Goal: Information Seeking & Learning: Learn about a topic

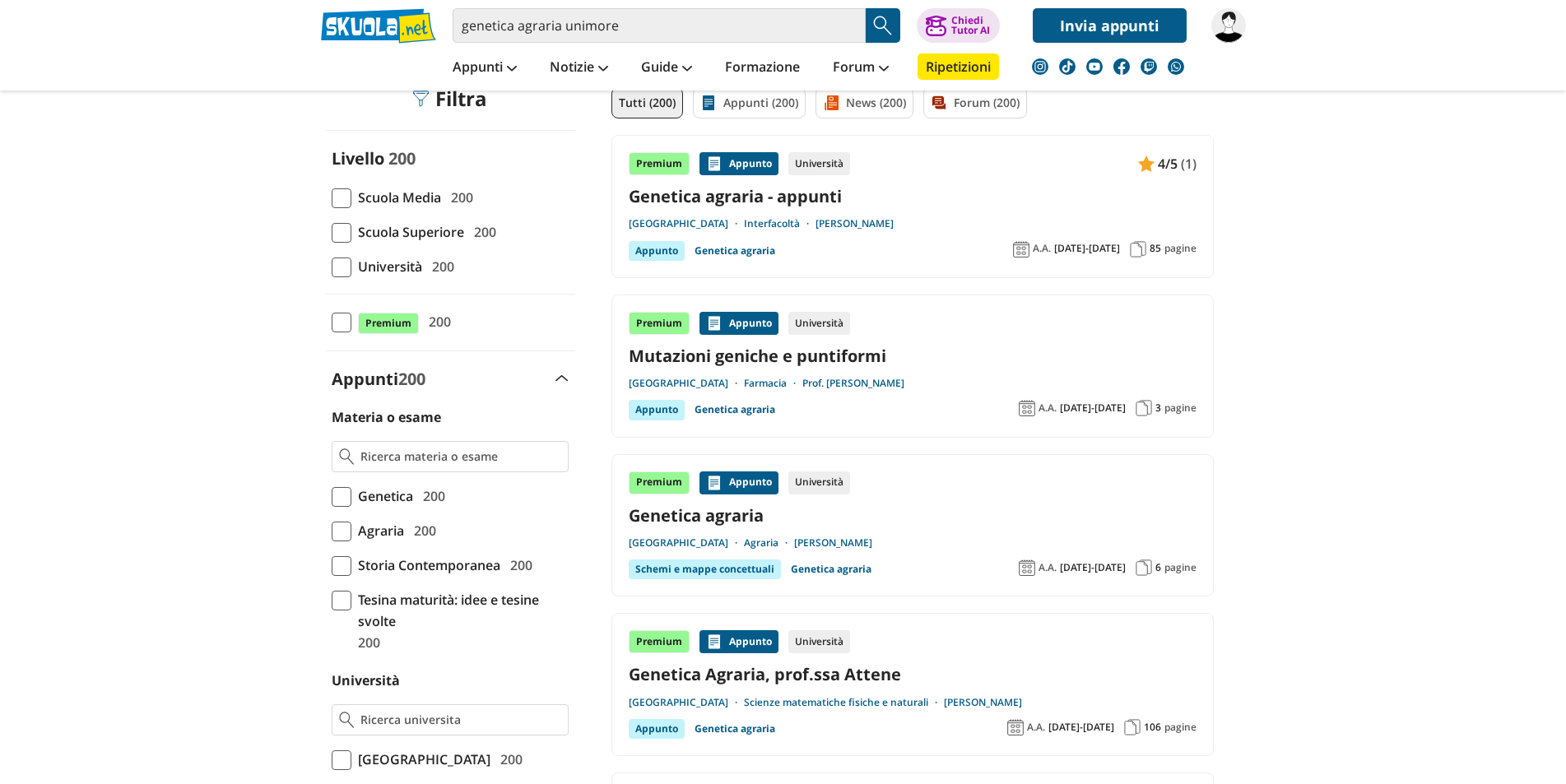
drag, startPoint x: 1468, startPoint y: 496, endPoint x: 1476, endPoint y: 550, distance: 54.6
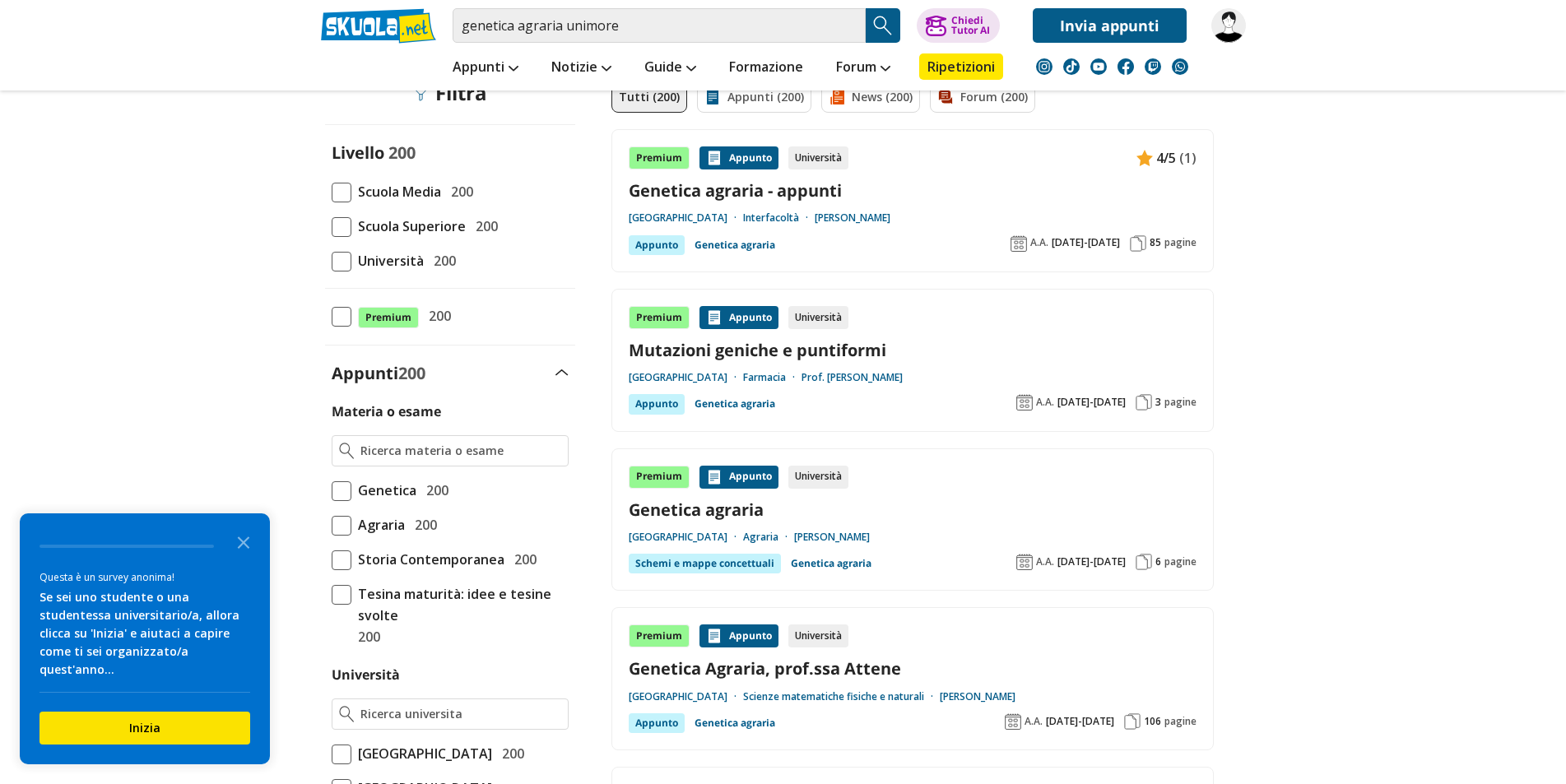
click at [415, 485] on div "Genetica 200" at bounding box center [399, 490] width 97 height 21
click at [332, 490] on input "Genetica 200" at bounding box center [332, 490] width 0 height 0
click at [389, 530] on span "Agraria" at bounding box center [378, 524] width 53 height 21
click at [332, 524] on input "Agraria 200" at bounding box center [332, 524] width 0 height 0
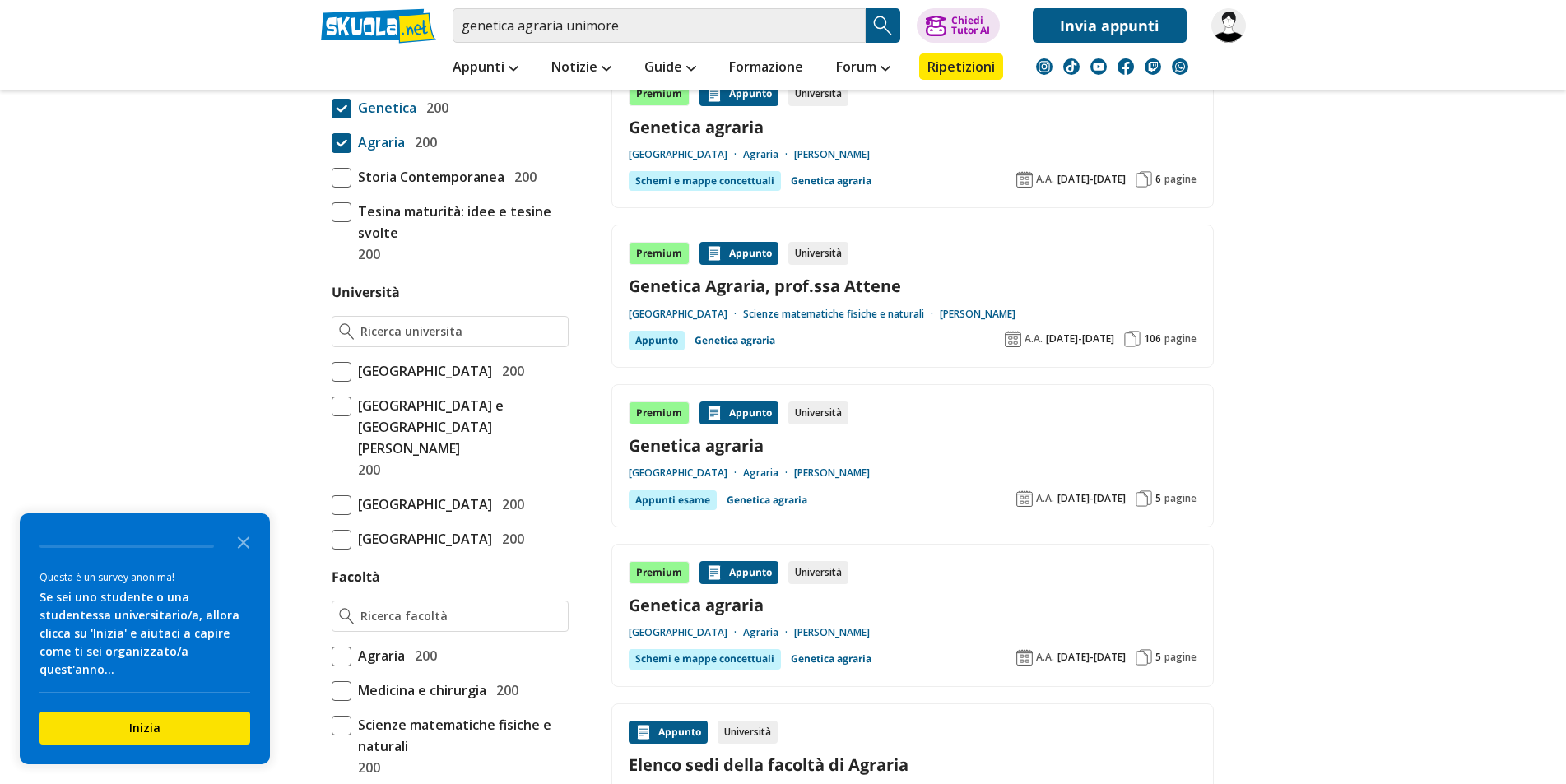
scroll to position [556, 0]
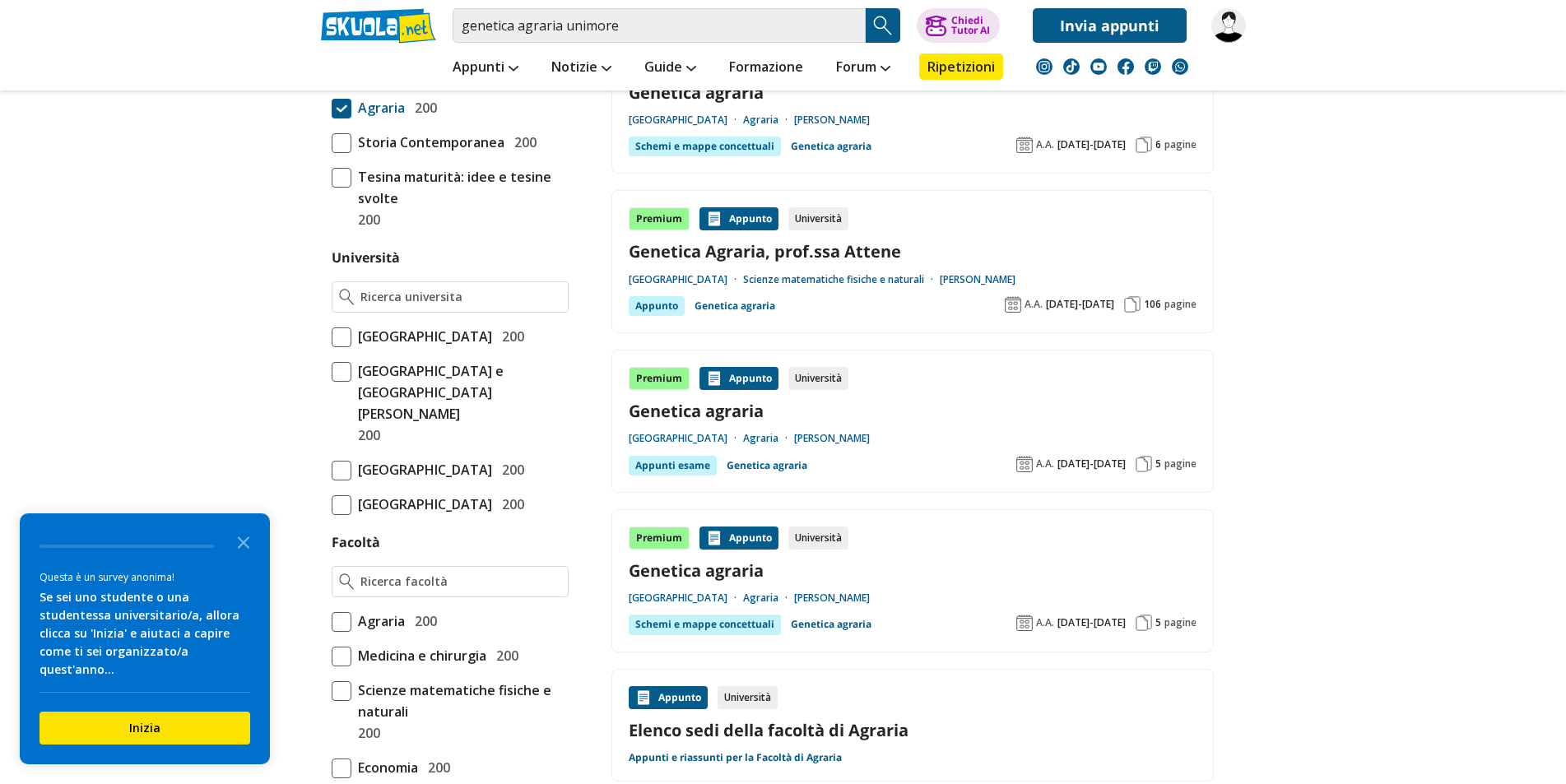
drag, startPoint x: 249, startPoint y: 395, endPoint x: 249, endPoint y: 434, distance: 39.0
click at [381, 406] on span "Università degli Studi di Modena e Reggio Emilia" at bounding box center [459, 392] width 217 height 64
click at [332, 402] on input "Università degli Studi di Modena e Reggio Emilia 200" at bounding box center [332, 402] width 0 height 0
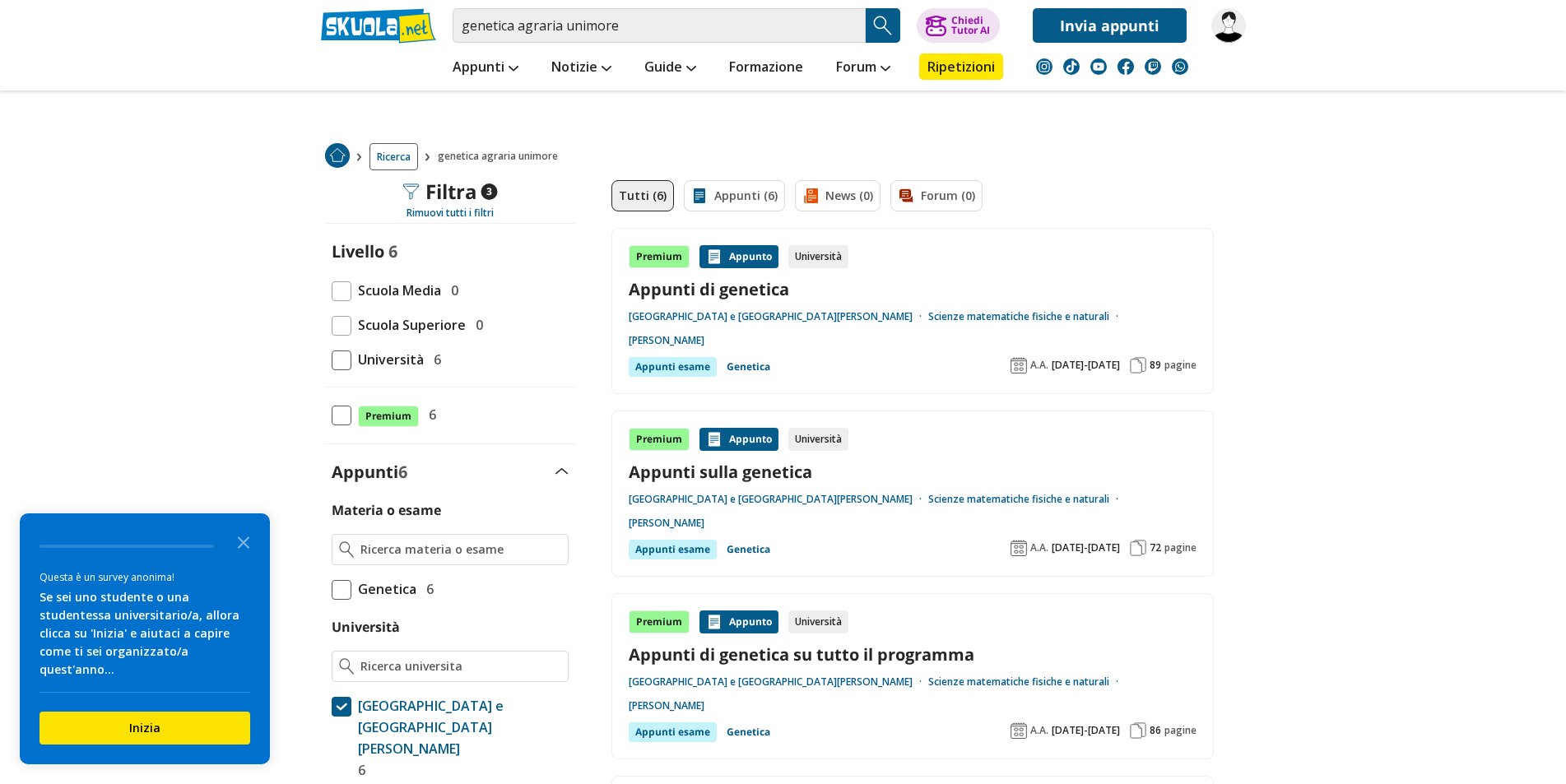
drag, startPoint x: 0, startPoint y: 0, endPoint x: 1293, endPoint y: 444, distance: 1367.1
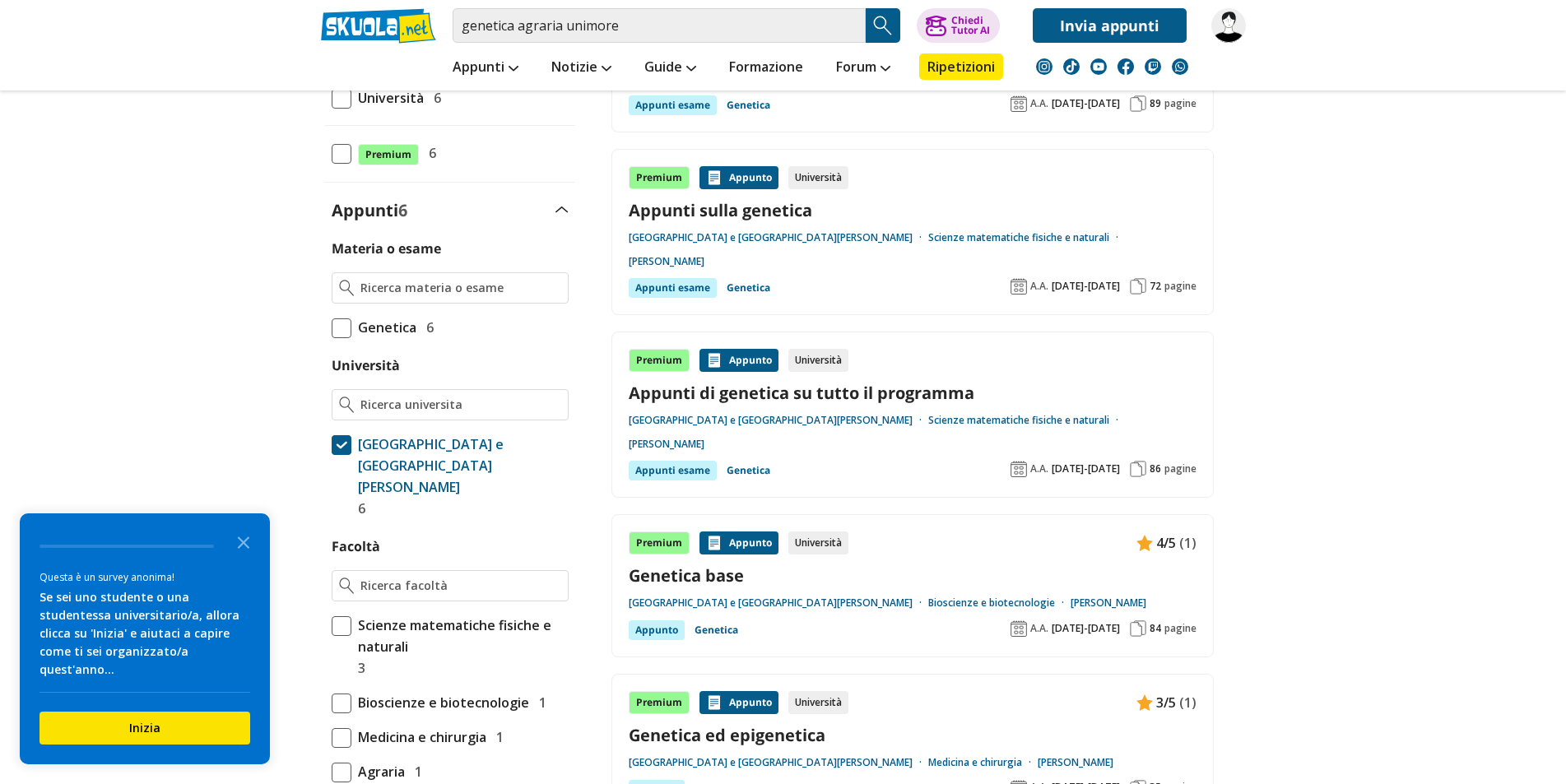
drag, startPoint x: 1293, startPoint y: 444, endPoint x: 1293, endPoint y: 472, distance: 28.0
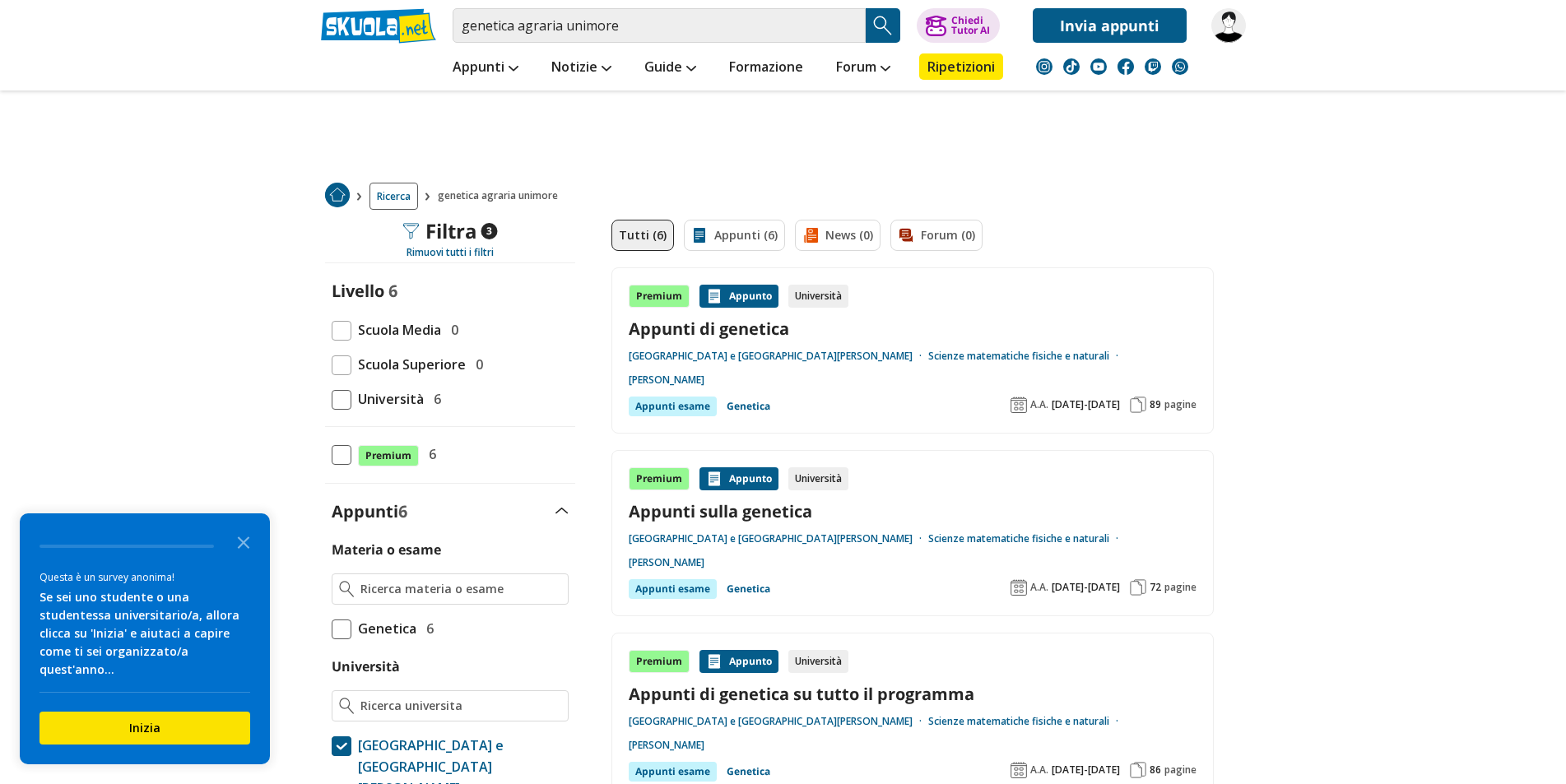
drag, startPoint x: 1285, startPoint y: 581, endPoint x: 1274, endPoint y: 512, distance: 69.9
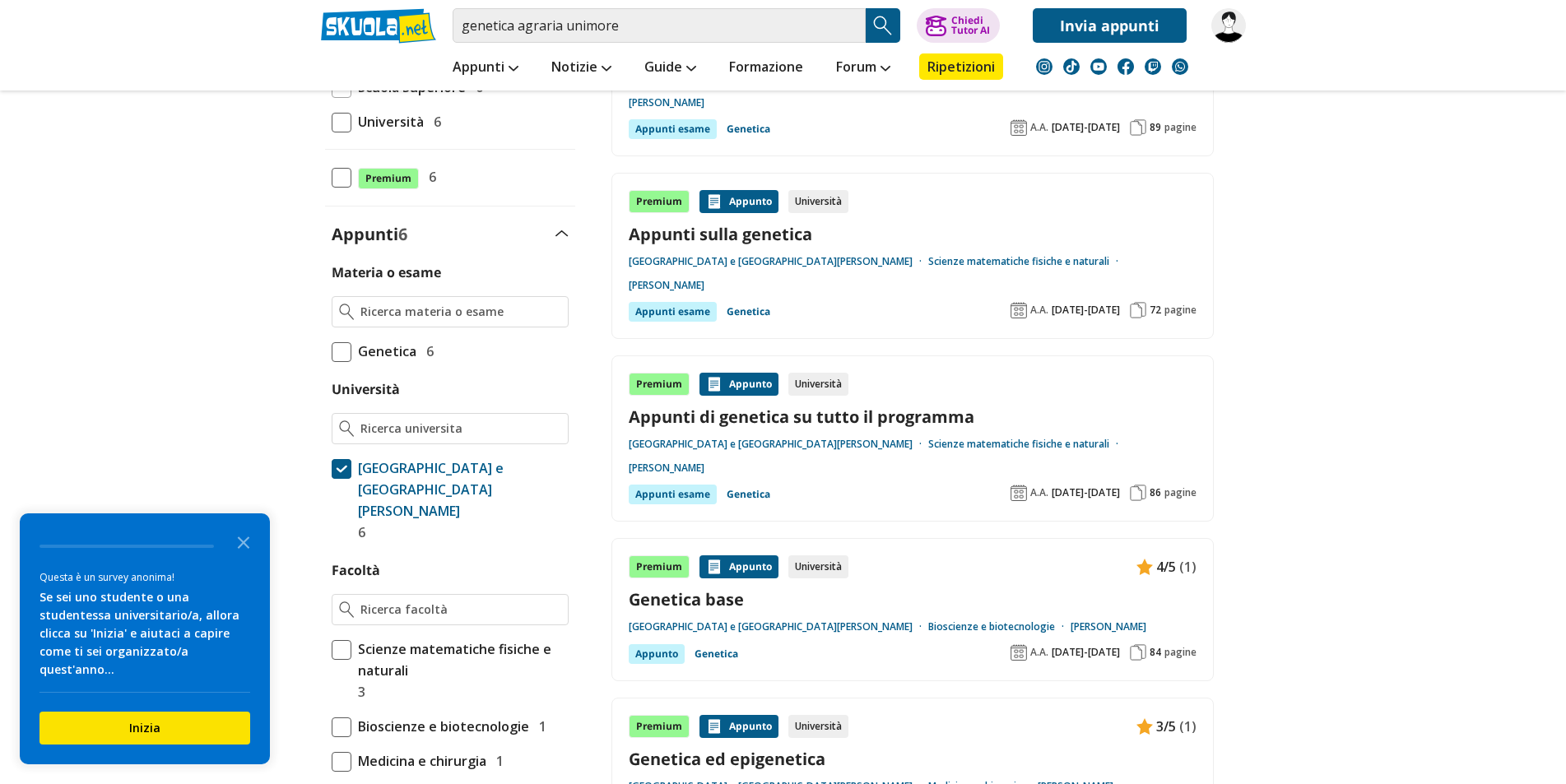
scroll to position [548, 0]
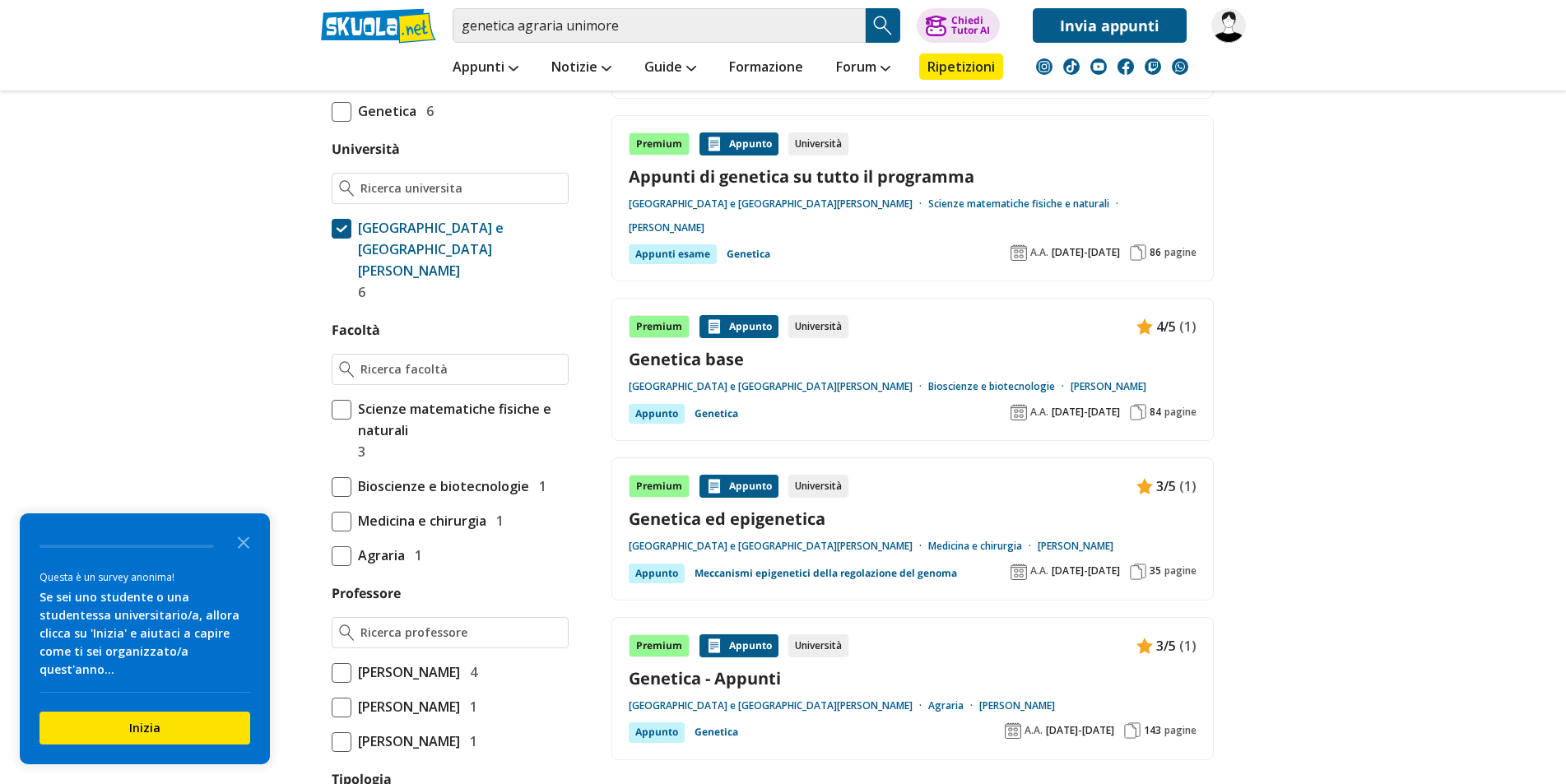
drag, startPoint x: 851, startPoint y: 705, endPoint x: 858, endPoint y: 670, distance: 35.7
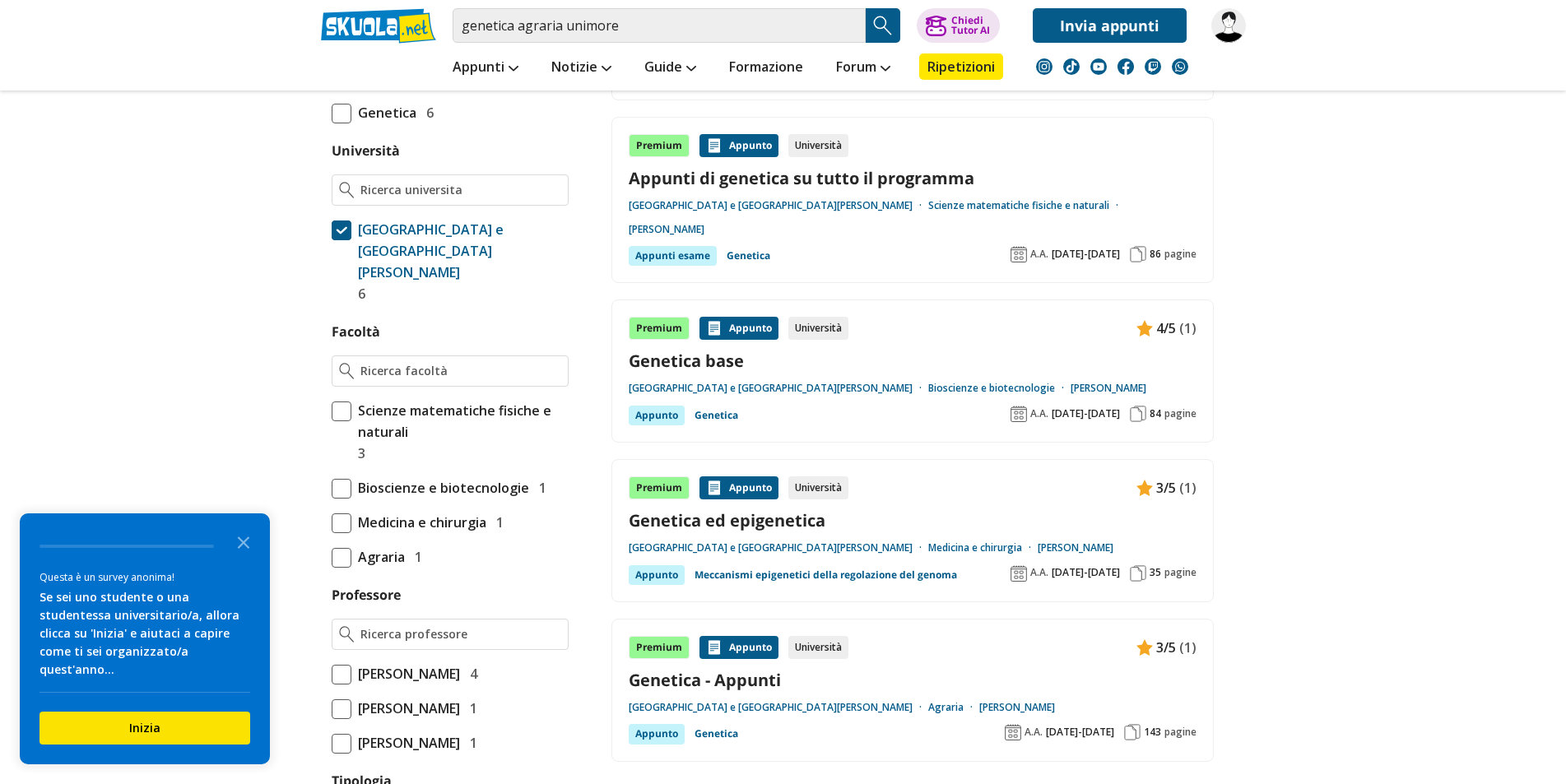
click at [698, 668] on link "Genetica - Appunti" at bounding box center [912, 679] width 567 height 22
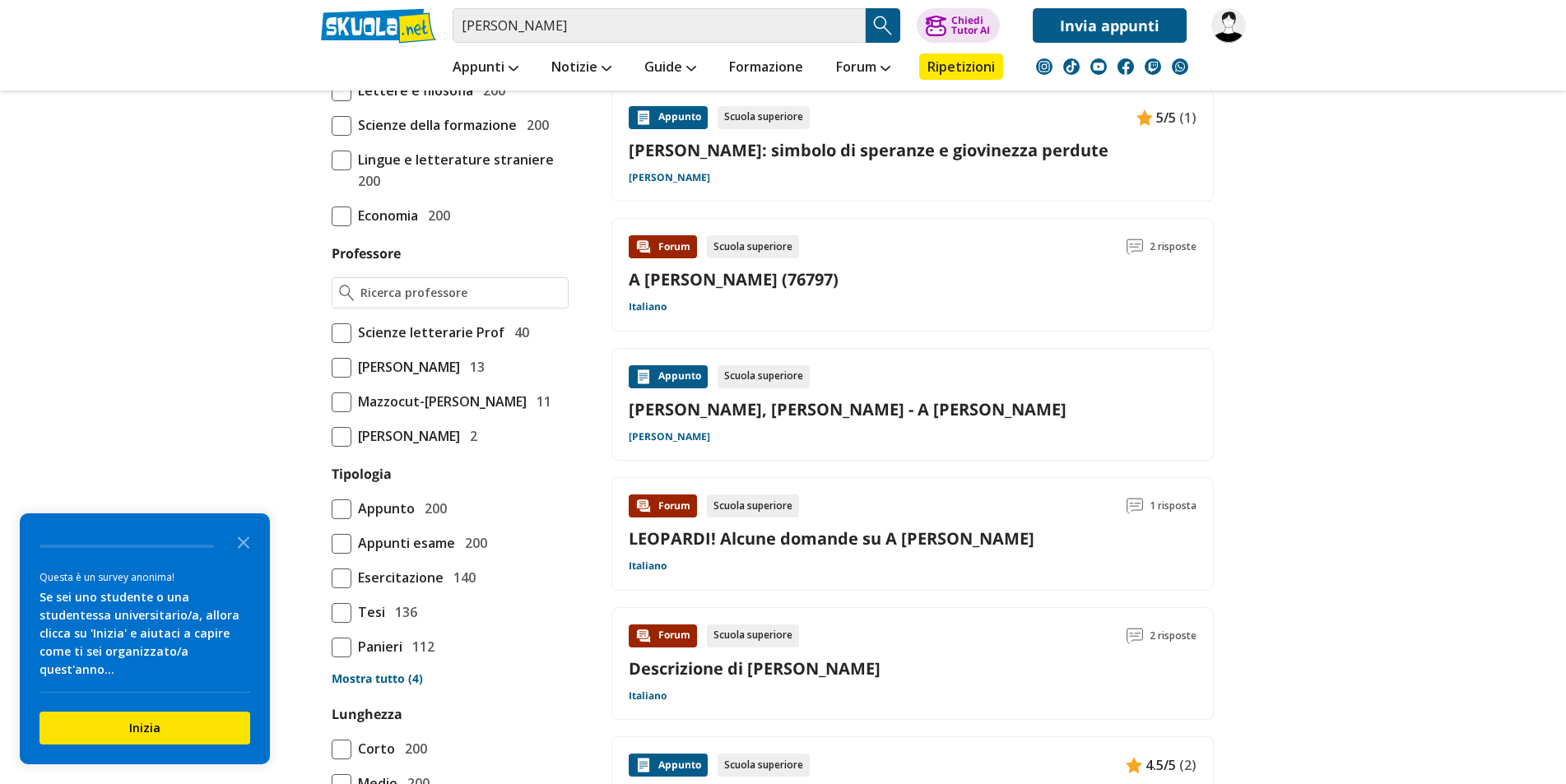
scroll to position [1175, 0]
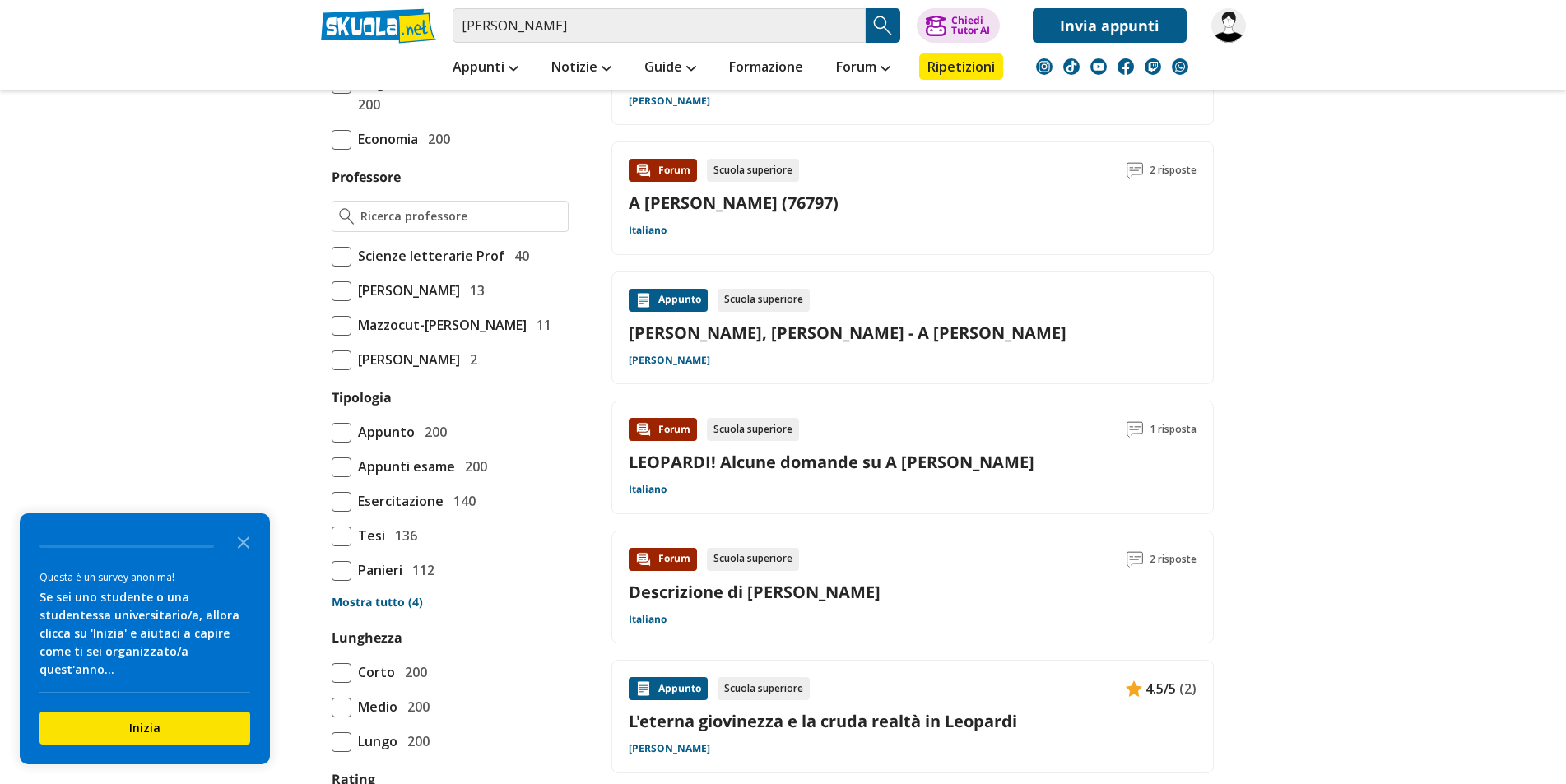
drag, startPoint x: 0, startPoint y: 0, endPoint x: 1385, endPoint y: 309, distance: 1419.1
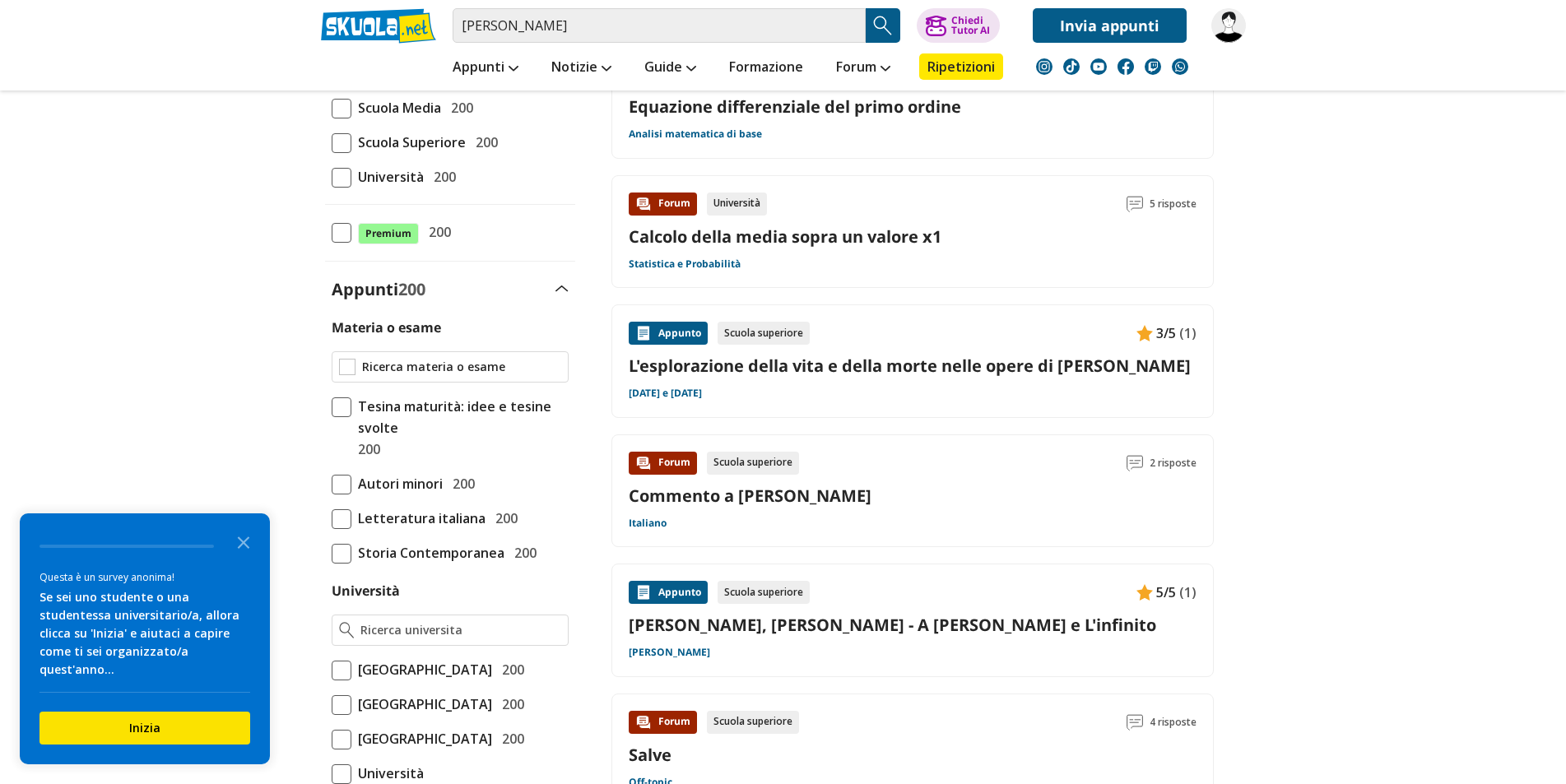
scroll to position [0, 0]
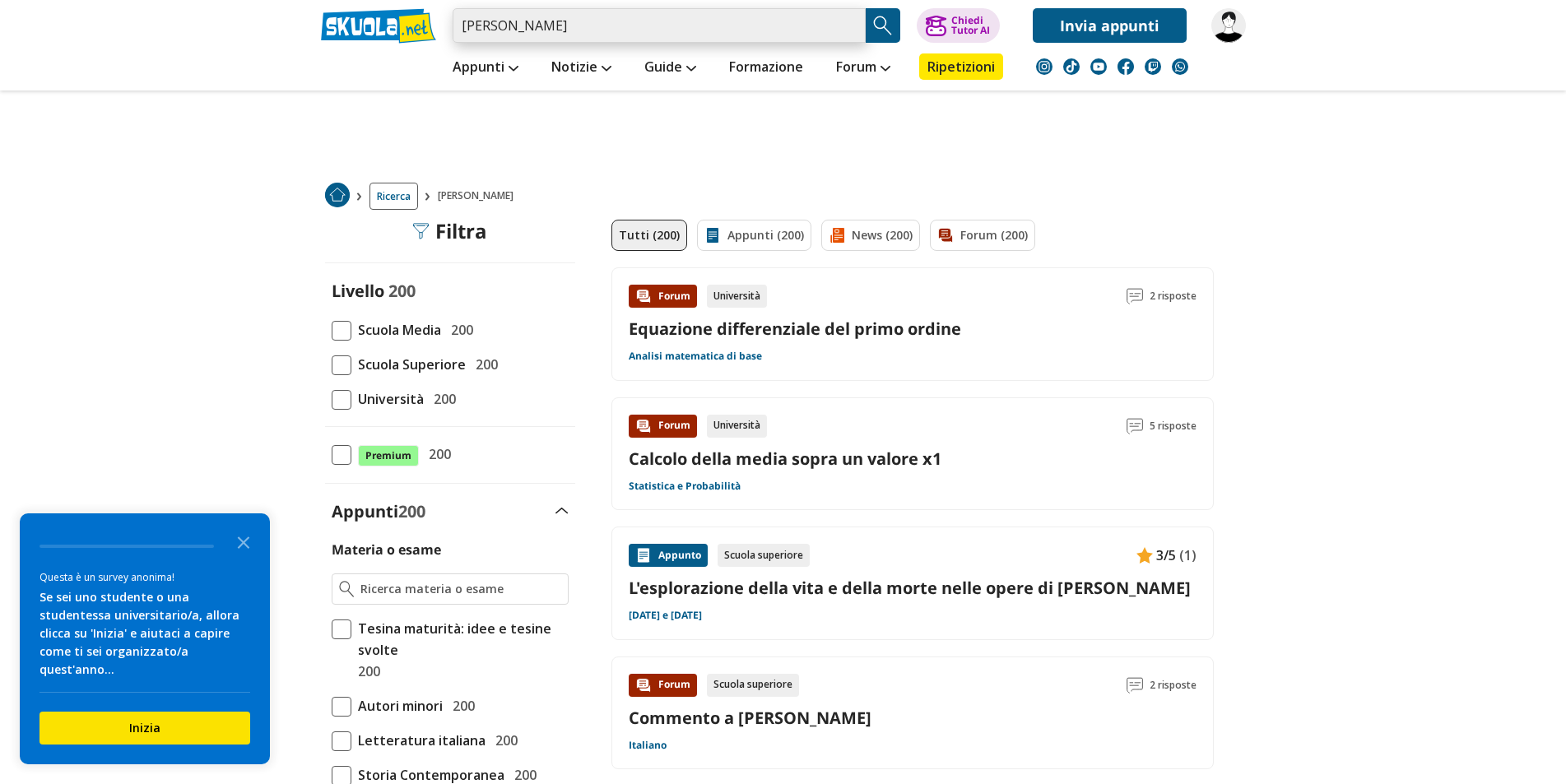
click at [498, 20] on input "silvia belluti" at bounding box center [659, 26] width 413 height 34
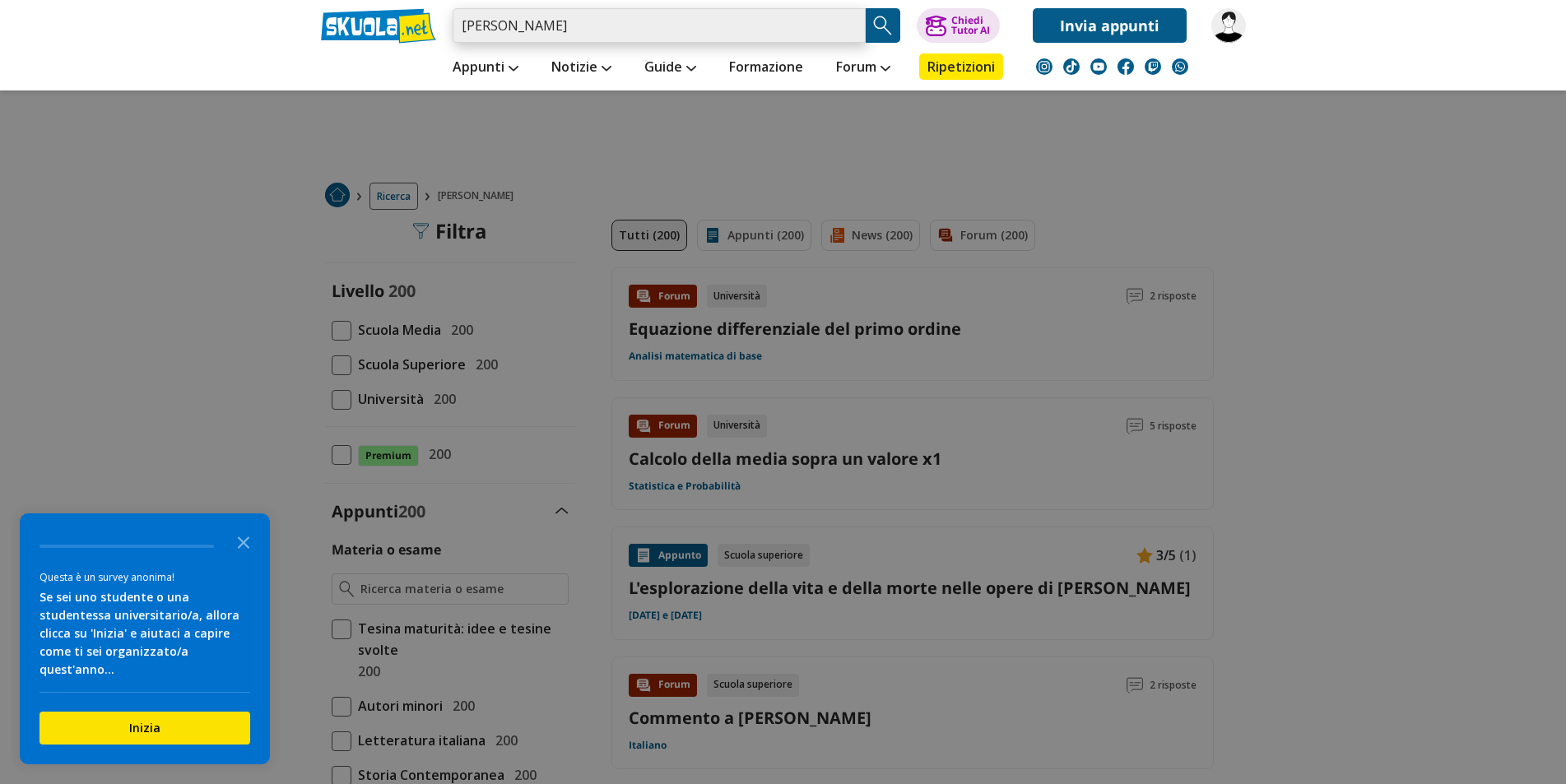
drag, startPoint x: 625, startPoint y: 20, endPoint x: 401, endPoint y: 33, distance: 224.4
click at [387, 25] on div "silvia belluti Caricamento in corso... Trova un tutor esperto su questo argomen…" at bounding box center [783, 21] width 950 height 43
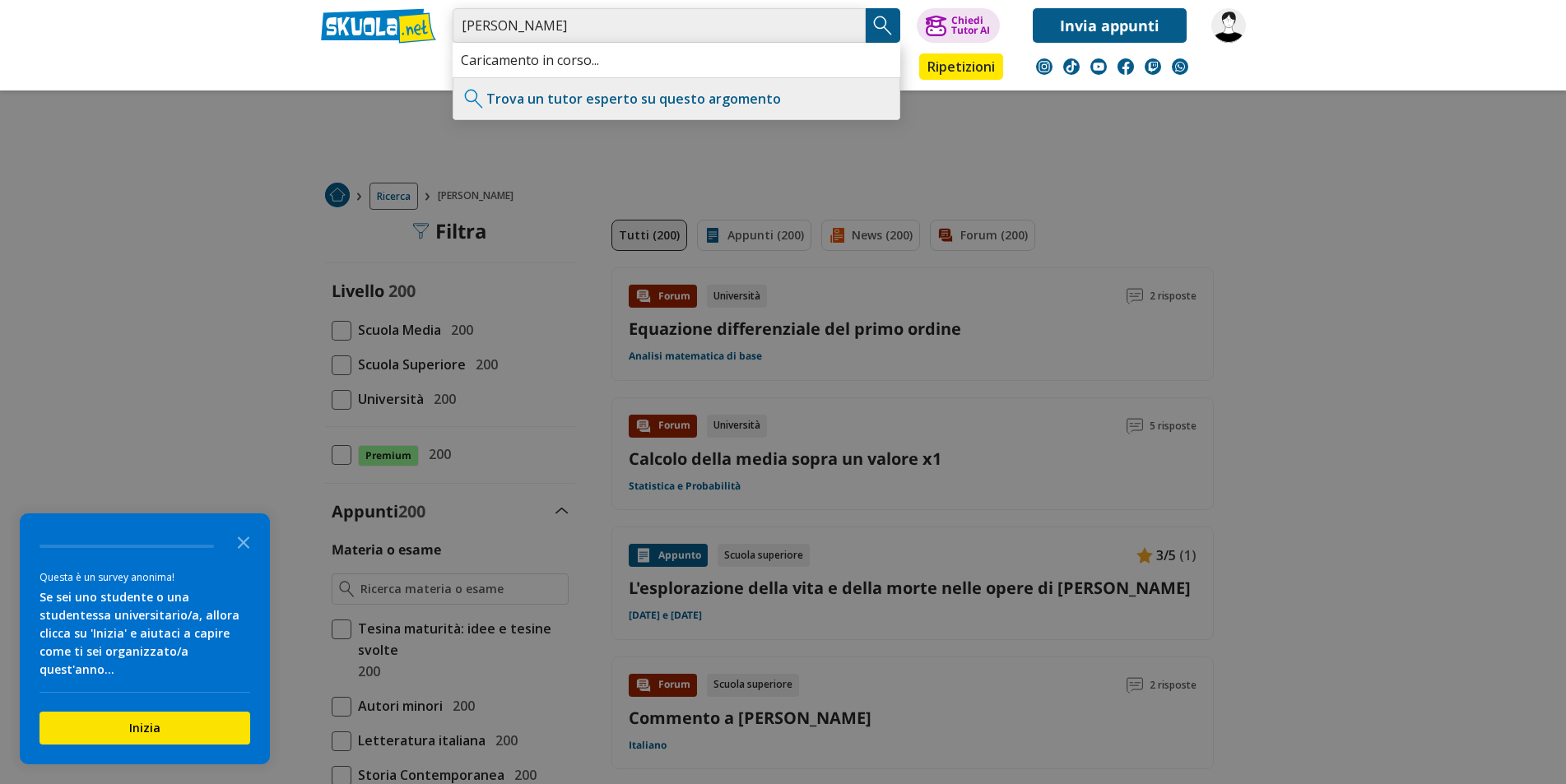
type input "Fabio prati"
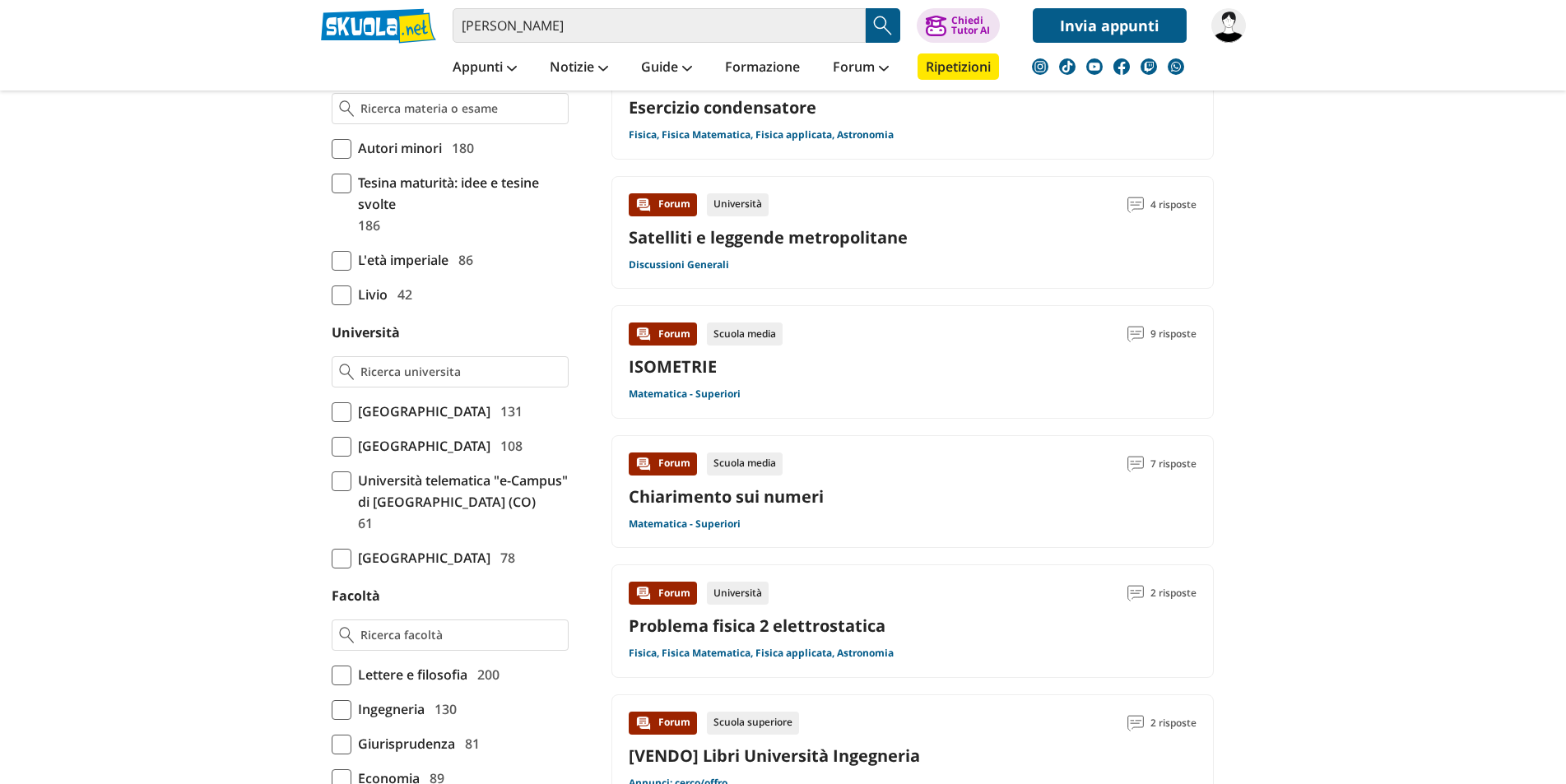
drag, startPoint x: 197, startPoint y: 338, endPoint x: 190, endPoint y: 452, distance: 114.2
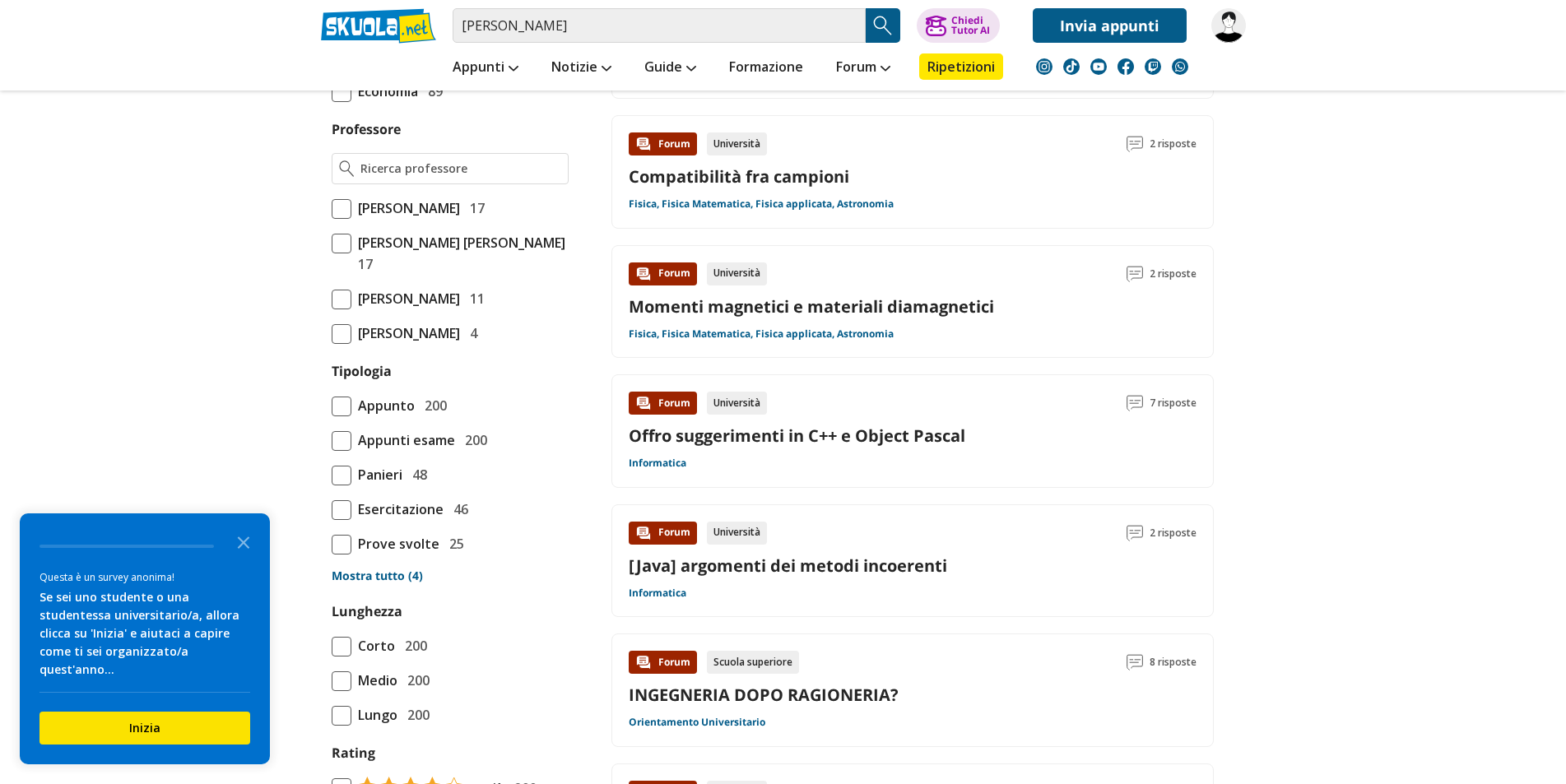
drag, startPoint x: 190, startPoint y: 452, endPoint x: 204, endPoint y: 479, distance: 30.4
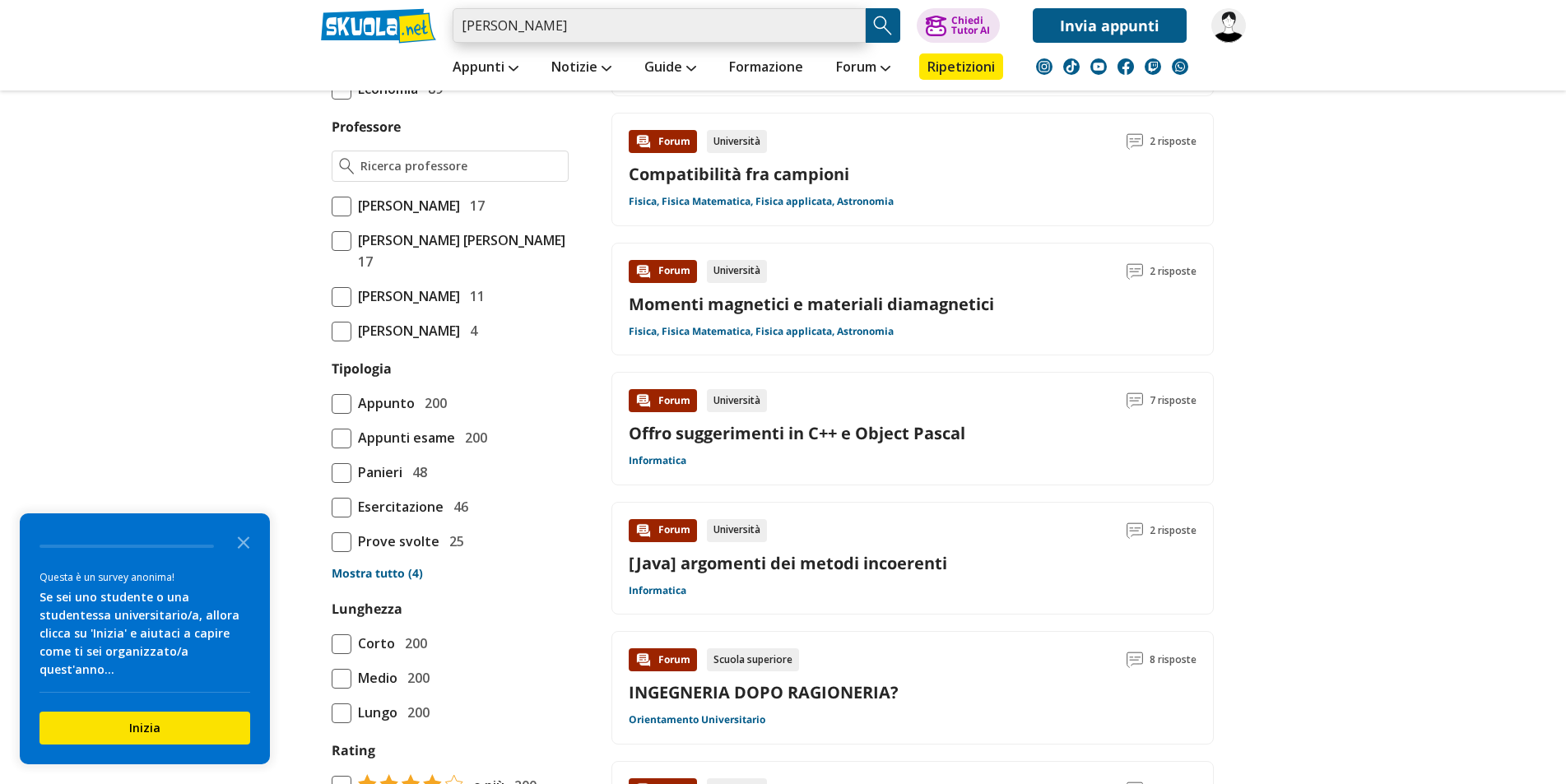
drag, startPoint x: 543, startPoint y: 33, endPoint x: 346, endPoint y: 27, distance: 197.1
click at [346, 27] on div "[PERSON_NAME] Trova un tutor esperto su questo argomento Chiedi Tutor AI" at bounding box center [783, 21] width 950 height 43
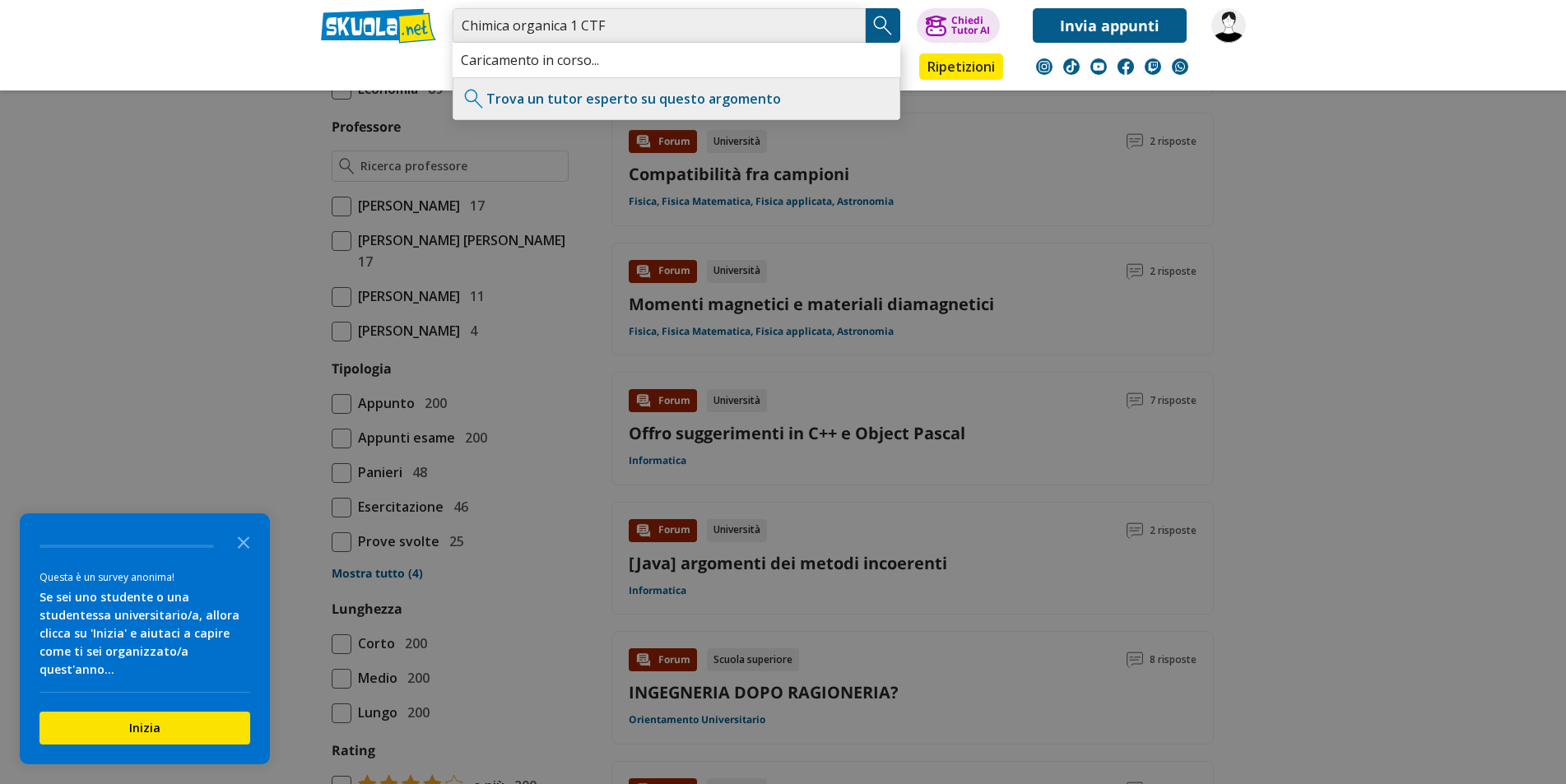
type input "Chimica organica 1 CTF"
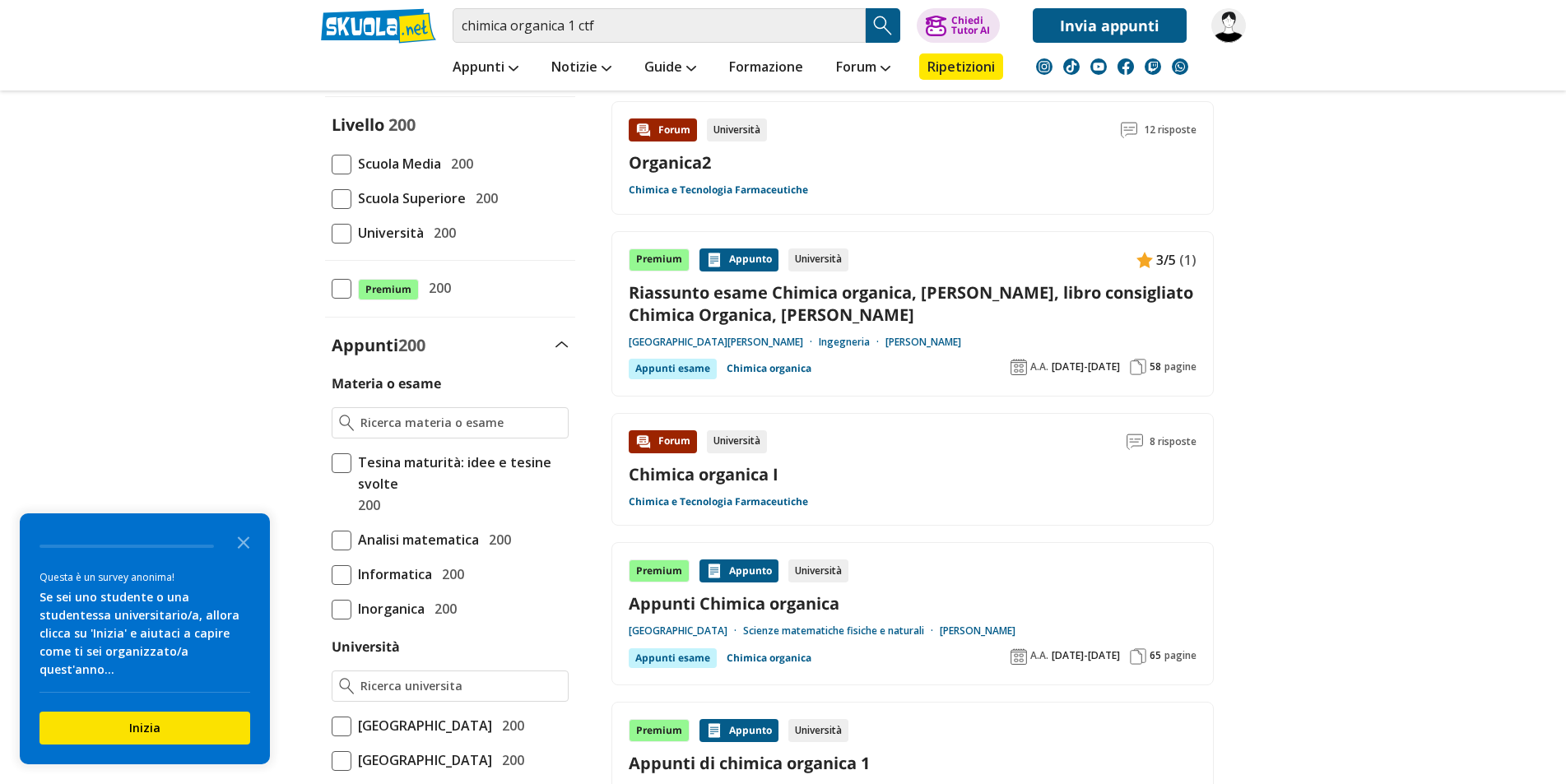
drag, startPoint x: 1371, startPoint y: 368, endPoint x: 1361, endPoint y: 413, distance: 46.1
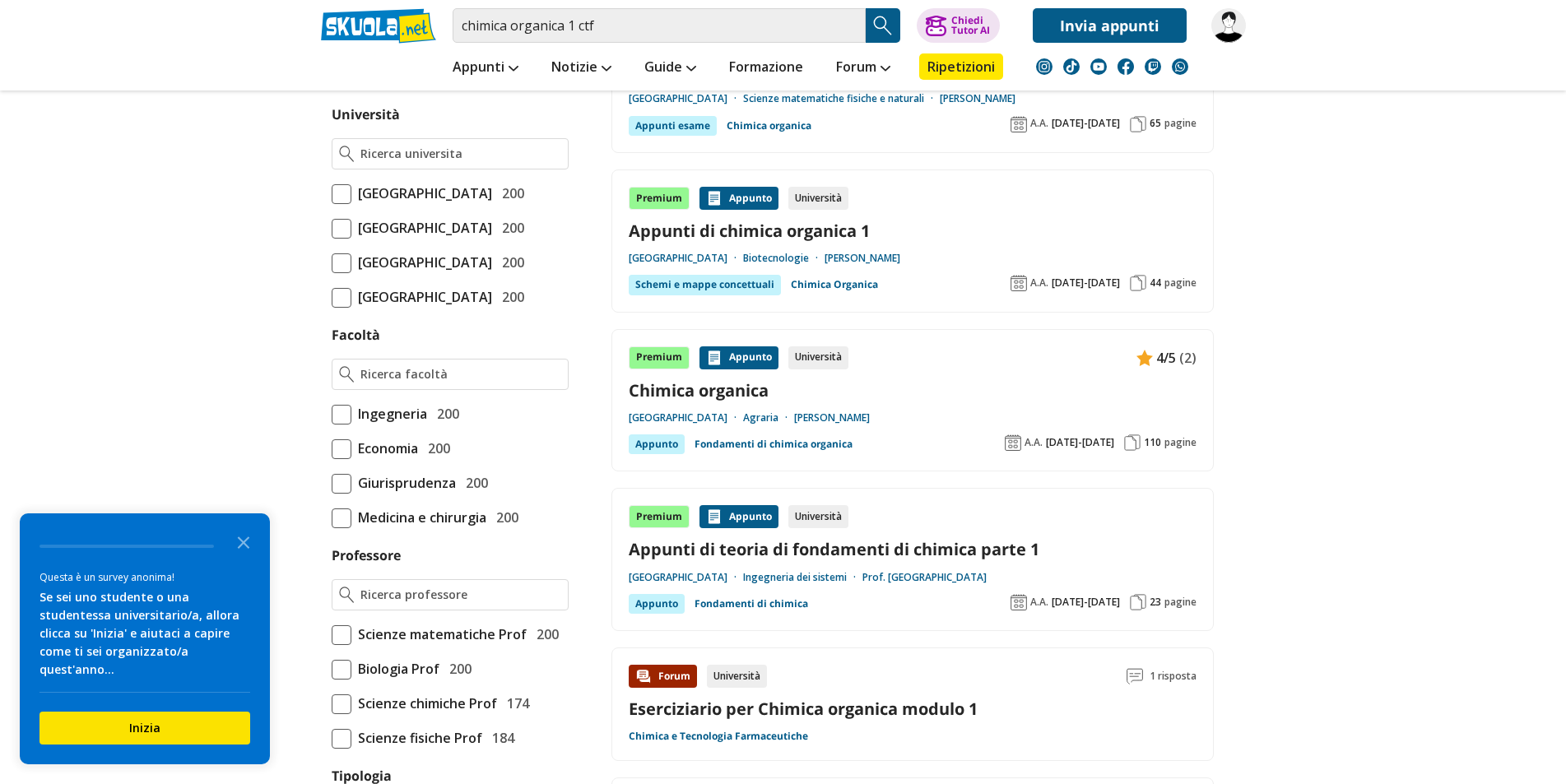
drag, startPoint x: 167, startPoint y: 385, endPoint x: 175, endPoint y: 412, distance: 28.2
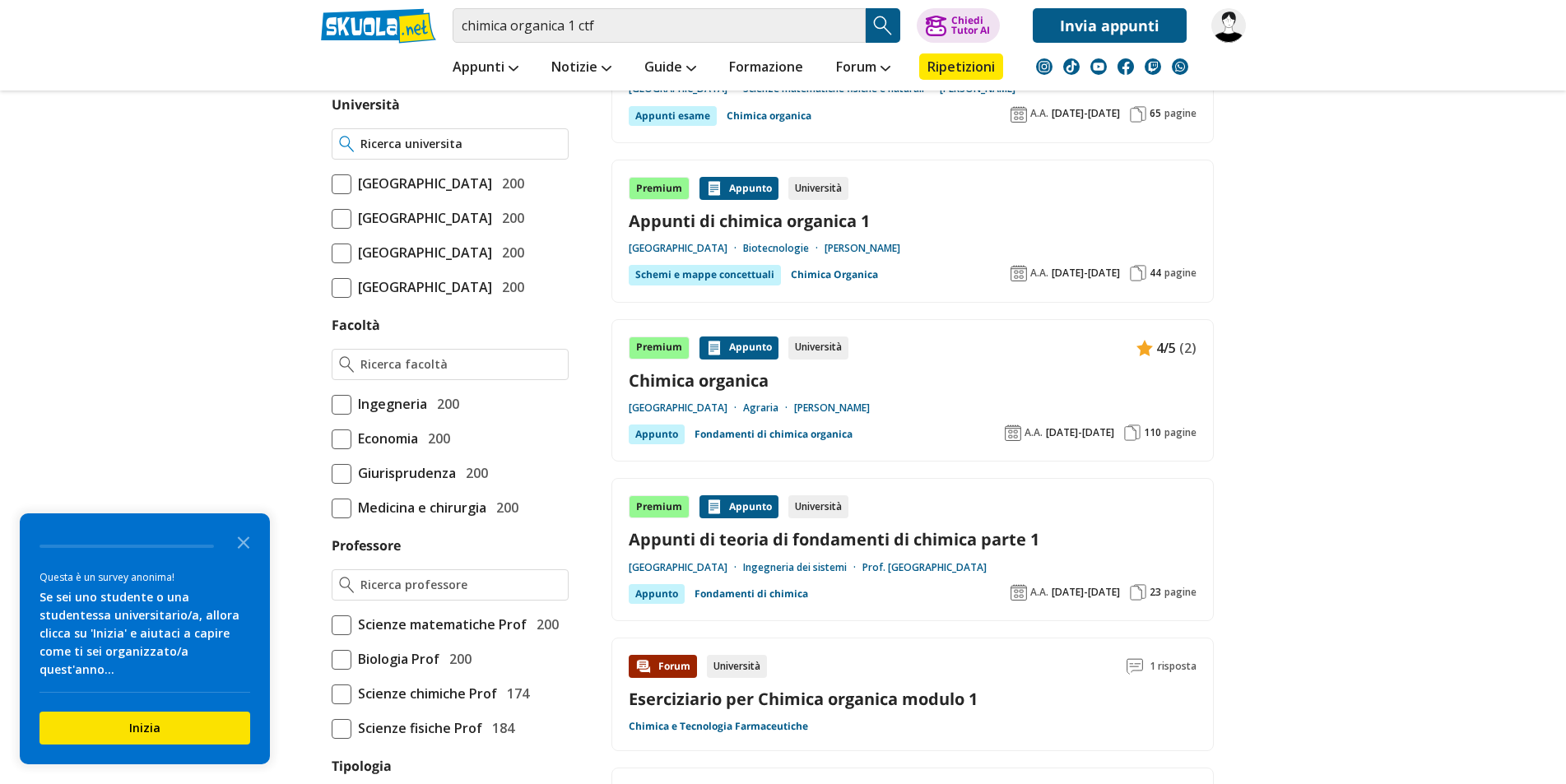
click at [404, 141] on input "Università" at bounding box center [459, 143] width 200 height 16
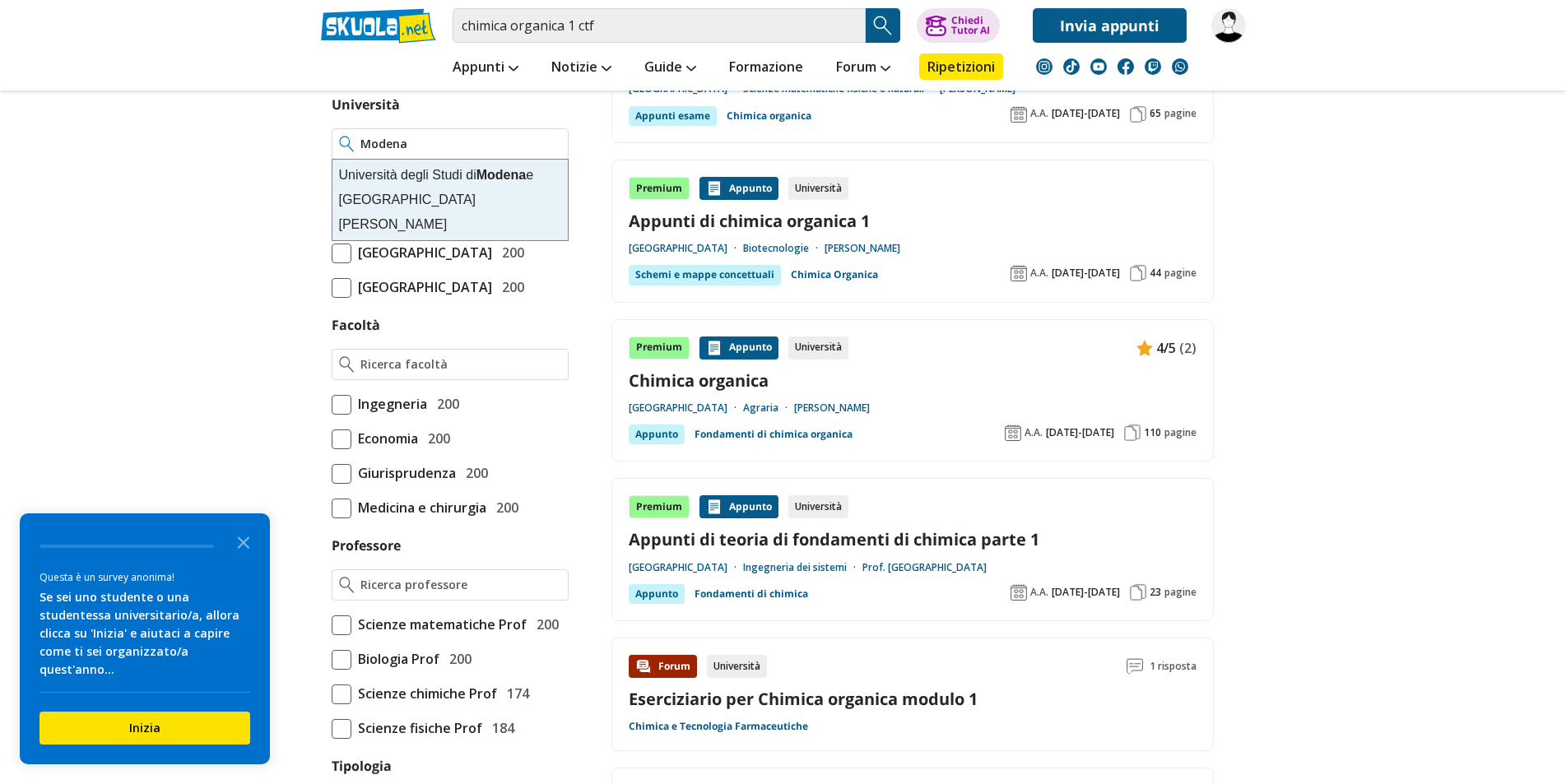
click at [512, 190] on div "Università degli Studi di Modena e Reggio Emilia" at bounding box center [450, 200] width 236 height 81
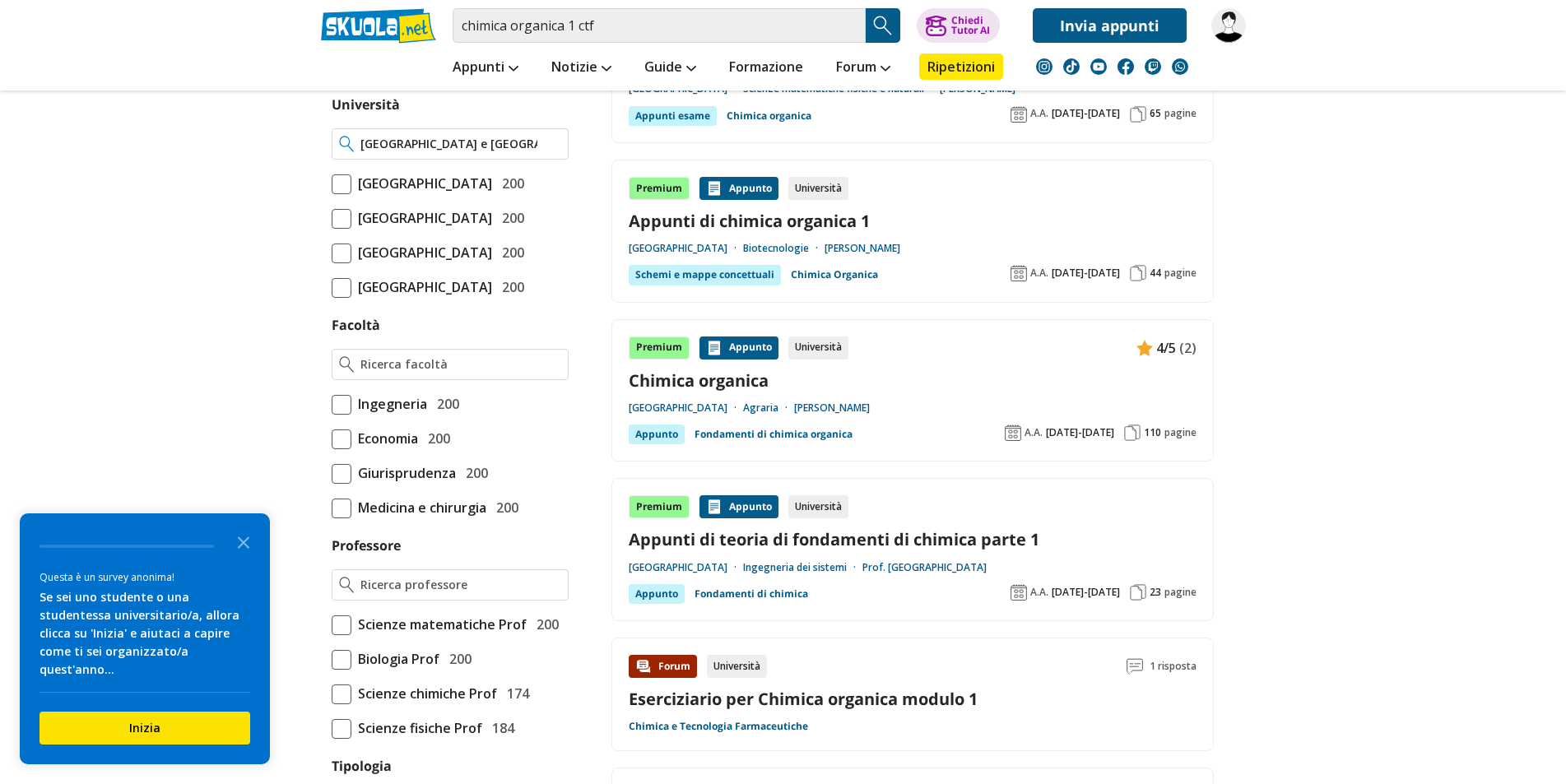
type input "[GEOGRAPHIC_DATA] e [PERSON_NAME]"
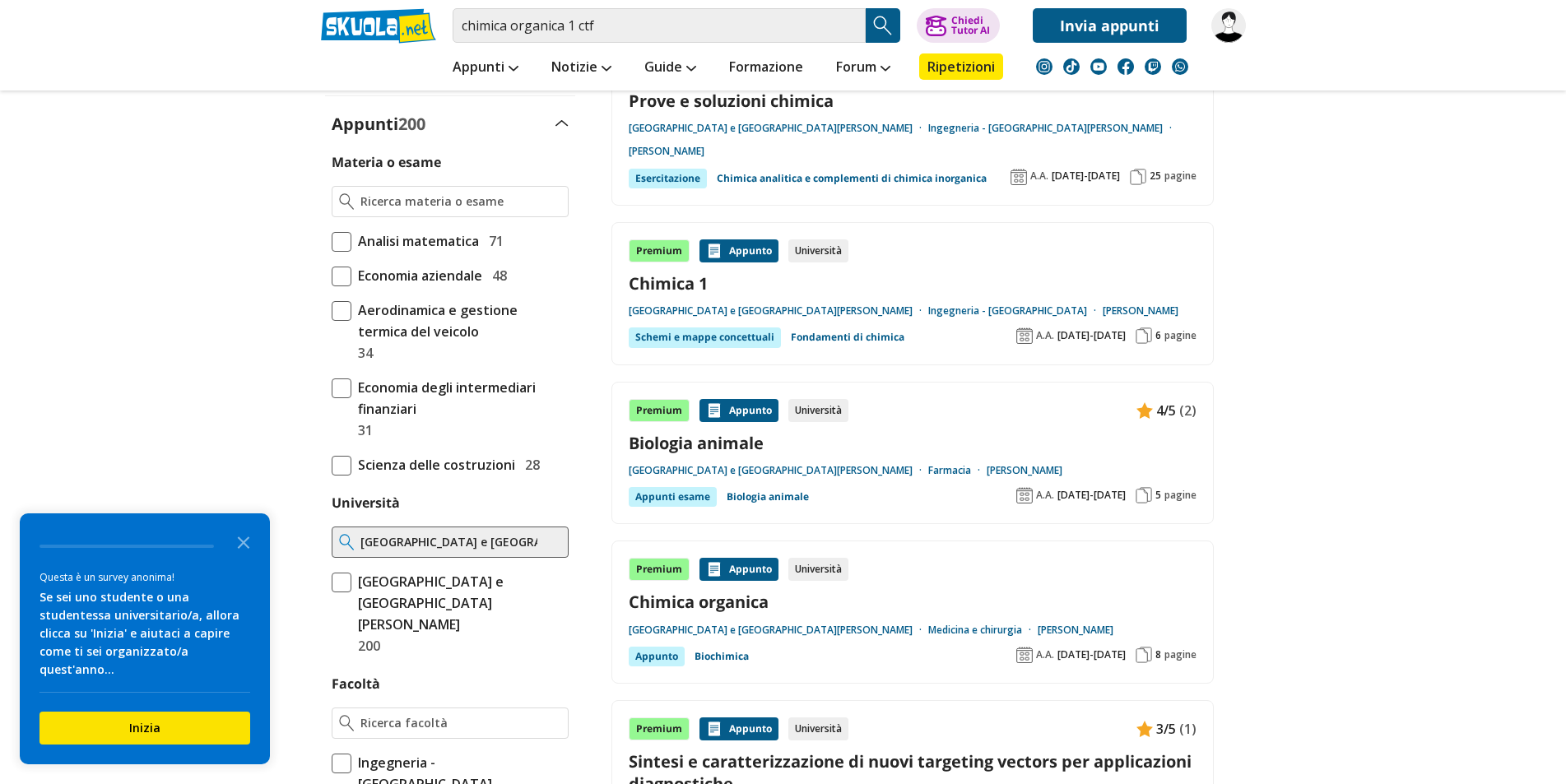
scroll to position [437, 0]
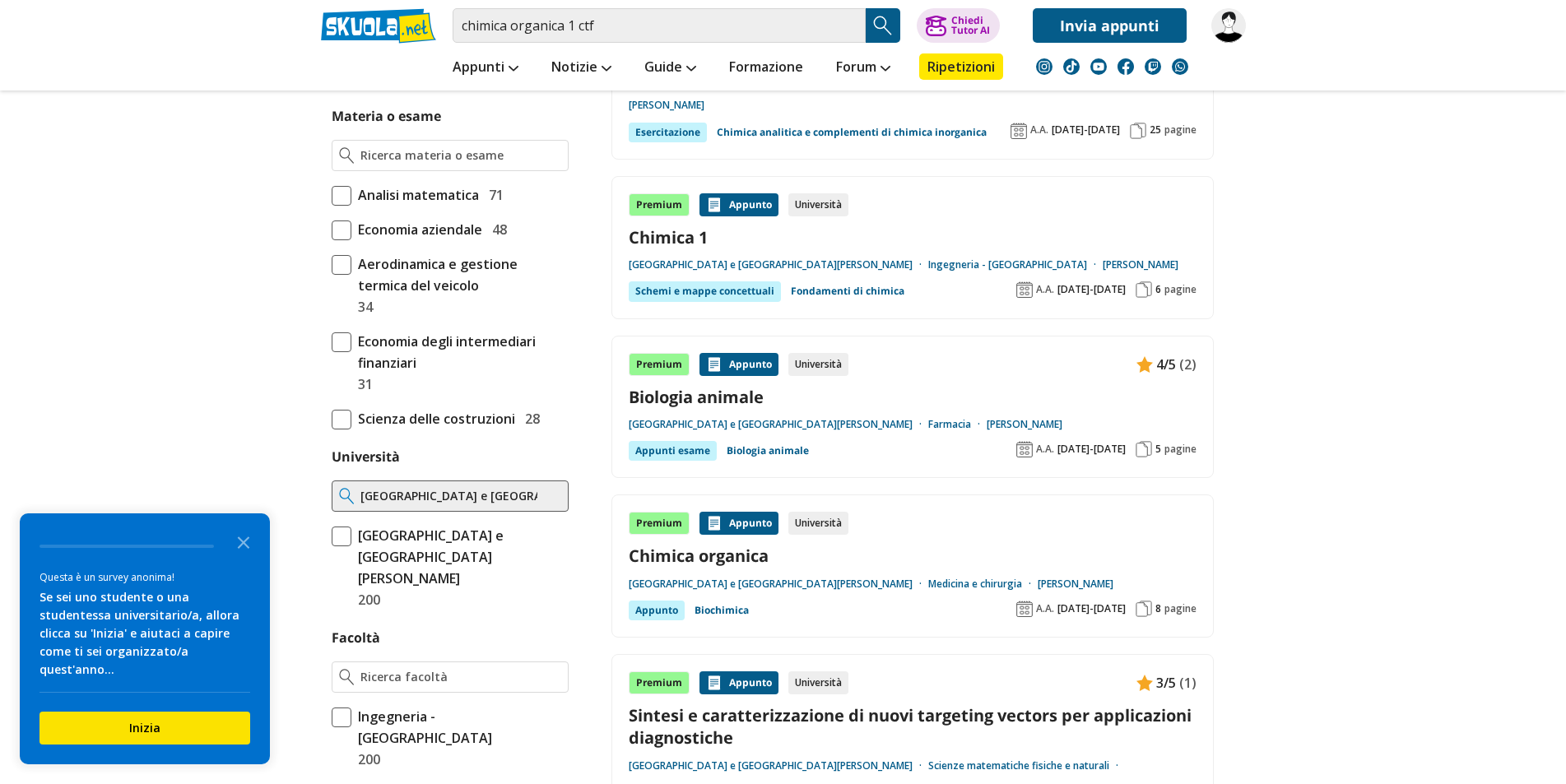
drag, startPoint x: 1371, startPoint y: 275, endPoint x: 1388, endPoint y: 318, distance: 46.2
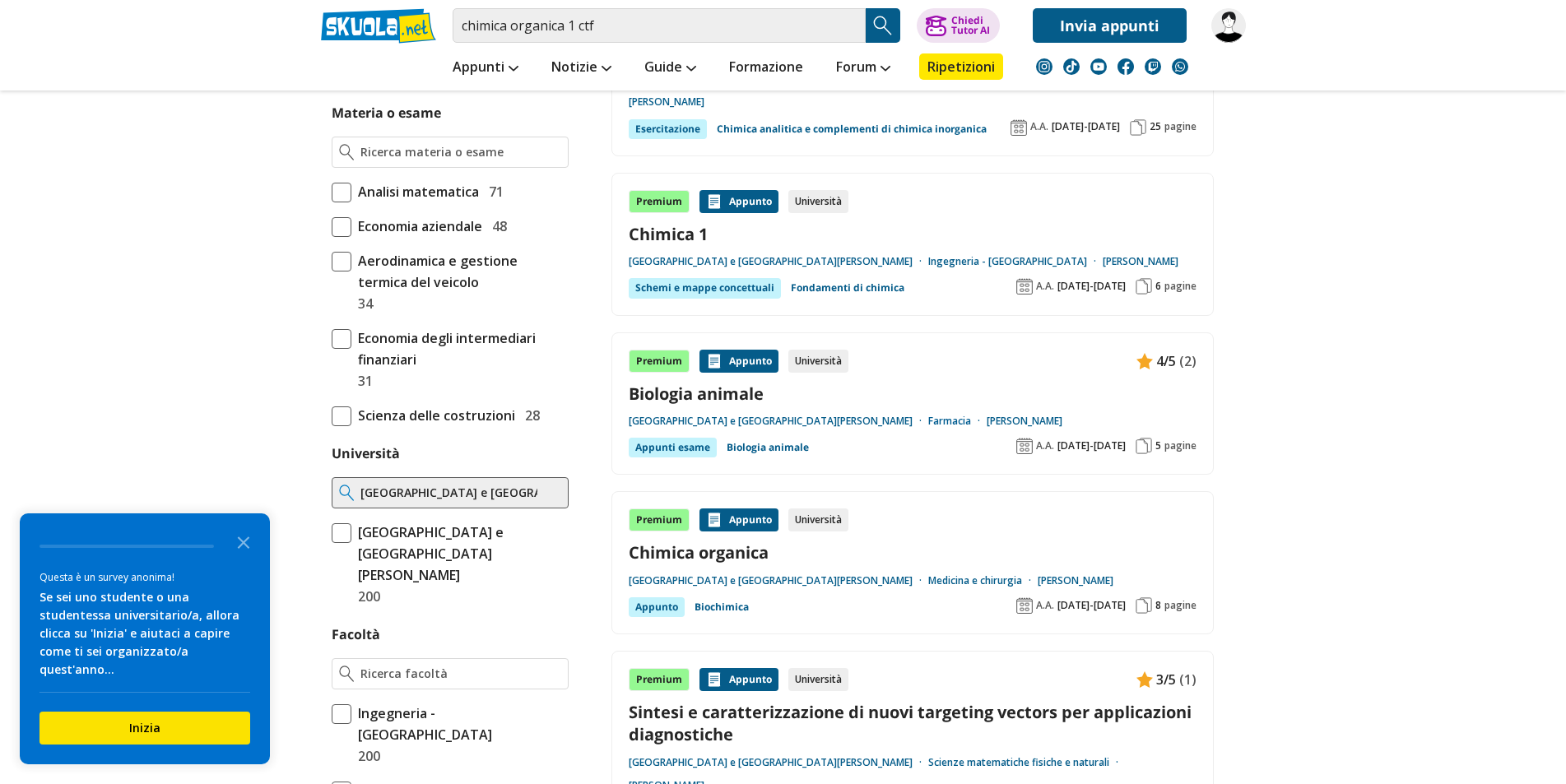
click at [928, 415] on link "Farmacia" at bounding box center [957, 421] width 58 height 13
click at [715, 382] on link "Biologia animale" at bounding box center [912, 393] width 567 height 22
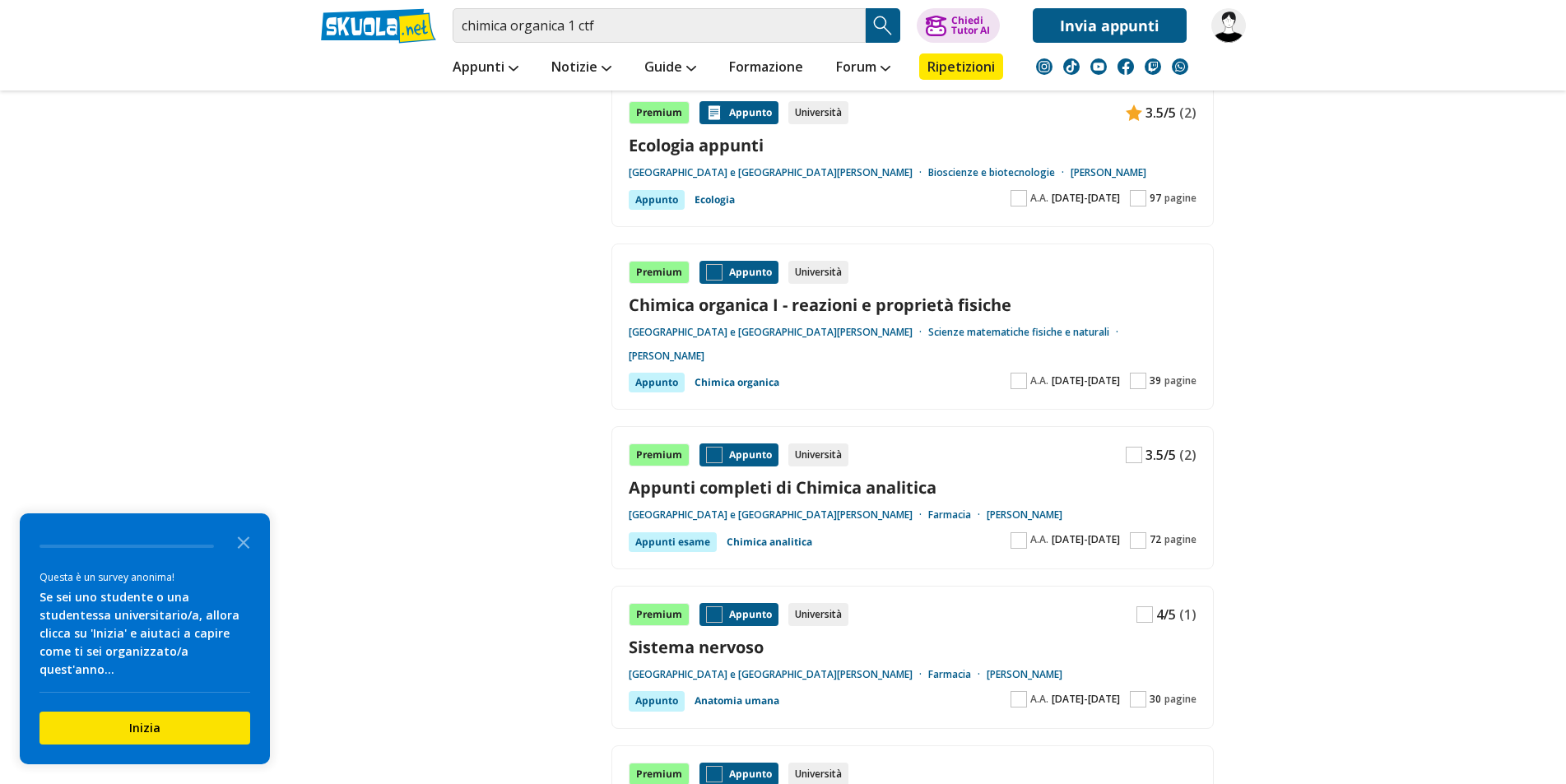
drag, startPoint x: 1336, startPoint y: 345, endPoint x: 1327, endPoint y: 573, distance: 228.2
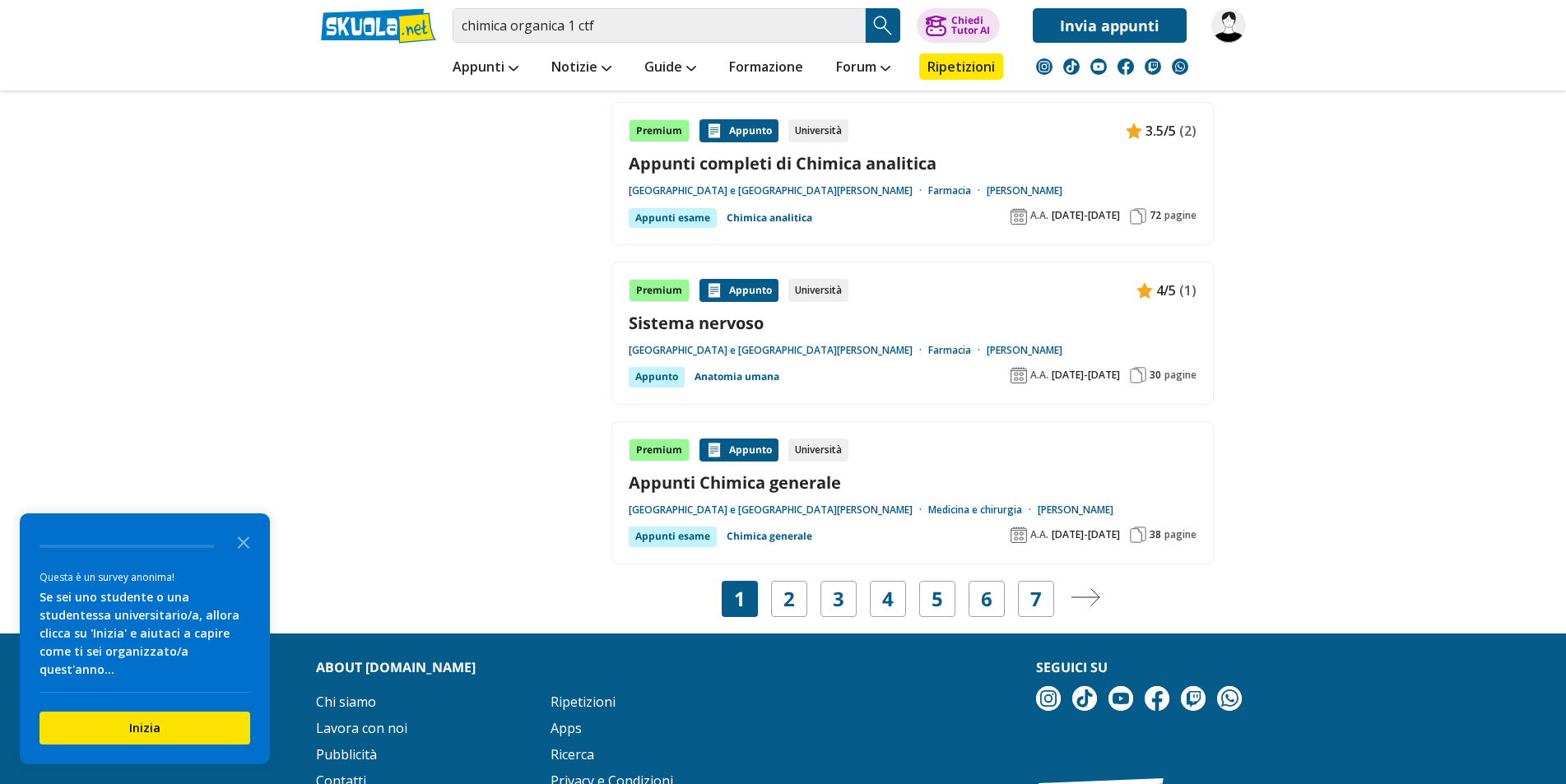
scroll to position [3053, 0]
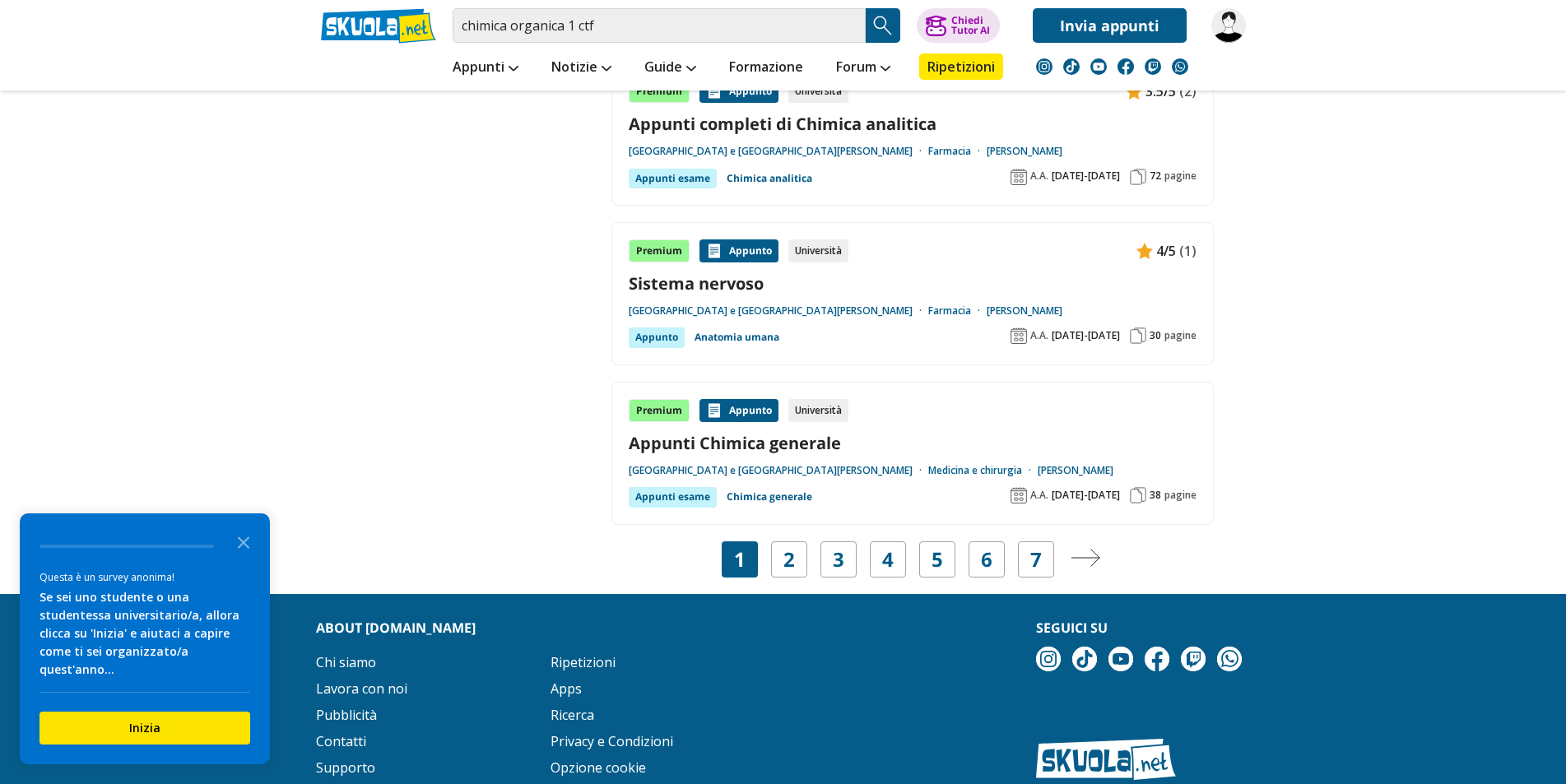
click at [761, 542] on div "1 2 3 4 5 6 7" at bounding box center [888, 560] width 333 height 36
click at [783, 548] on link "2" at bounding box center [789, 559] width 11 height 23
drag, startPoint x: 615, startPoint y: 14, endPoint x: 308, endPoint y: 66, distance: 311.4
click at [309, 66] on div "chimica organica 1 ctf Trova un tutor esperto su questo argomento Chiedi Tutor …" at bounding box center [783, 45] width 950 height 91
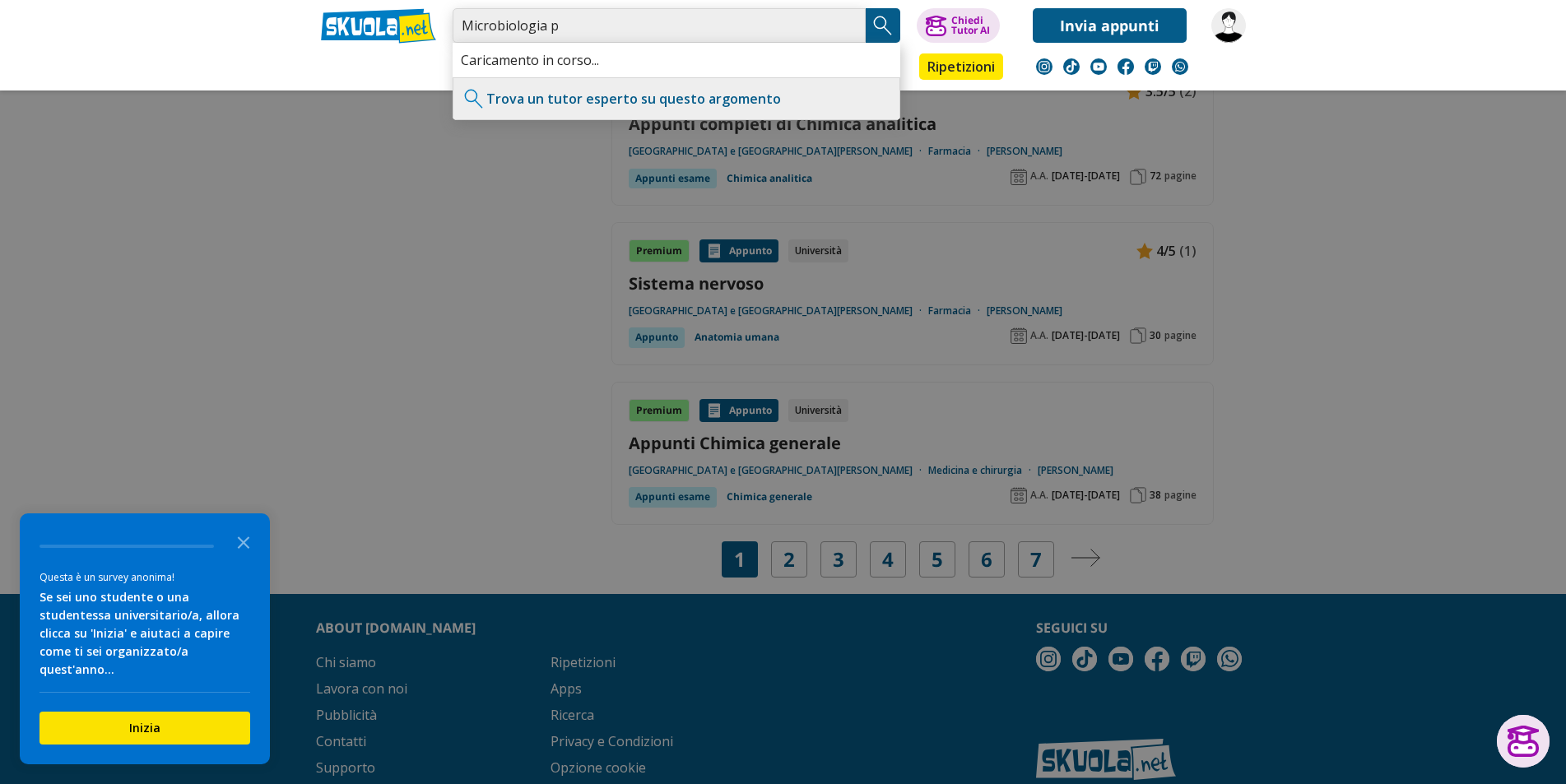
type input "Microbiologia p"
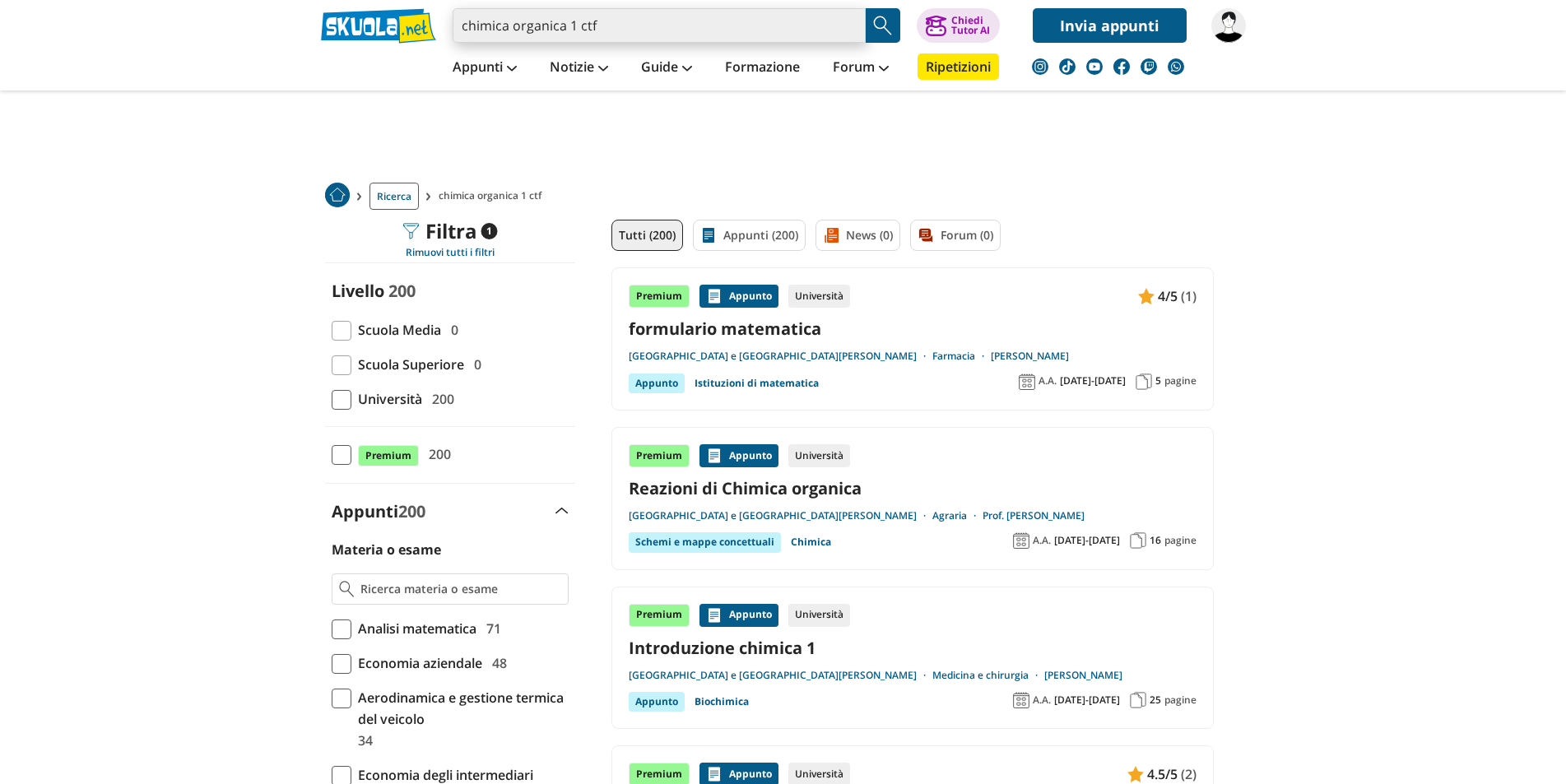
drag, startPoint x: 654, startPoint y: 34, endPoint x: 389, endPoint y: 21, distance: 265.3
click at [389, 21] on div "chimica organica 1 ctf Trova un tutor esperto su questo argomento Chiedi Tutor …" at bounding box center [783, 21] width 950 height 43
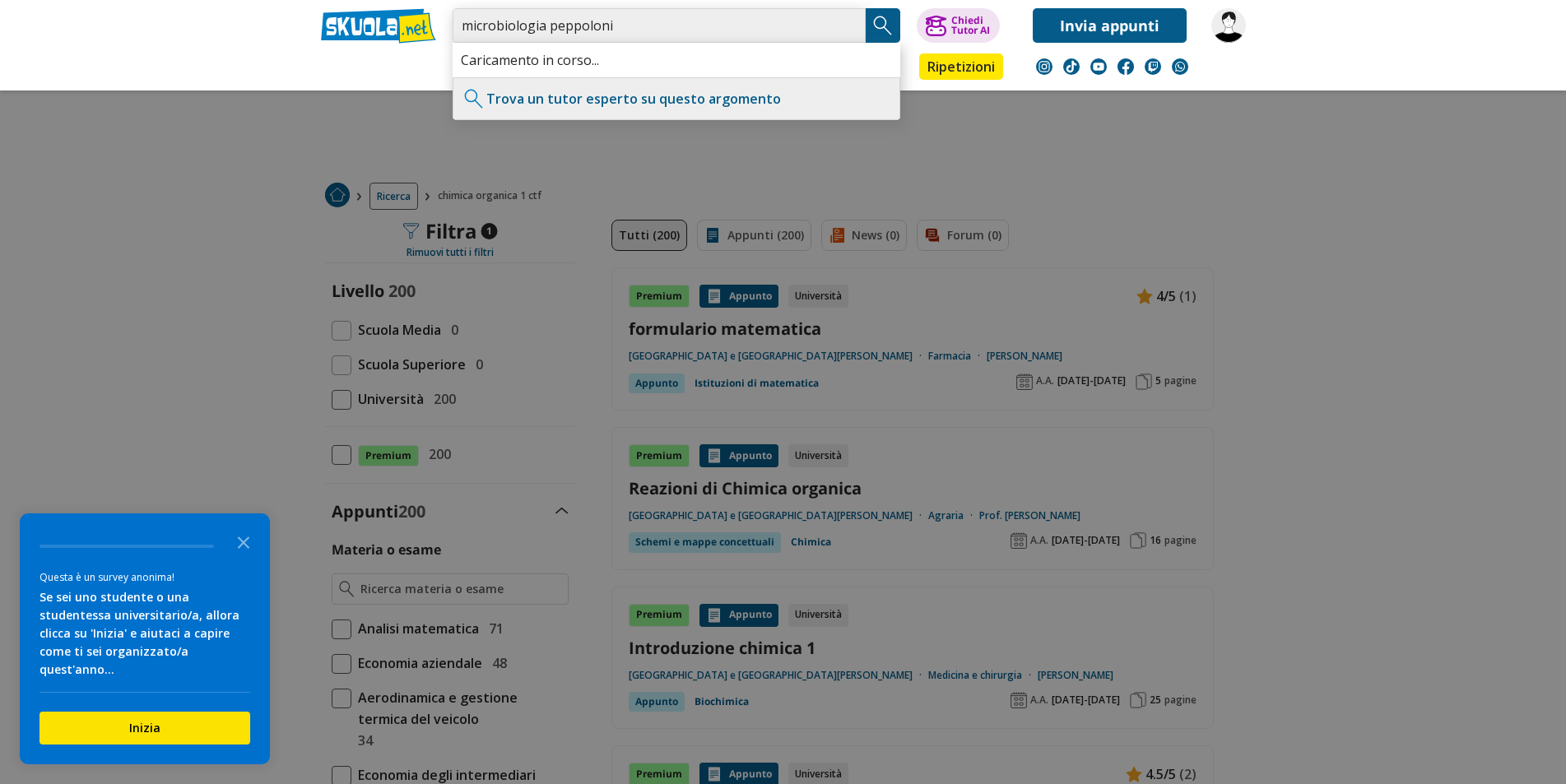
type input "microbiologia peppoloni"
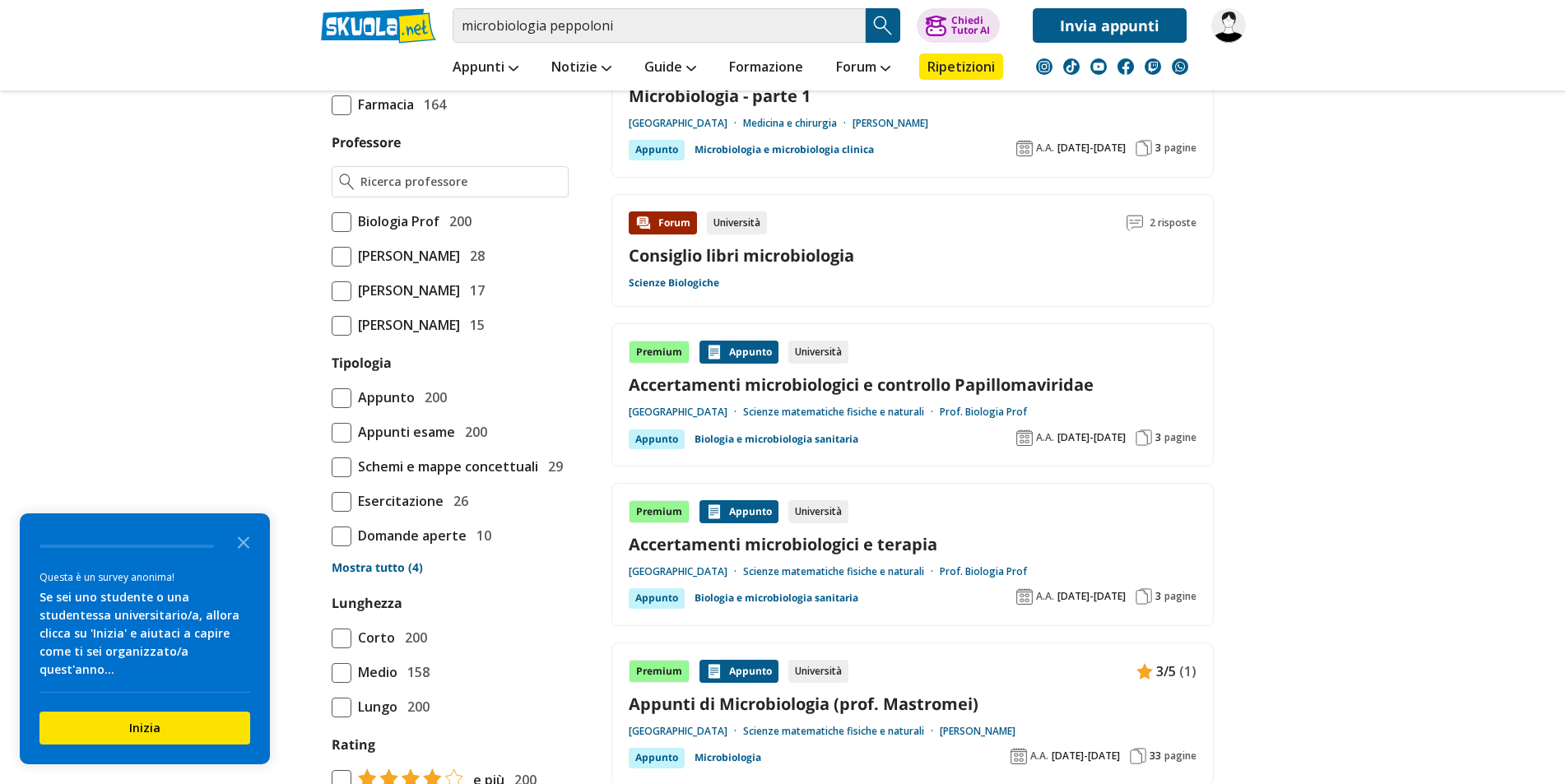
scroll to position [584, 0]
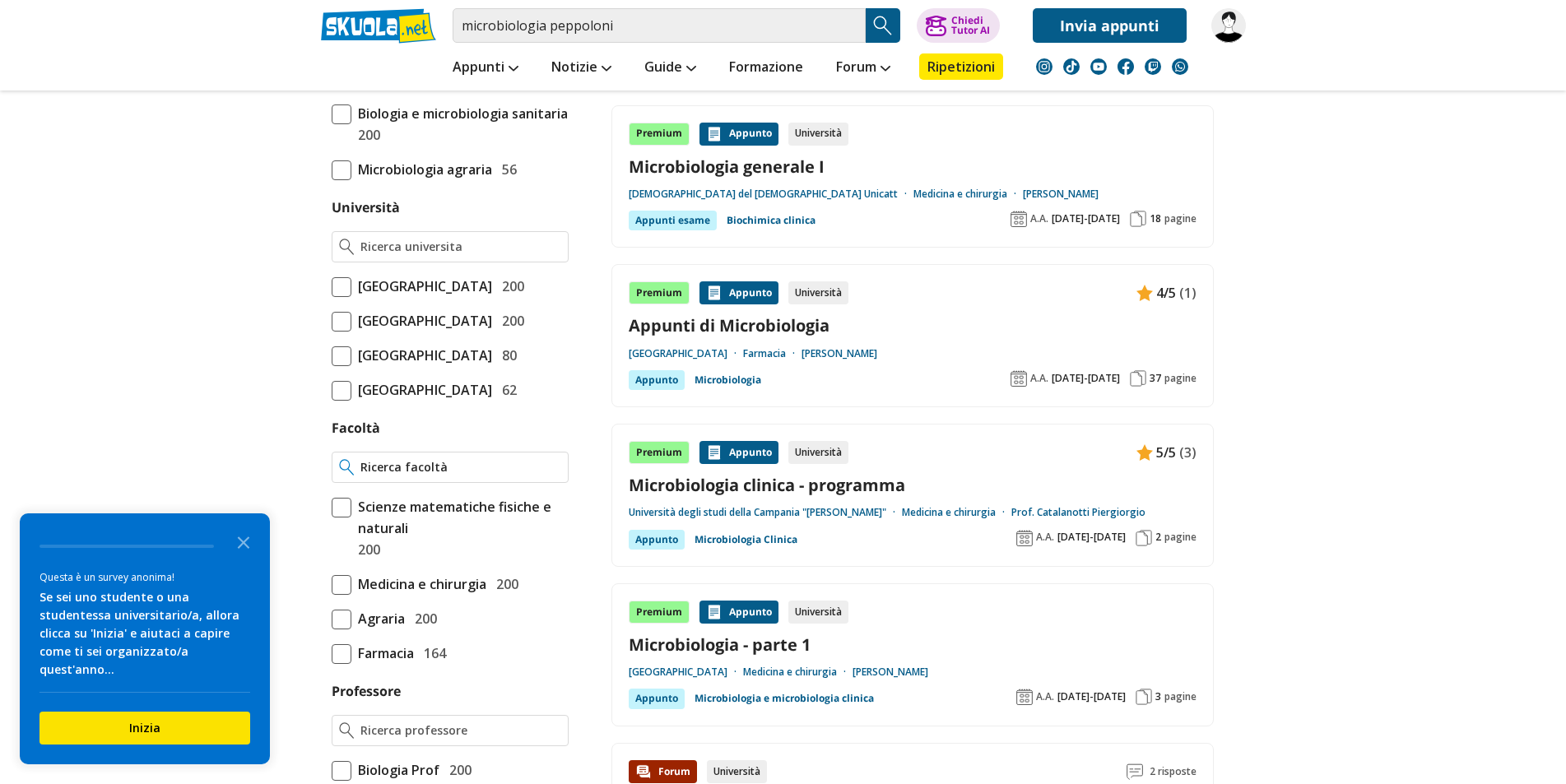
click at [465, 476] on input "Facoltà" at bounding box center [459, 467] width 200 height 16
click at [441, 255] on input "Università" at bounding box center [459, 246] width 200 height 16
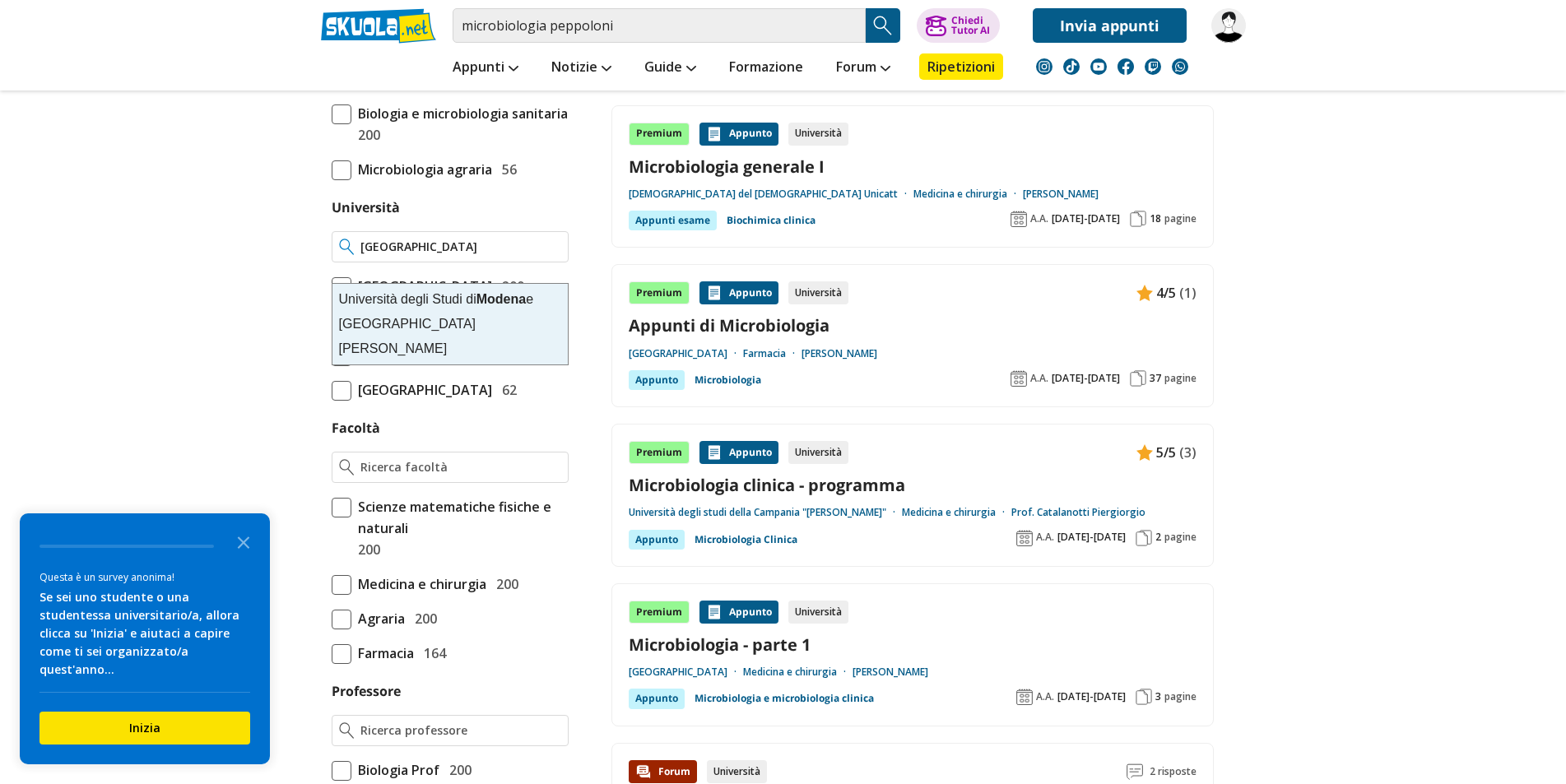
click at [483, 302] on strong "Modena" at bounding box center [501, 299] width 50 height 14
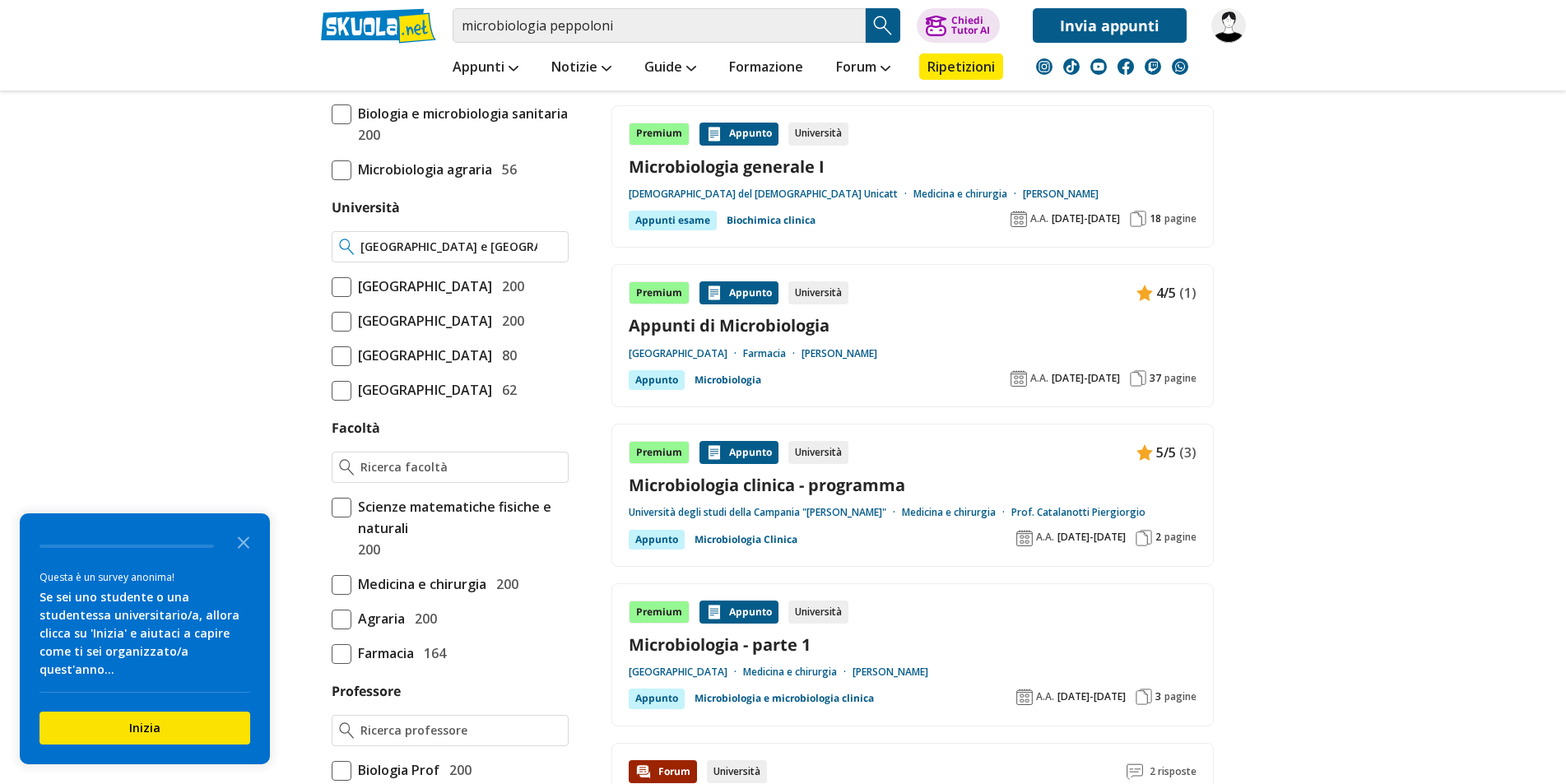
type input "[GEOGRAPHIC_DATA] e [GEOGRAPHIC_DATA][PERSON_NAME]"
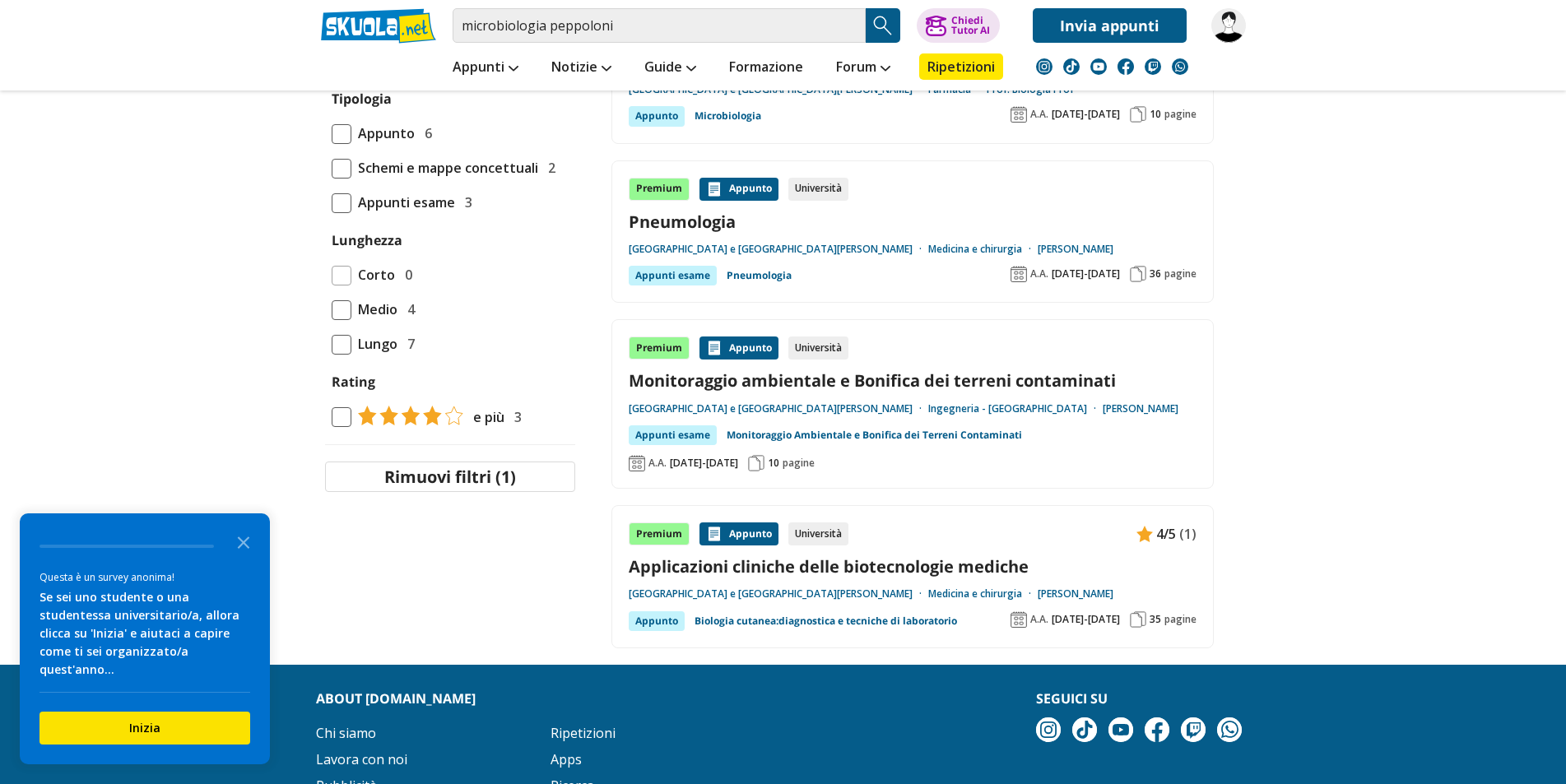
scroll to position [1416, 0]
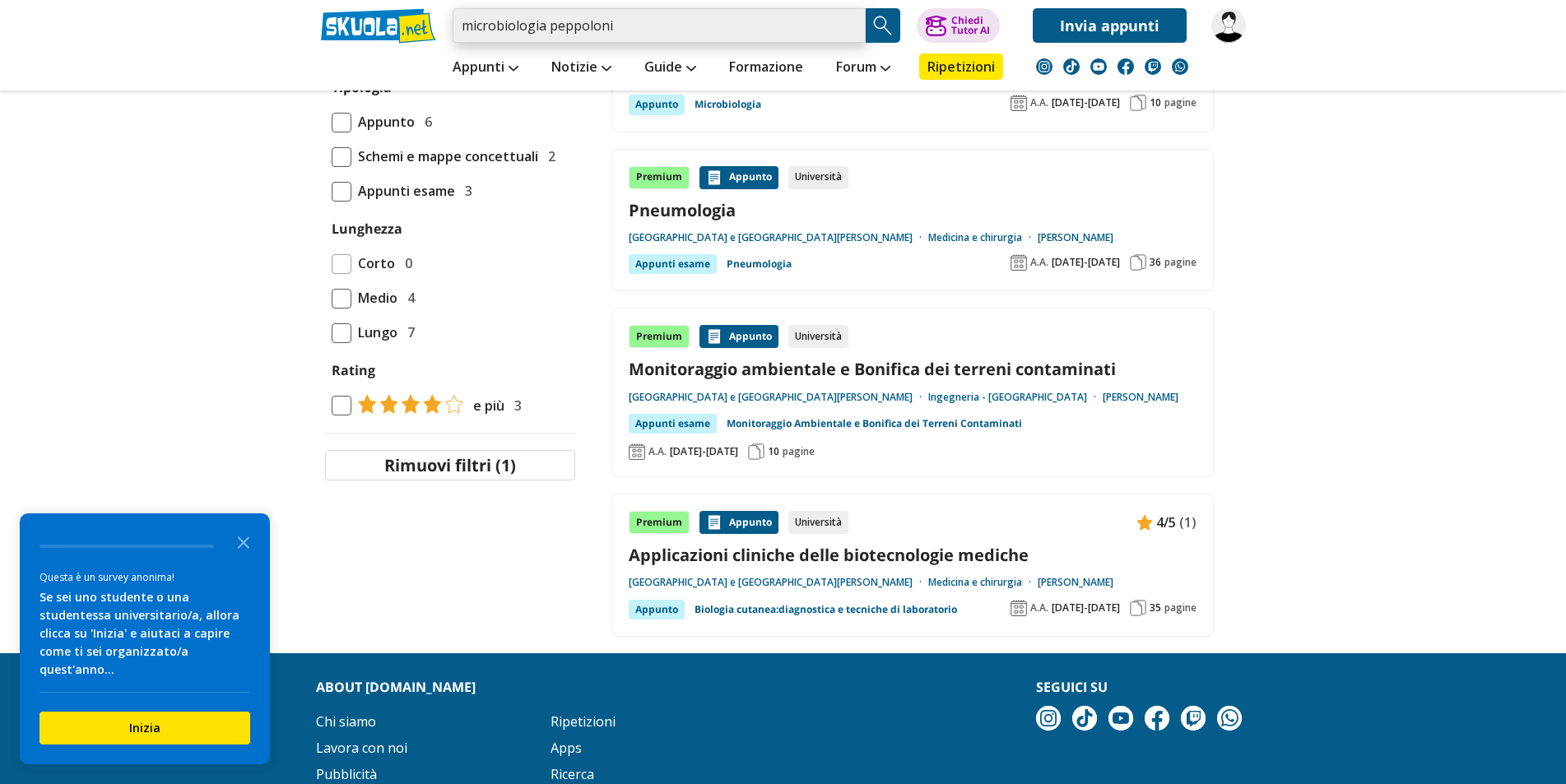
drag, startPoint x: 635, startPoint y: 31, endPoint x: 374, endPoint y: 20, distance: 261.2
click at [374, 20] on div "microbiologia peppoloni Trova un tutor esperto su questo argomento Chiedi Tutor…" at bounding box center [783, 21] width 950 height 43
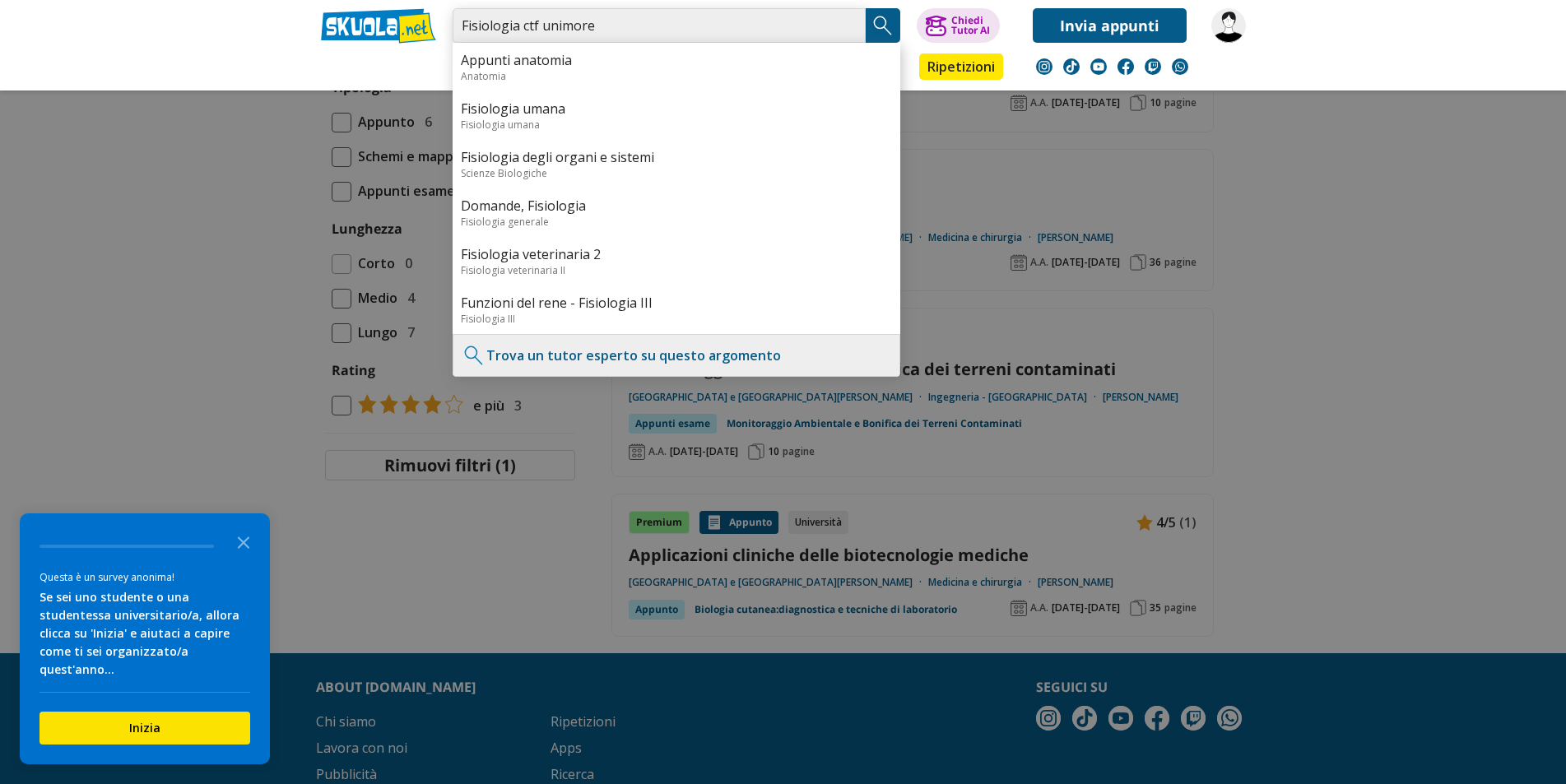
type input "Fisiologia ctf unimore"
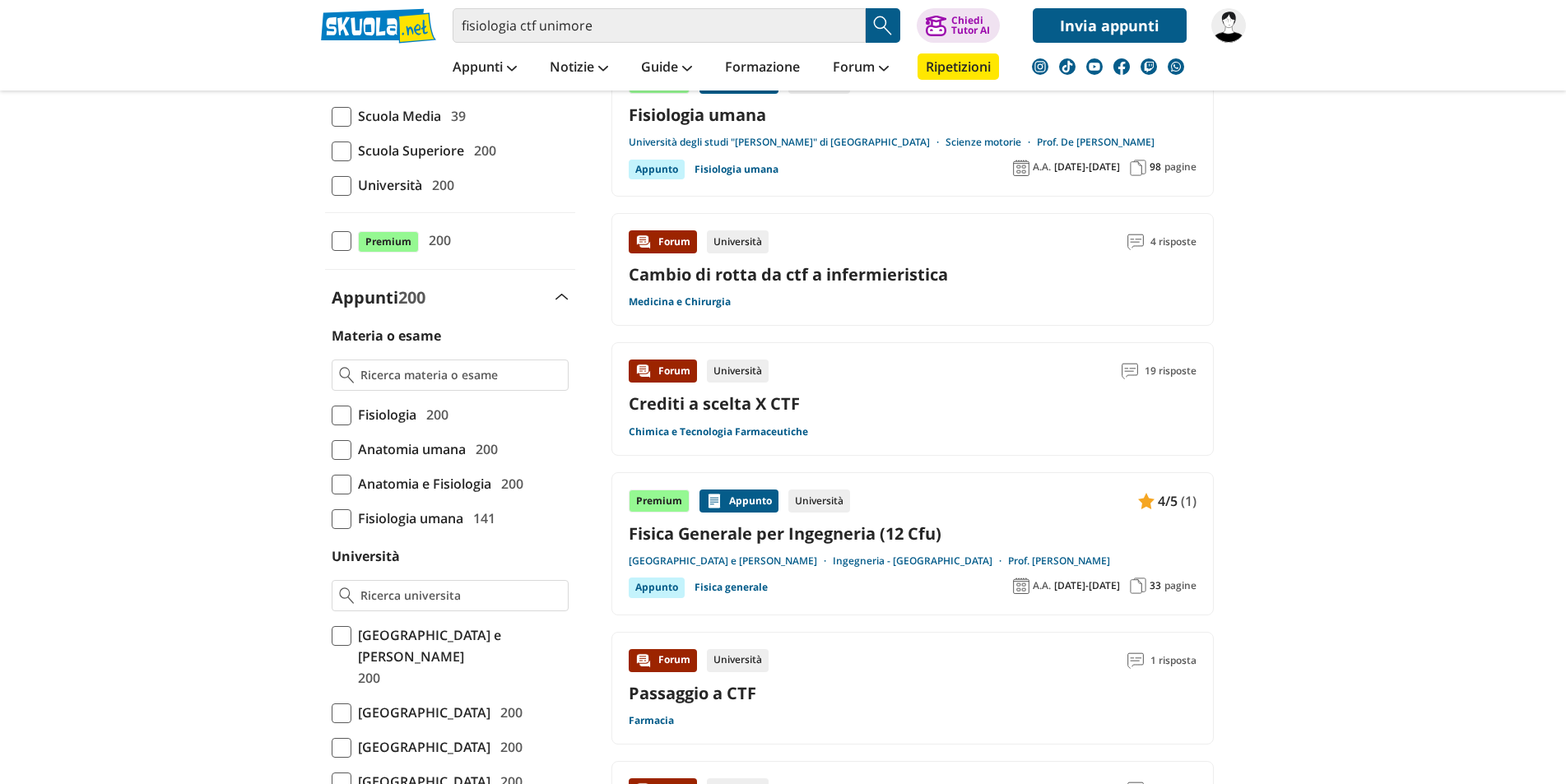
drag, startPoint x: 920, startPoint y: 286, endPoint x: 924, endPoint y: 320, distance: 34.2
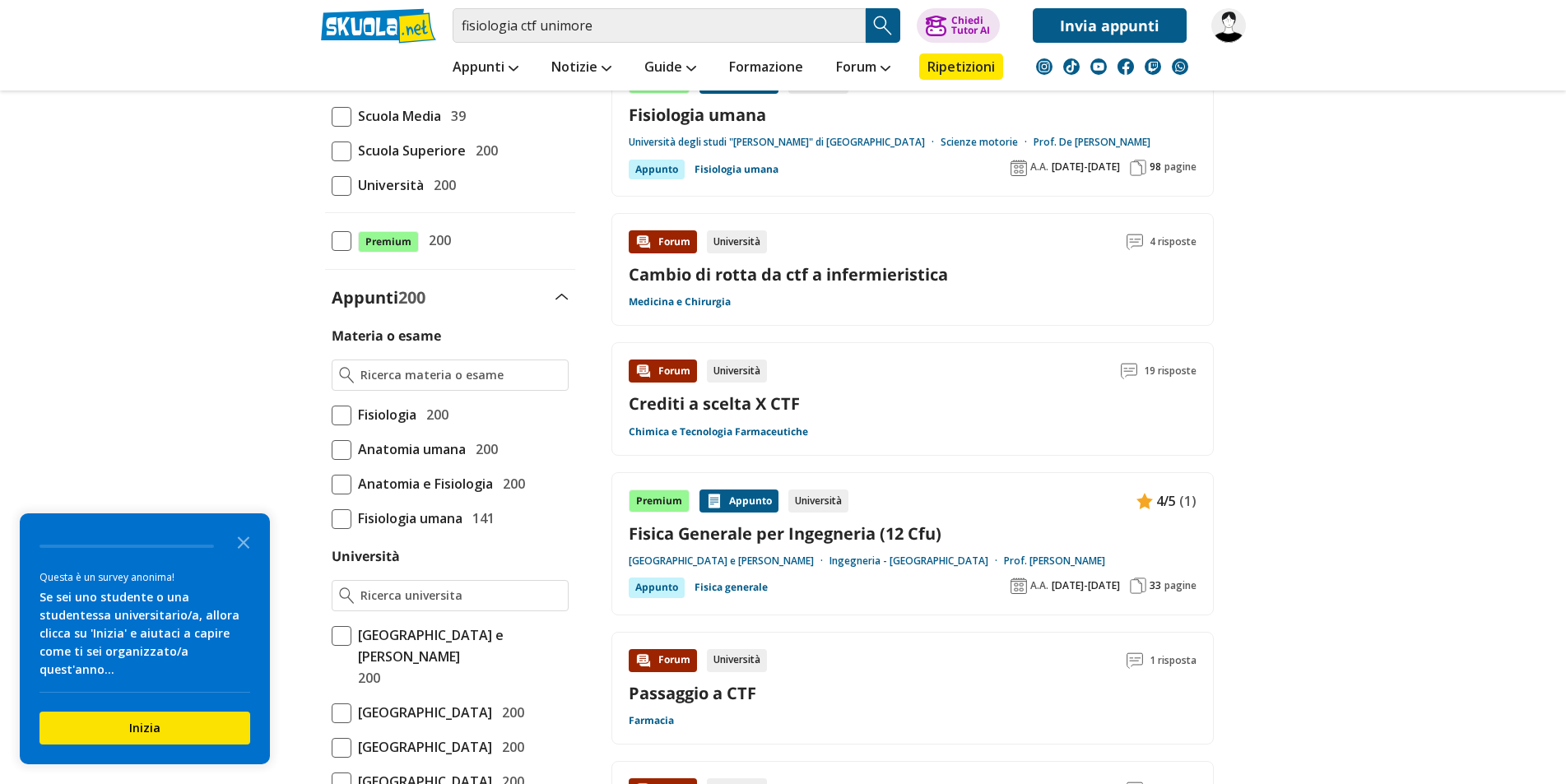
scroll to position [219, 0]
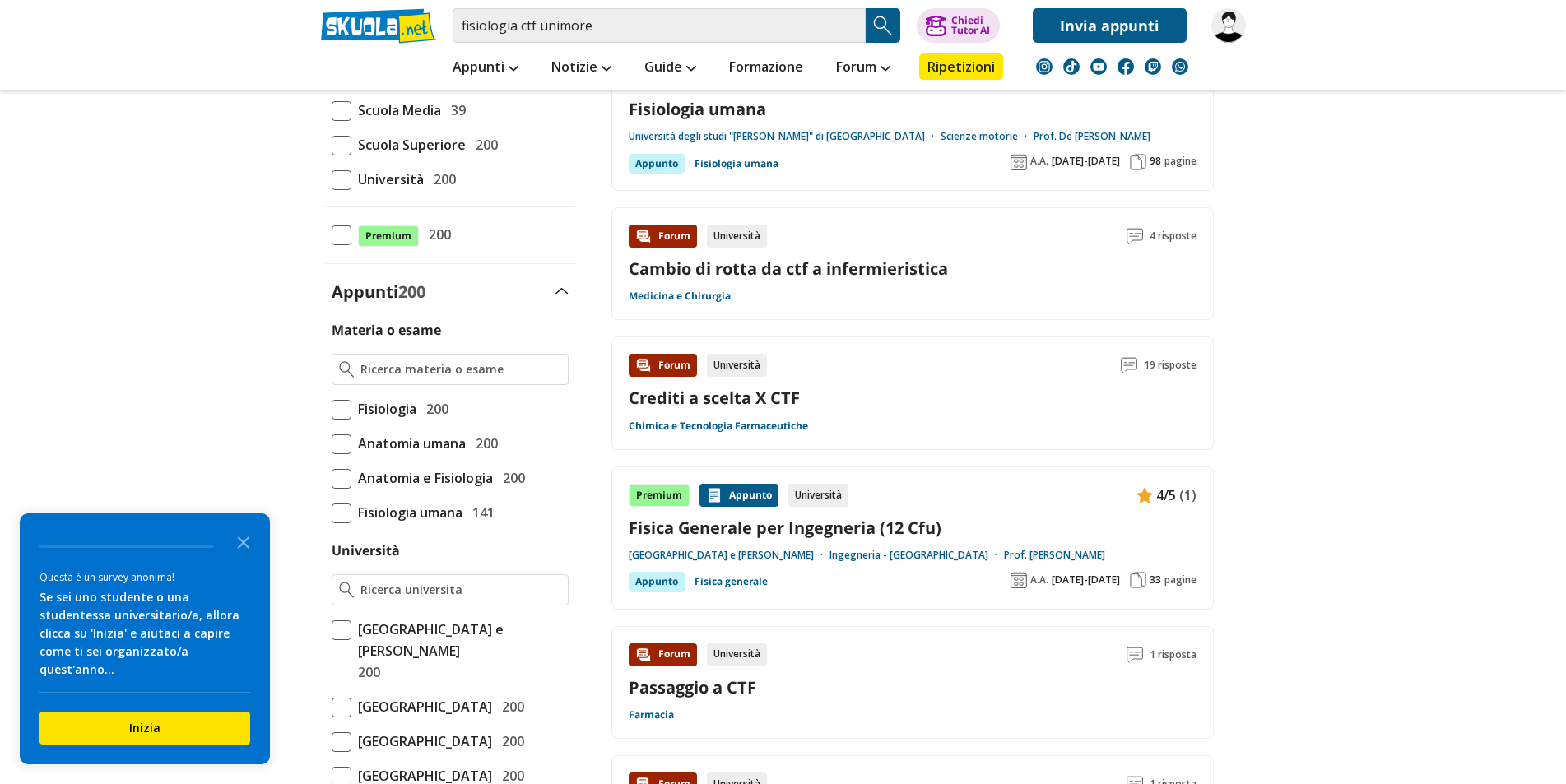
click at [903, 269] on link "Cambio di rotta da ctf a infermieristica" at bounding box center [788, 268] width 319 height 22
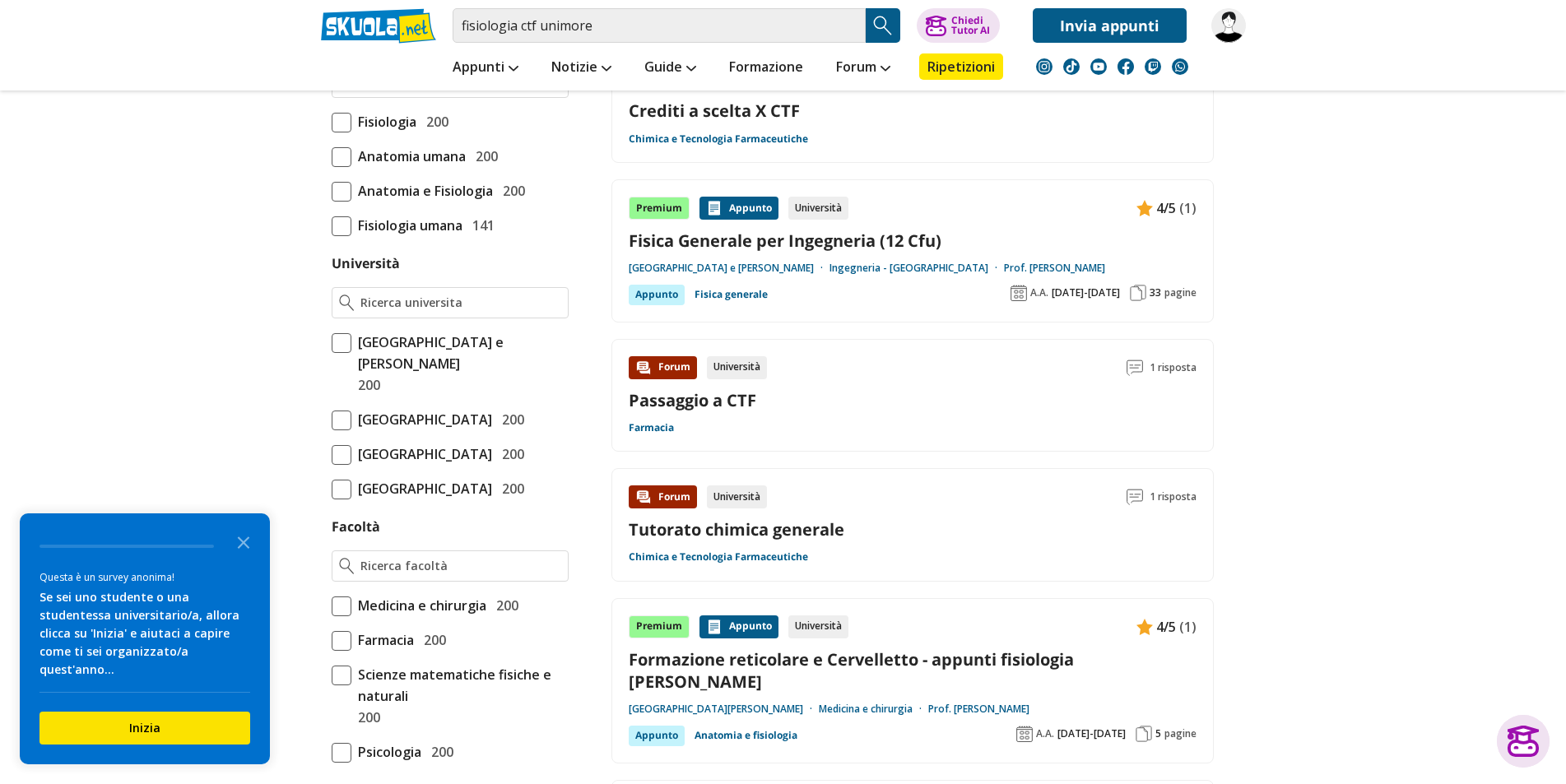
scroll to position [587, 0]
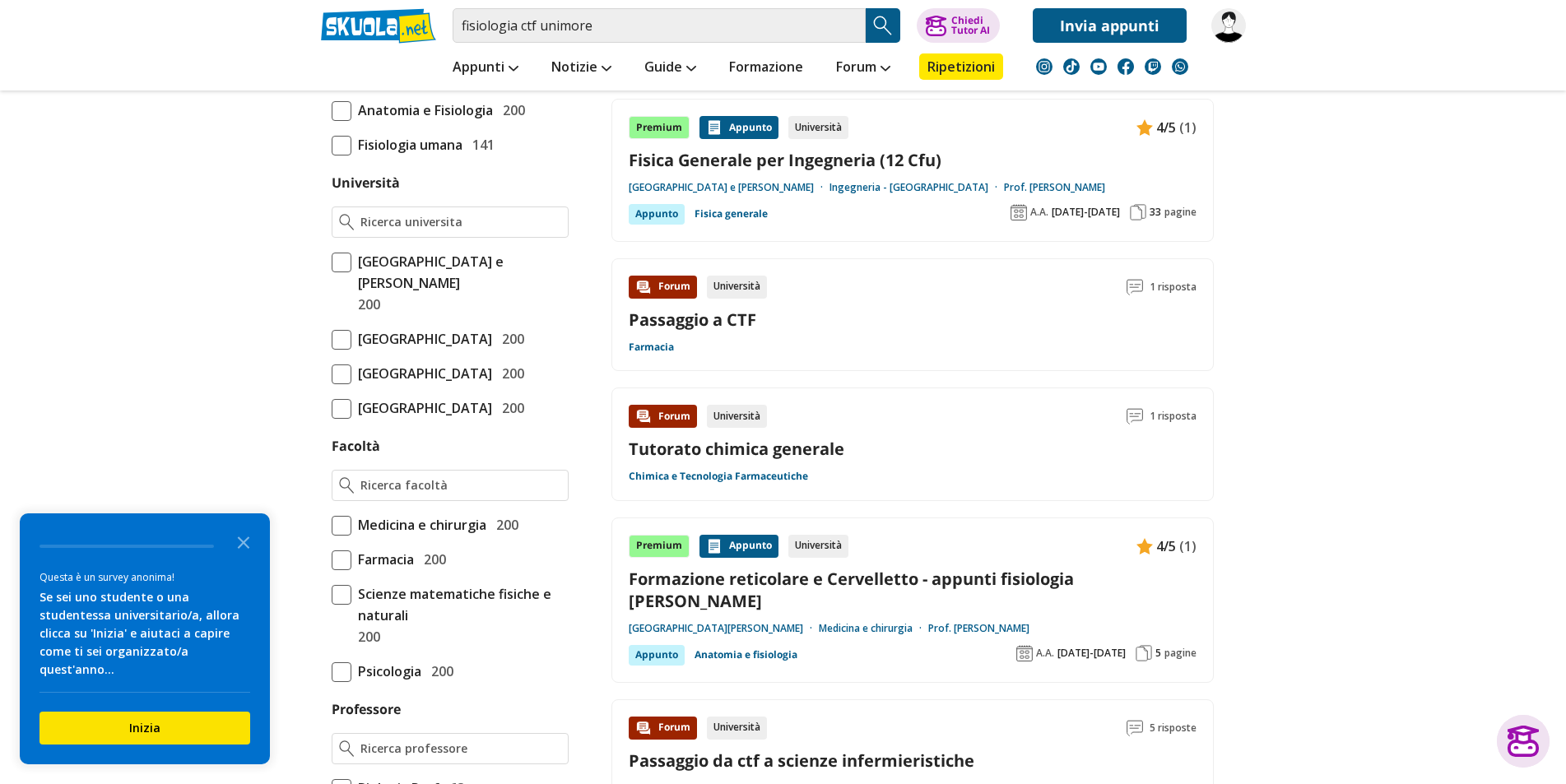
drag, startPoint x: 1289, startPoint y: 550, endPoint x: 1286, endPoint y: 618, distance: 68.1
click at [713, 316] on link "Passaggio a CTF" at bounding box center [692, 320] width 128 height 22
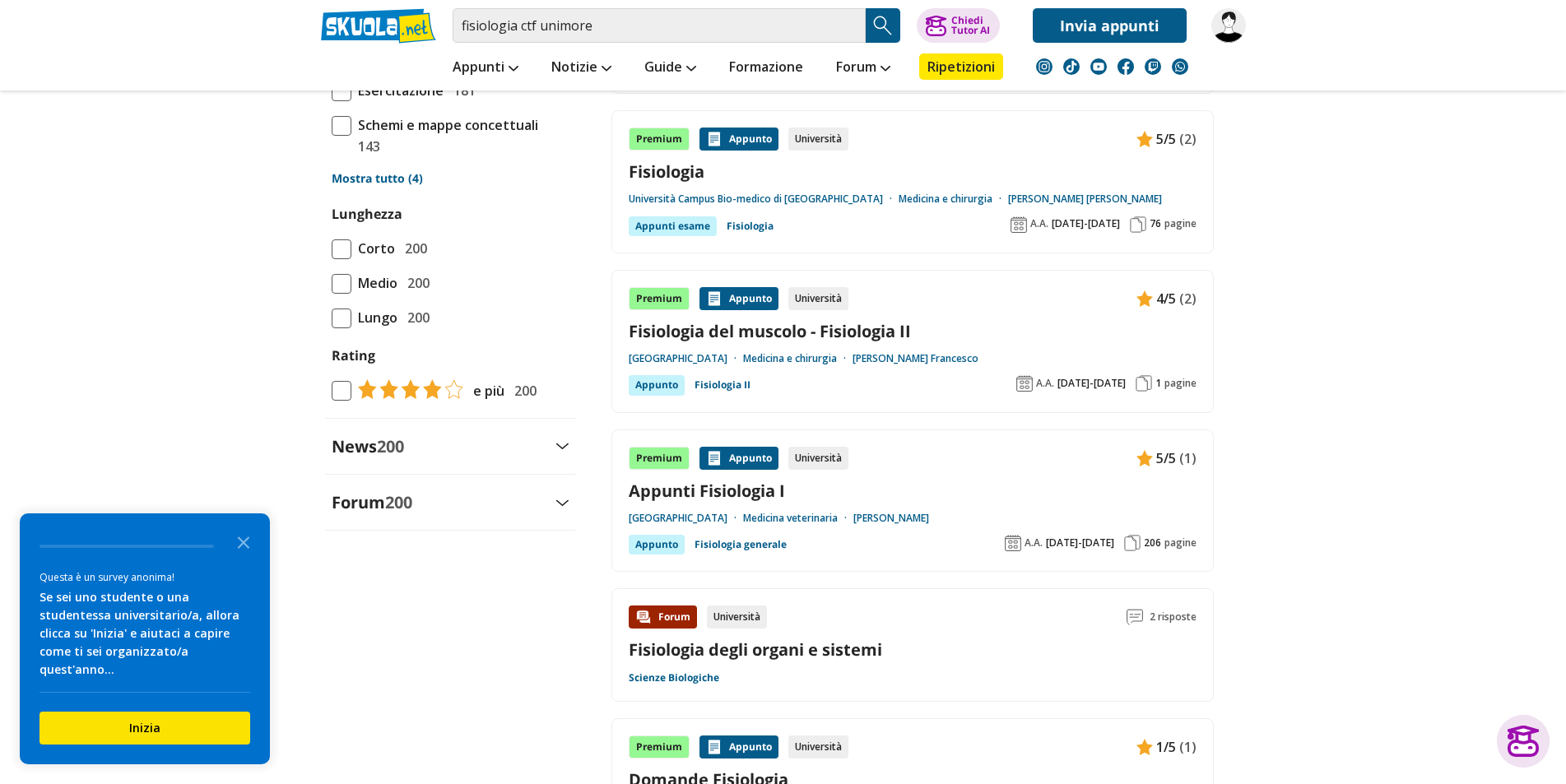
drag, startPoint x: 1487, startPoint y: 467, endPoint x: 1447, endPoint y: 497, distance: 50.0
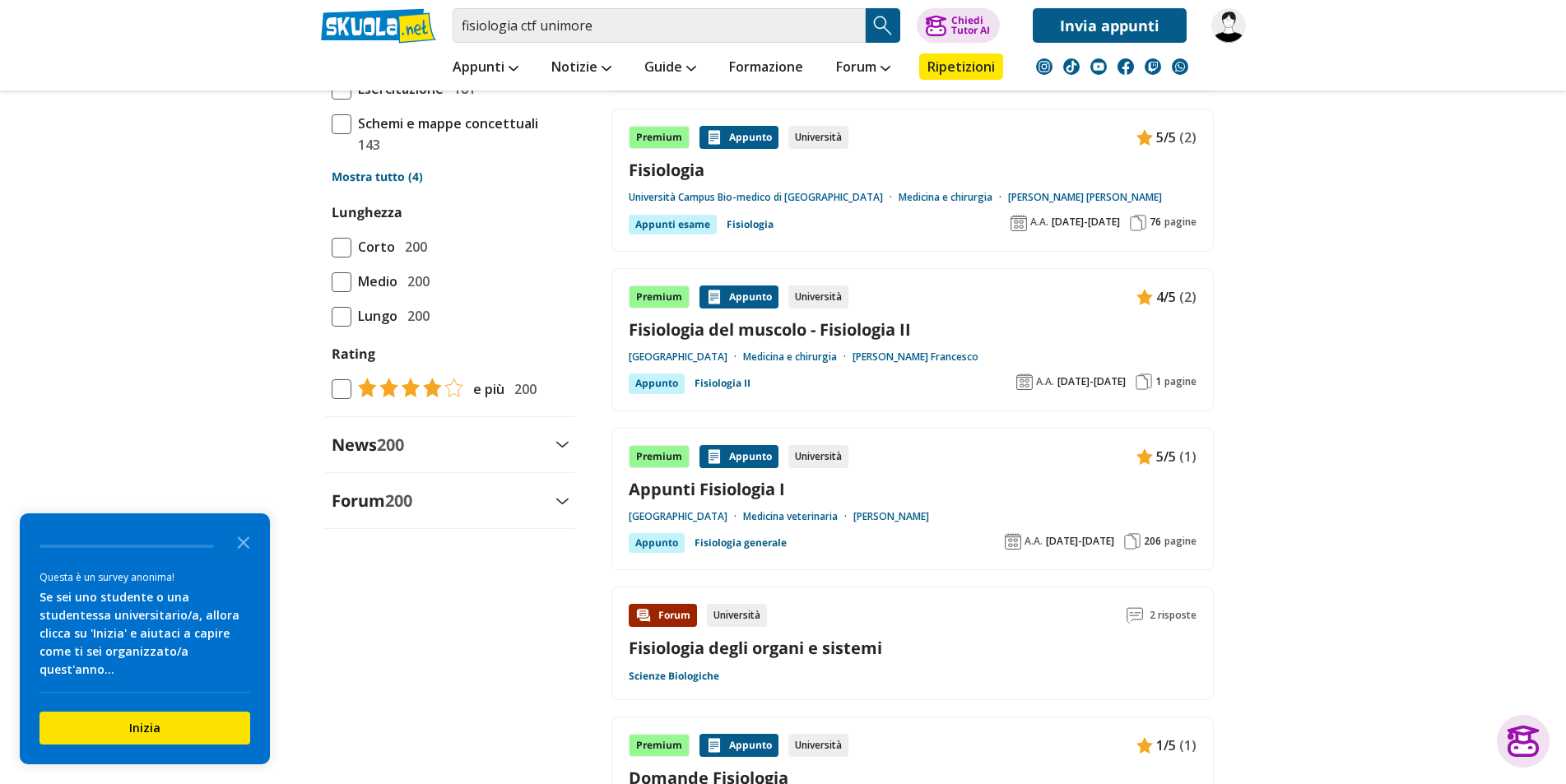
scroll to position [1018, 0]
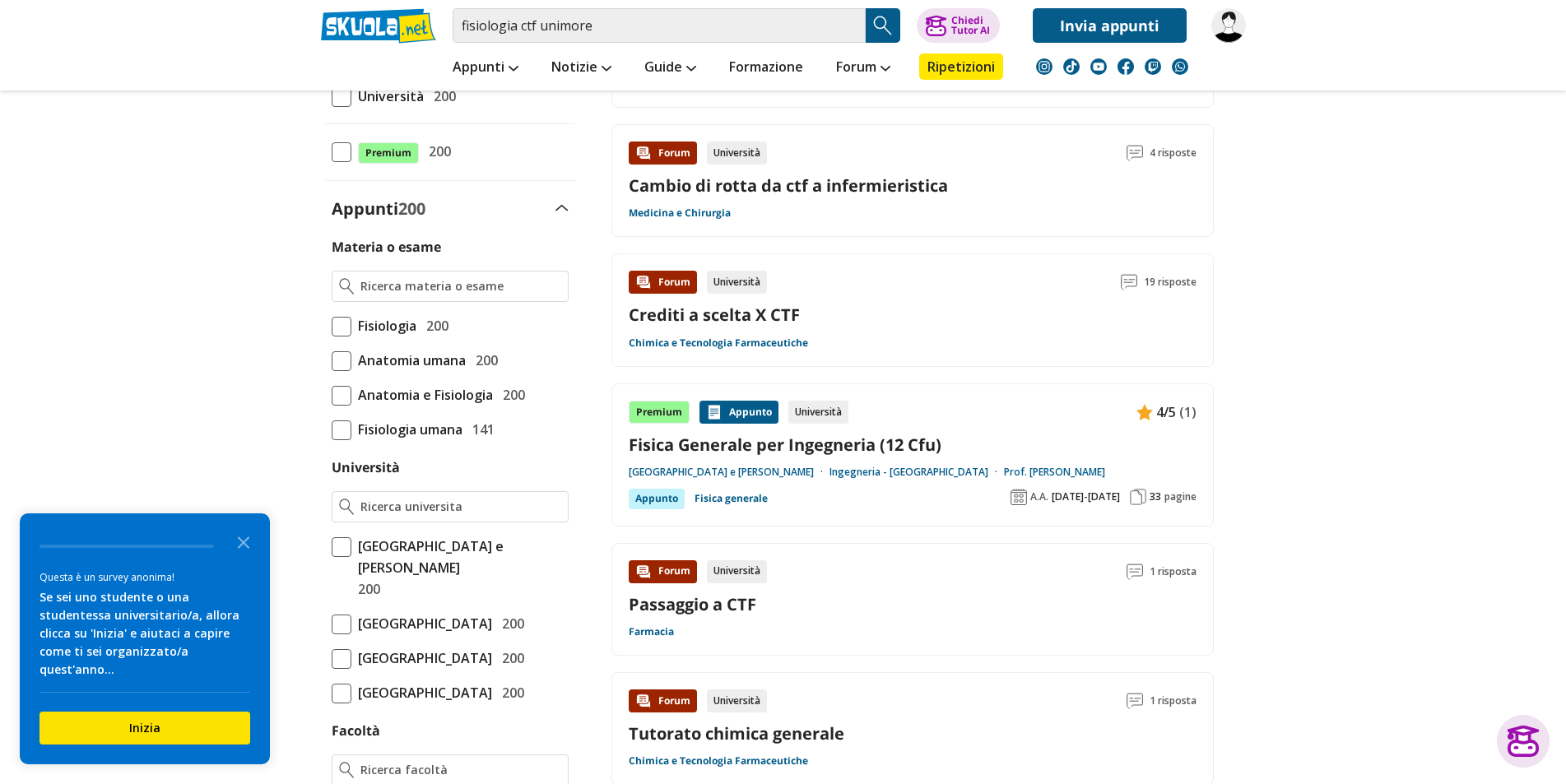
drag, startPoint x: 487, startPoint y: 638, endPoint x: 513, endPoint y: 652, distance: 29.5
click at [422, 552] on span "[GEOGRAPHIC_DATA] e [GEOGRAPHIC_DATA][PERSON_NAME]" at bounding box center [459, 555] width 217 height 43
click at [332, 566] on input "Università degli Studi di Modena e Reggio Emilia 200" at bounding box center [332, 566] width 0 height 0
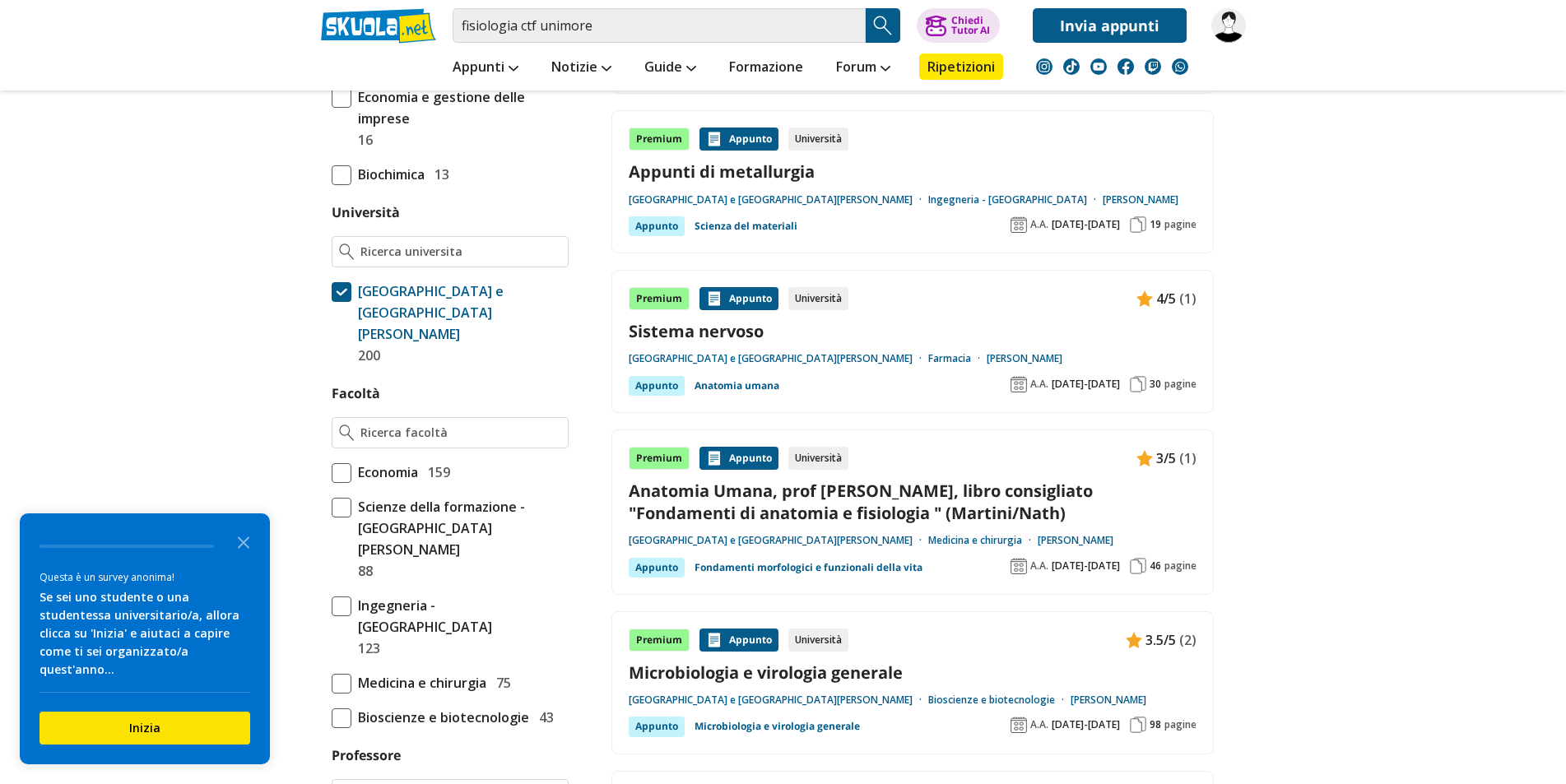
scroll to position [637, 0]
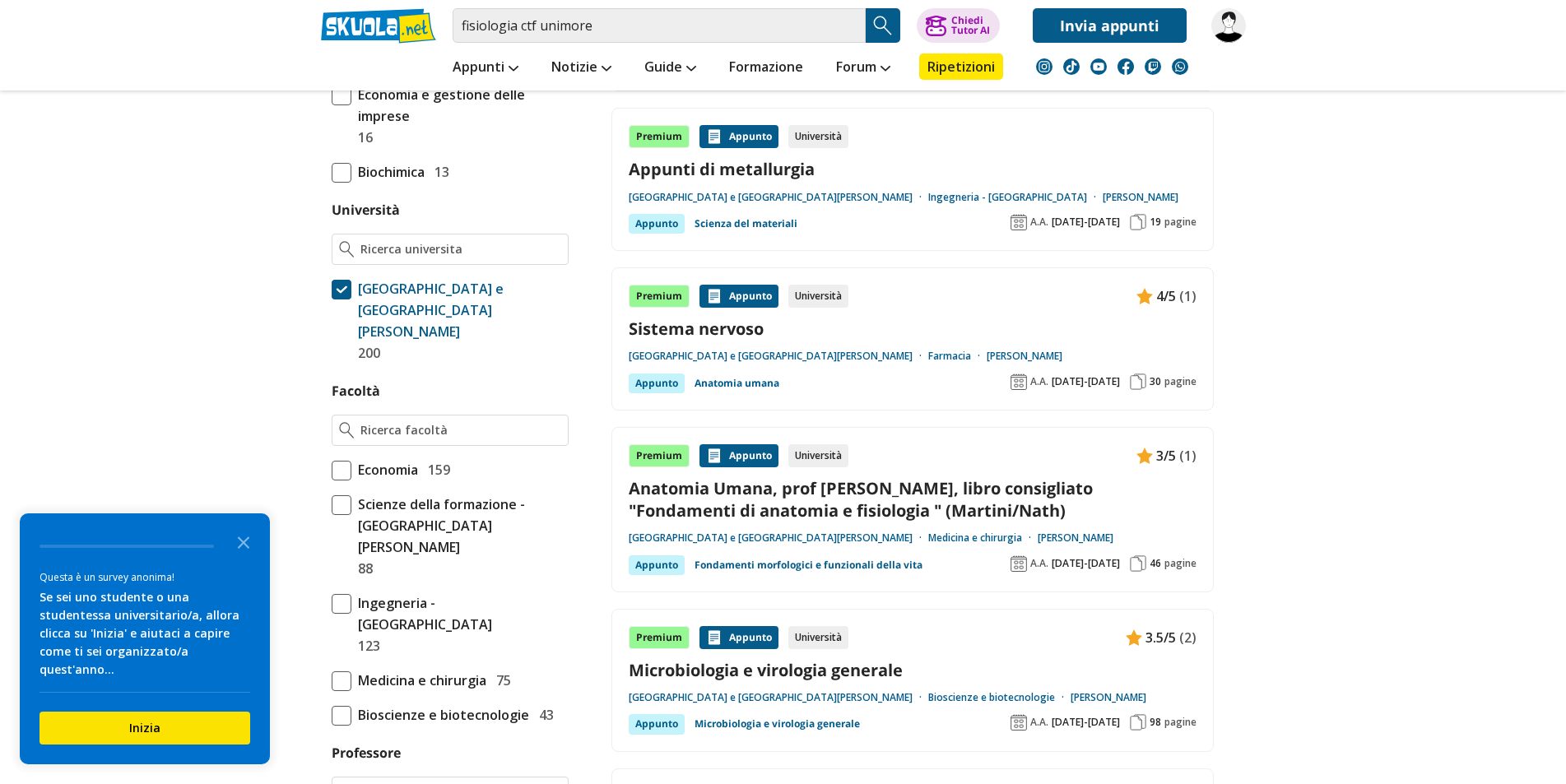
click at [743, 380] on link "Anatomia umana" at bounding box center [736, 383] width 85 height 20
click at [643, 331] on link "Sistema nervoso" at bounding box center [912, 329] width 567 height 22
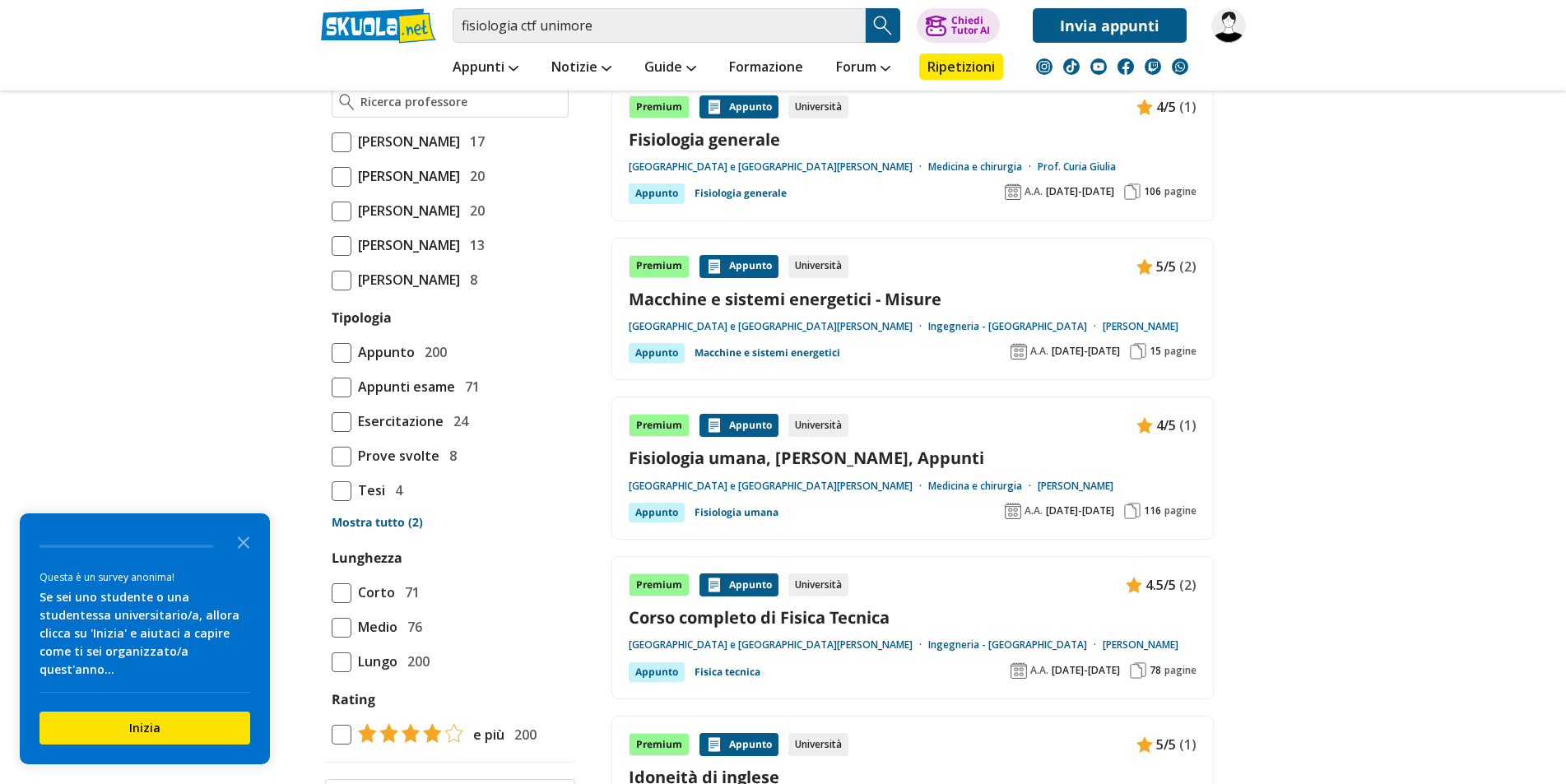
drag, startPoint x: 1052, startPoint y: 432, endPoint x: 996, endPoint y: 442, distance: 56.9
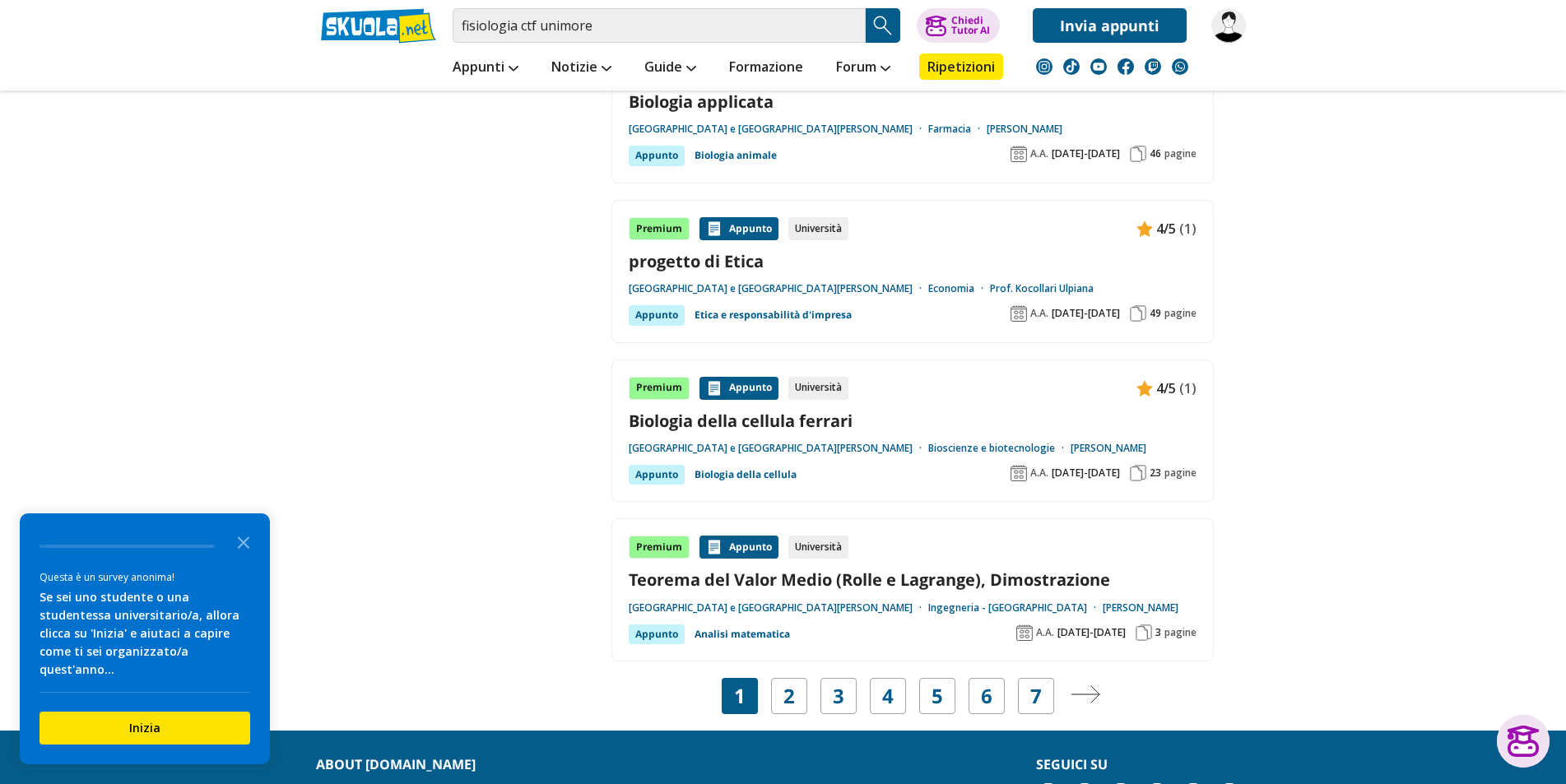
scroll to position [2828, 0]
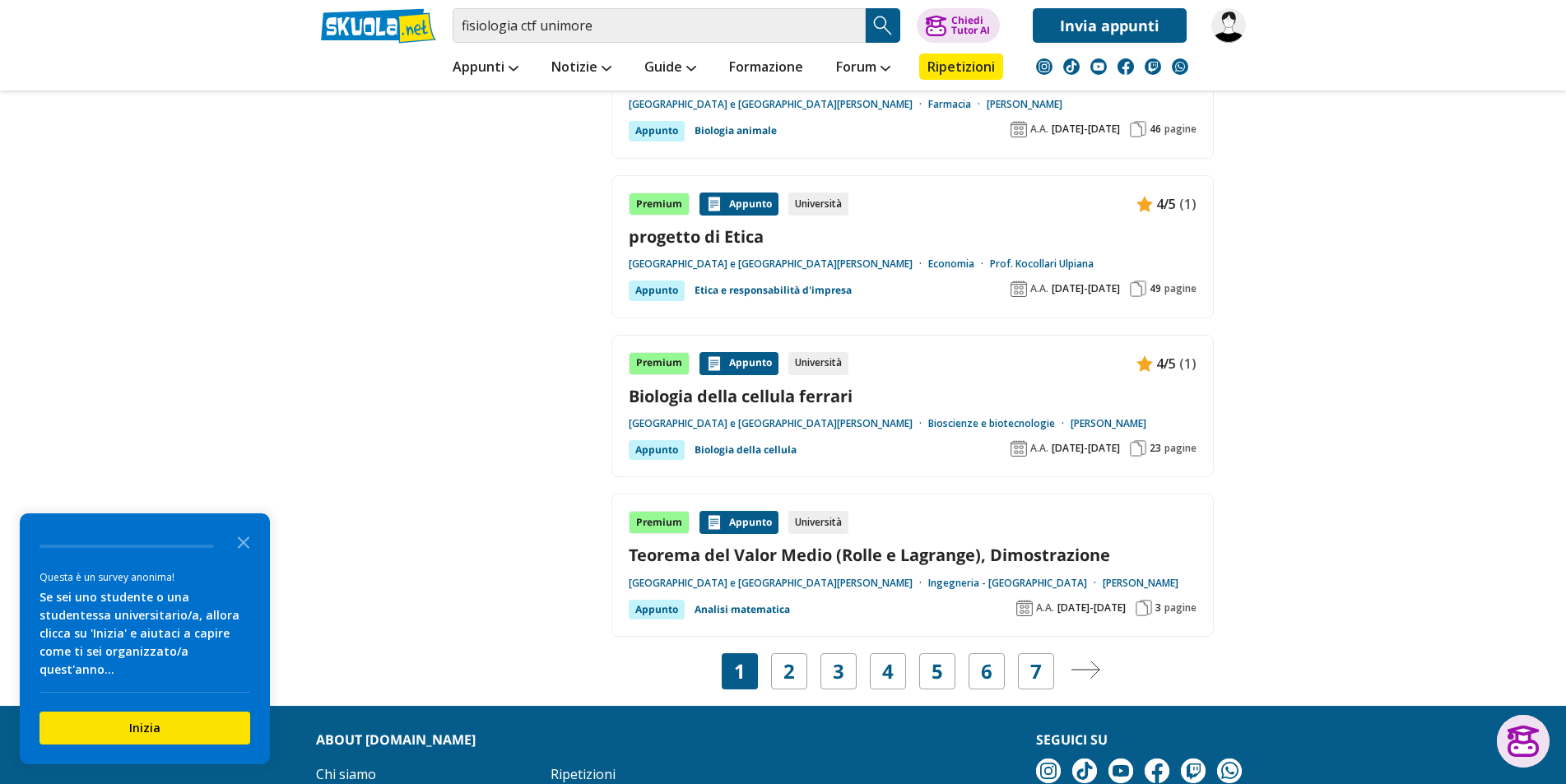
drag, startPoint x: 985, startPoint y: 539, endPoint x: 991, endPoint y: 573, distance: 34.5
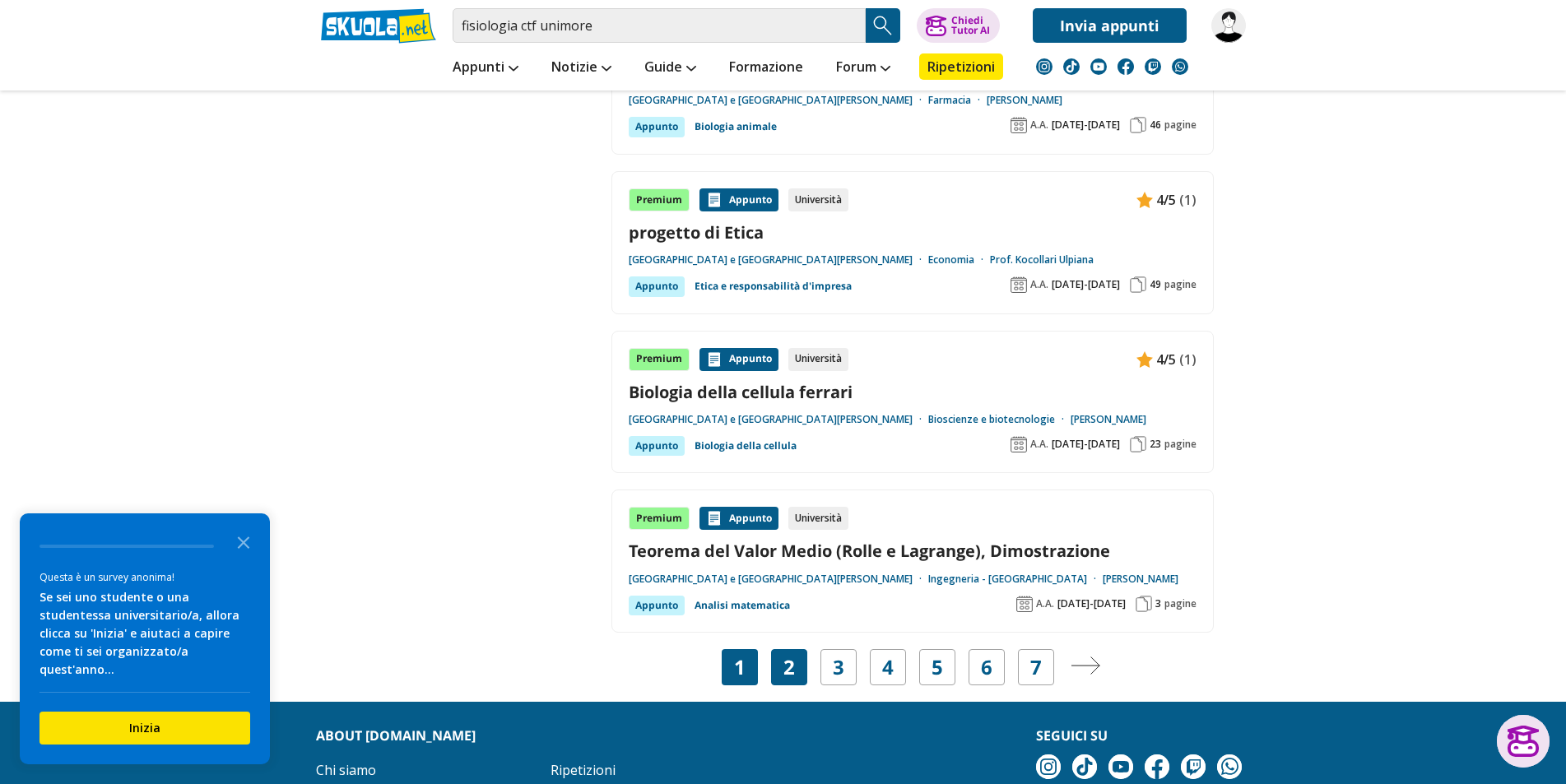
click at [776, 674] on div "2" at bounding box center [789, 667] width 36 height 36
drag, startPoint x: 643, startPoint y: 37, endPoint x: 519, endPoint y: 37, distance: 124.0
click at [519, 37] on input "fisiologia ctf unimore" at bounding box center [659, 26] width 413 height 34
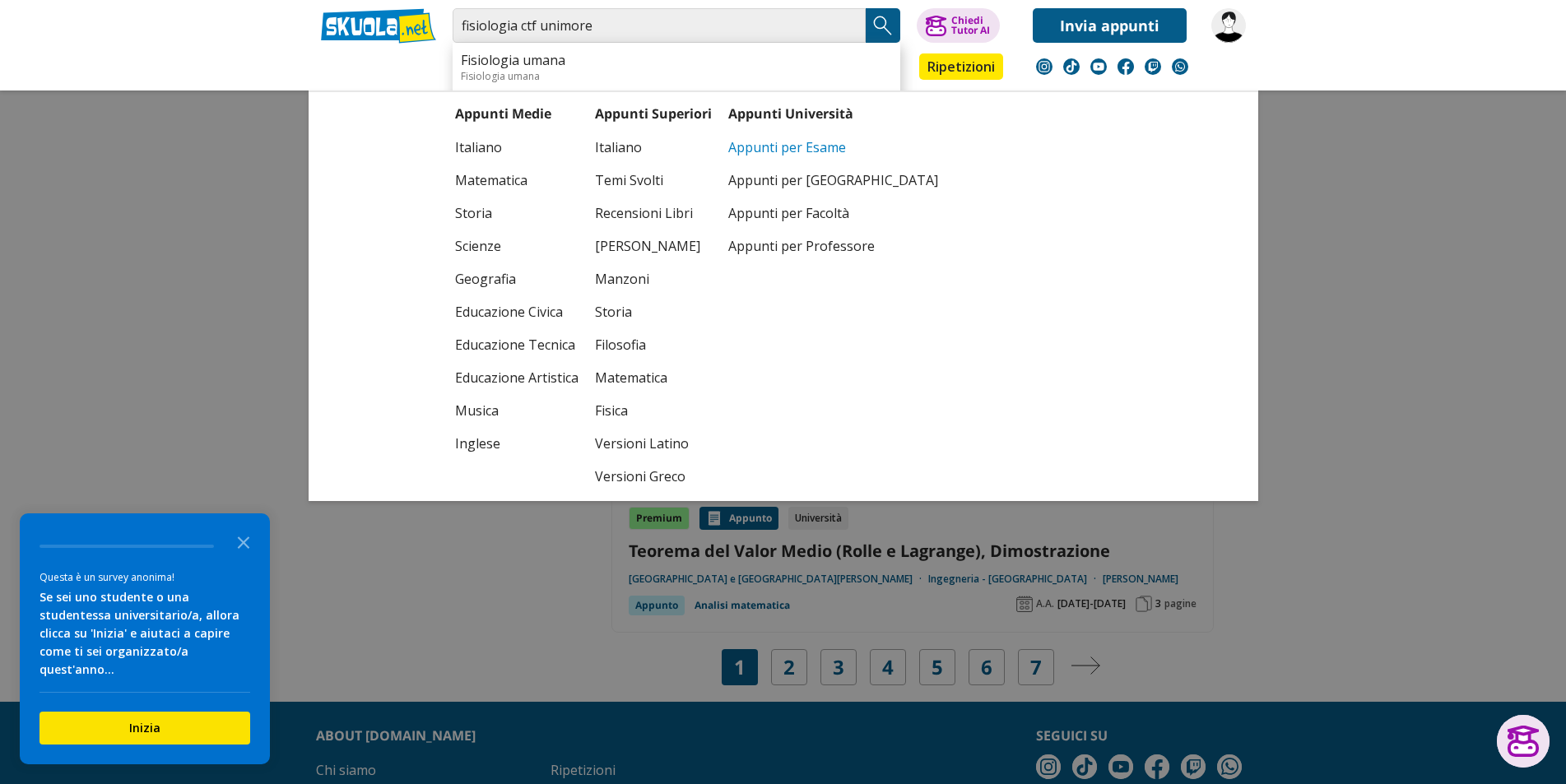
click at [772, 155] on link "Appunti per Esame" at bounding box center [833, 147] width 210 height 33
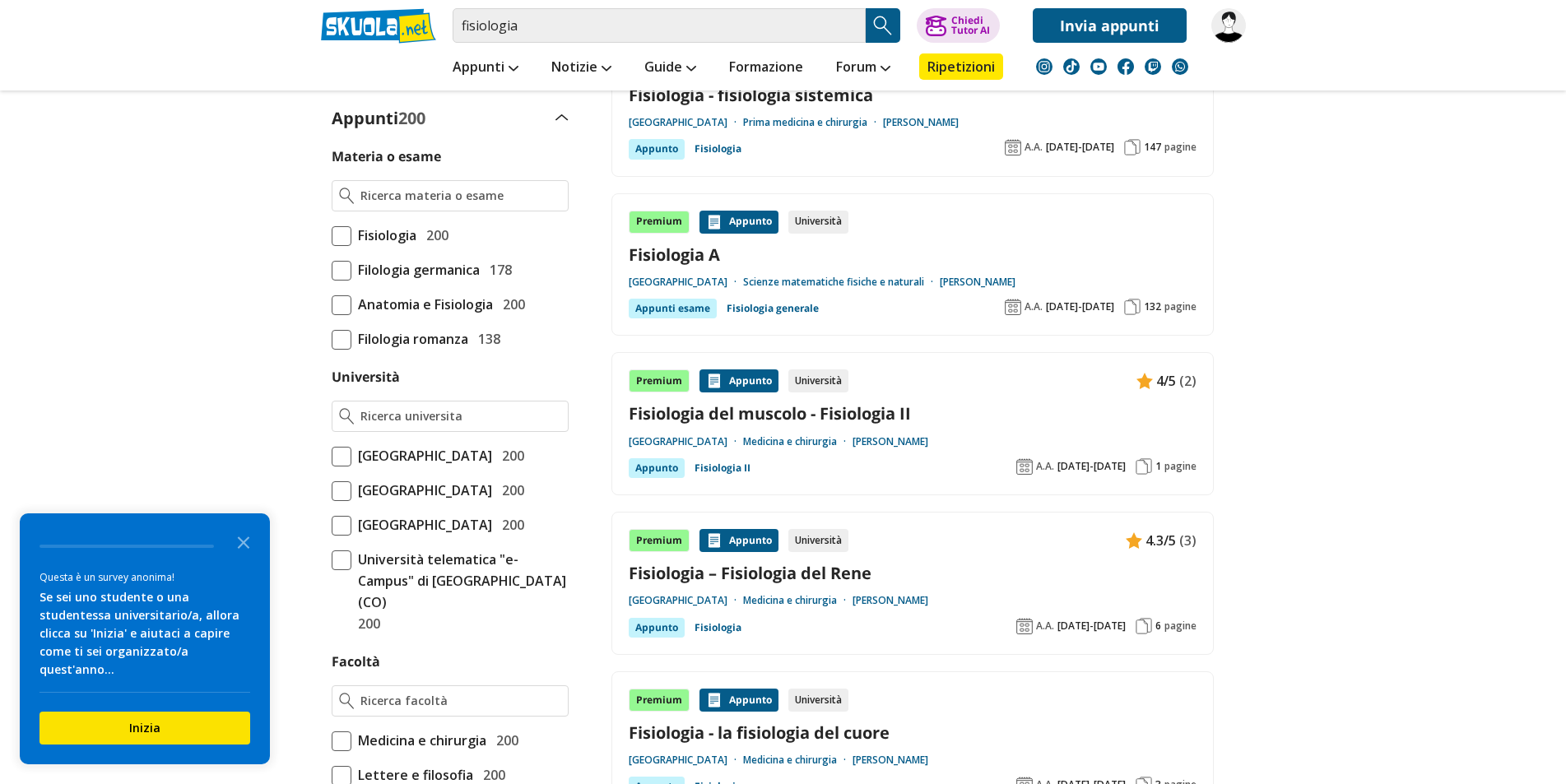
drag, startPoint x: 106, startPoint y: 417, endPoint x: 117, endPoint y: 455, distance: 39.6
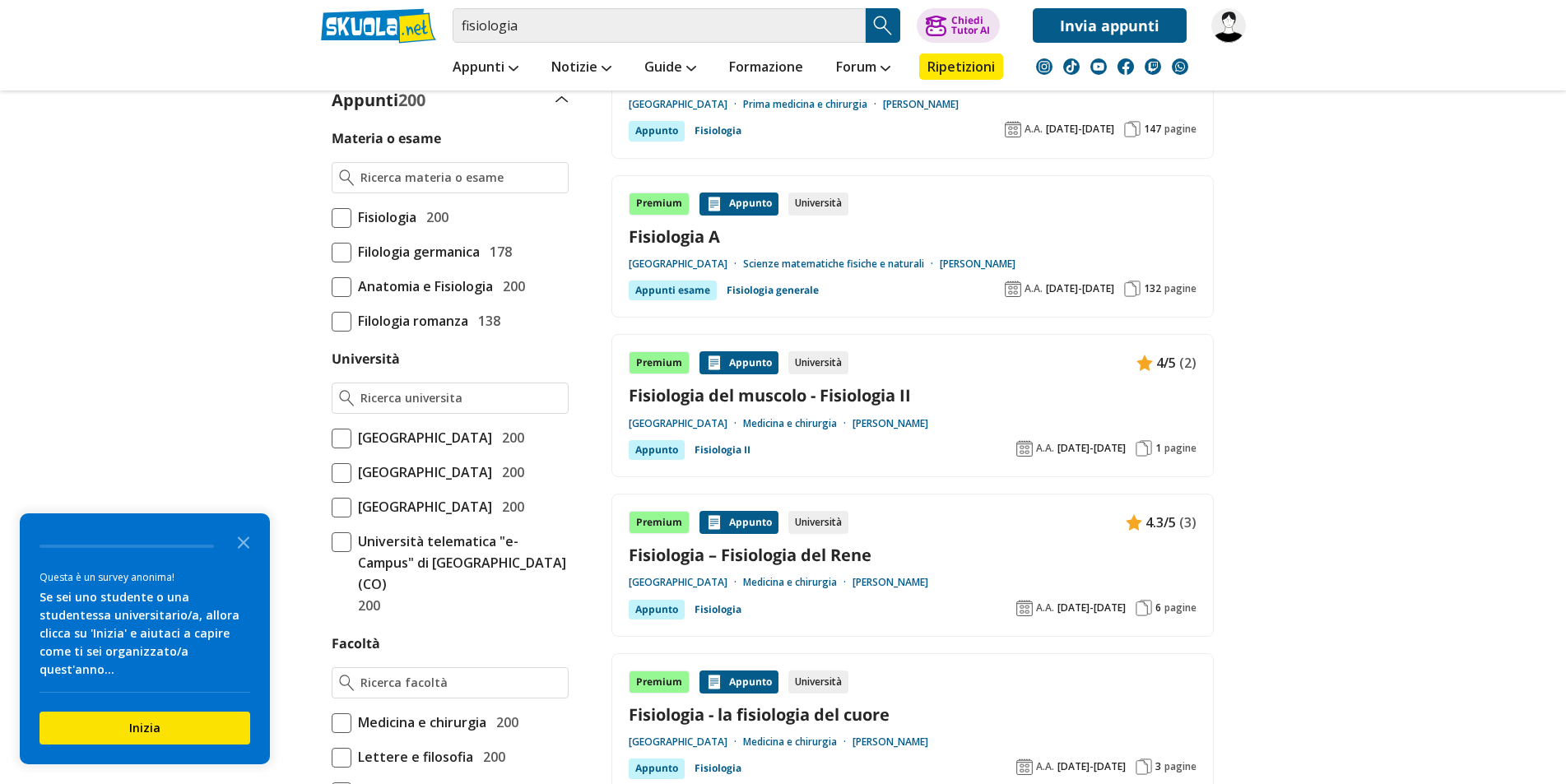
drag, startPoint x: 117, startPoint y: 455, endPoint x: 122, endPoint y: 481, distance: 26.5
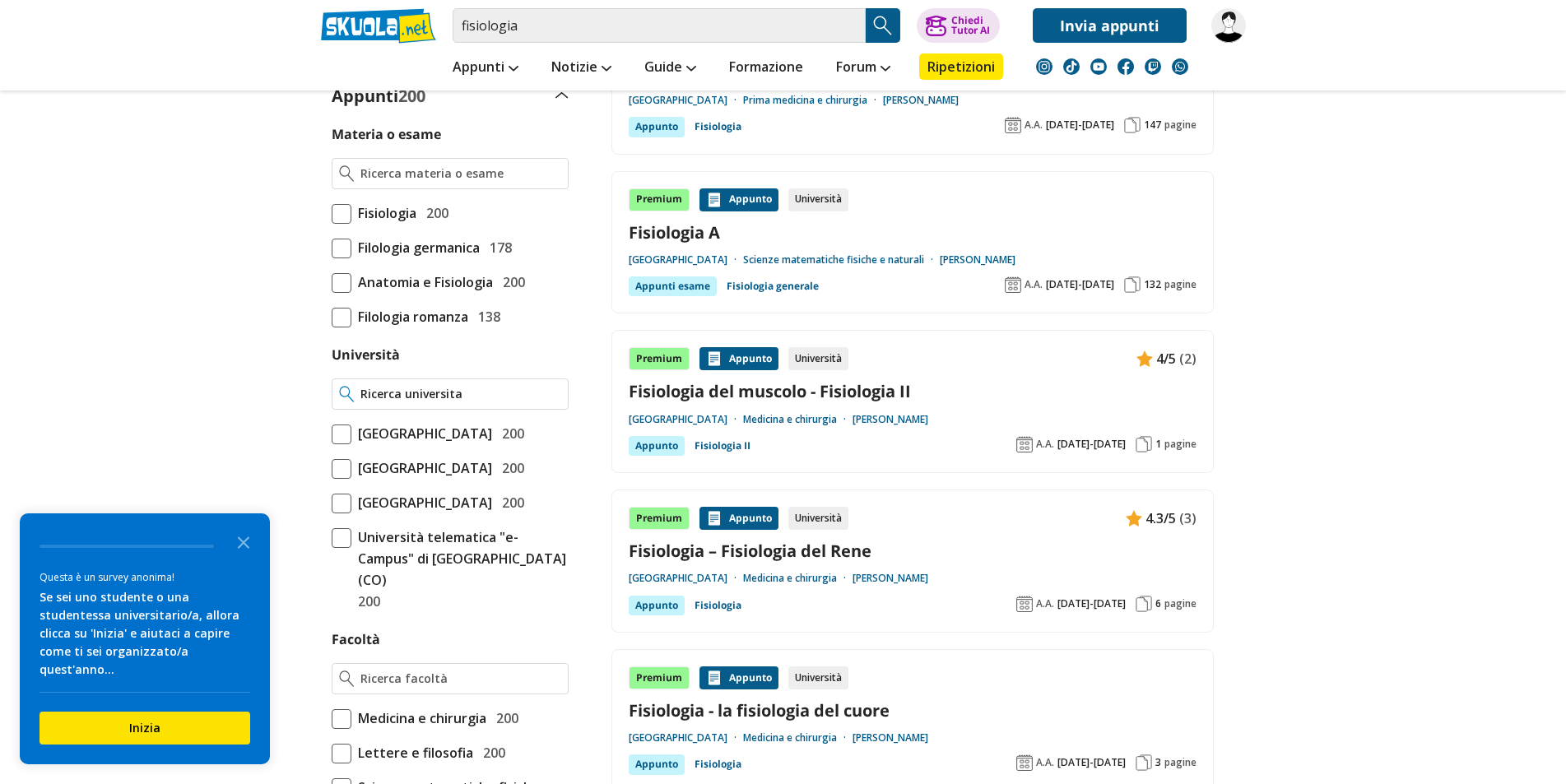
click at [413, 398] on input "Università" at bounding box center [459, 393] width 200 height 16
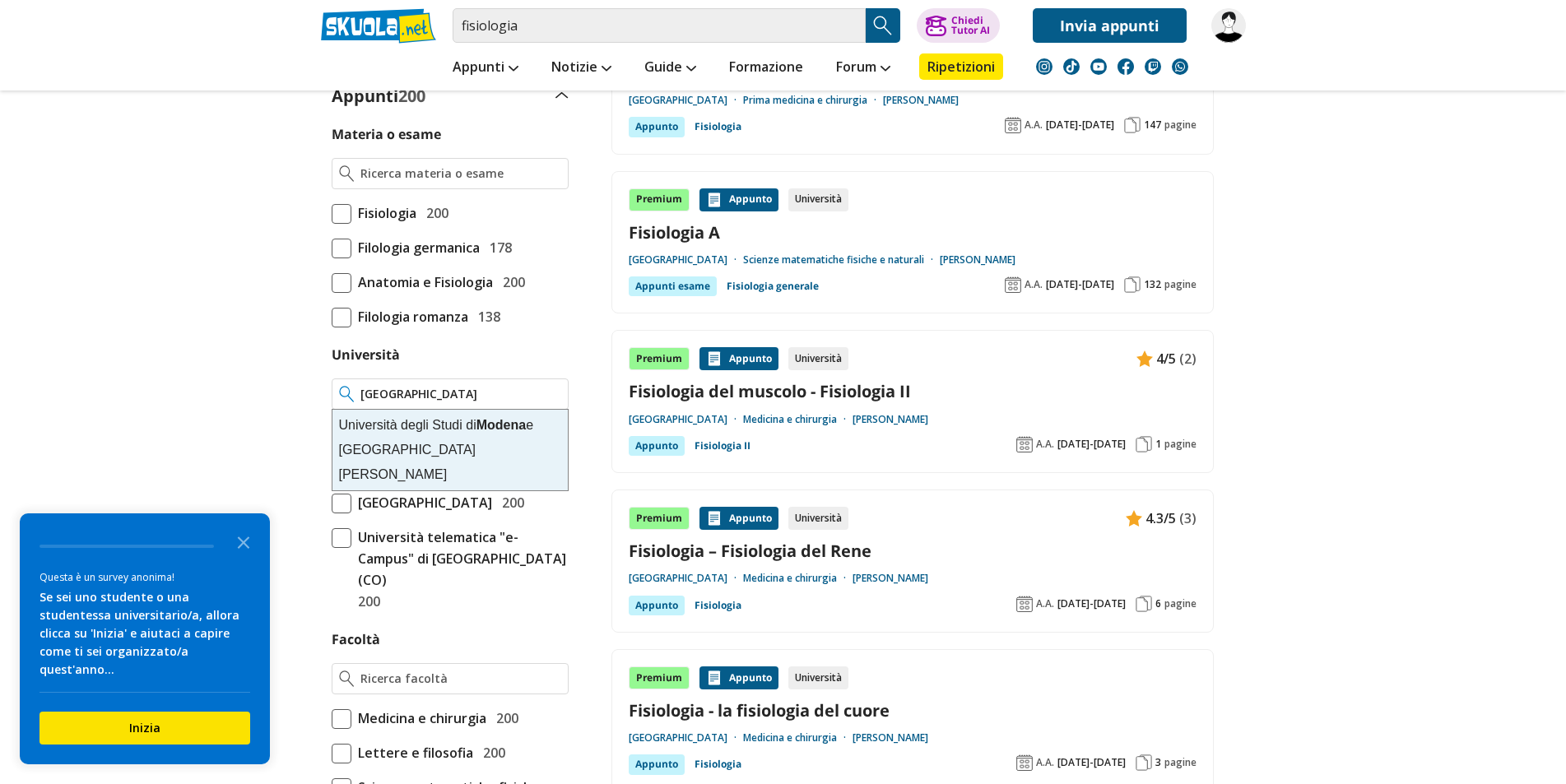
click at [505, 440] on div "Università degli Studi di Modena e Reggio Emilia" at bounding box center [450, 450] width 236 height 81
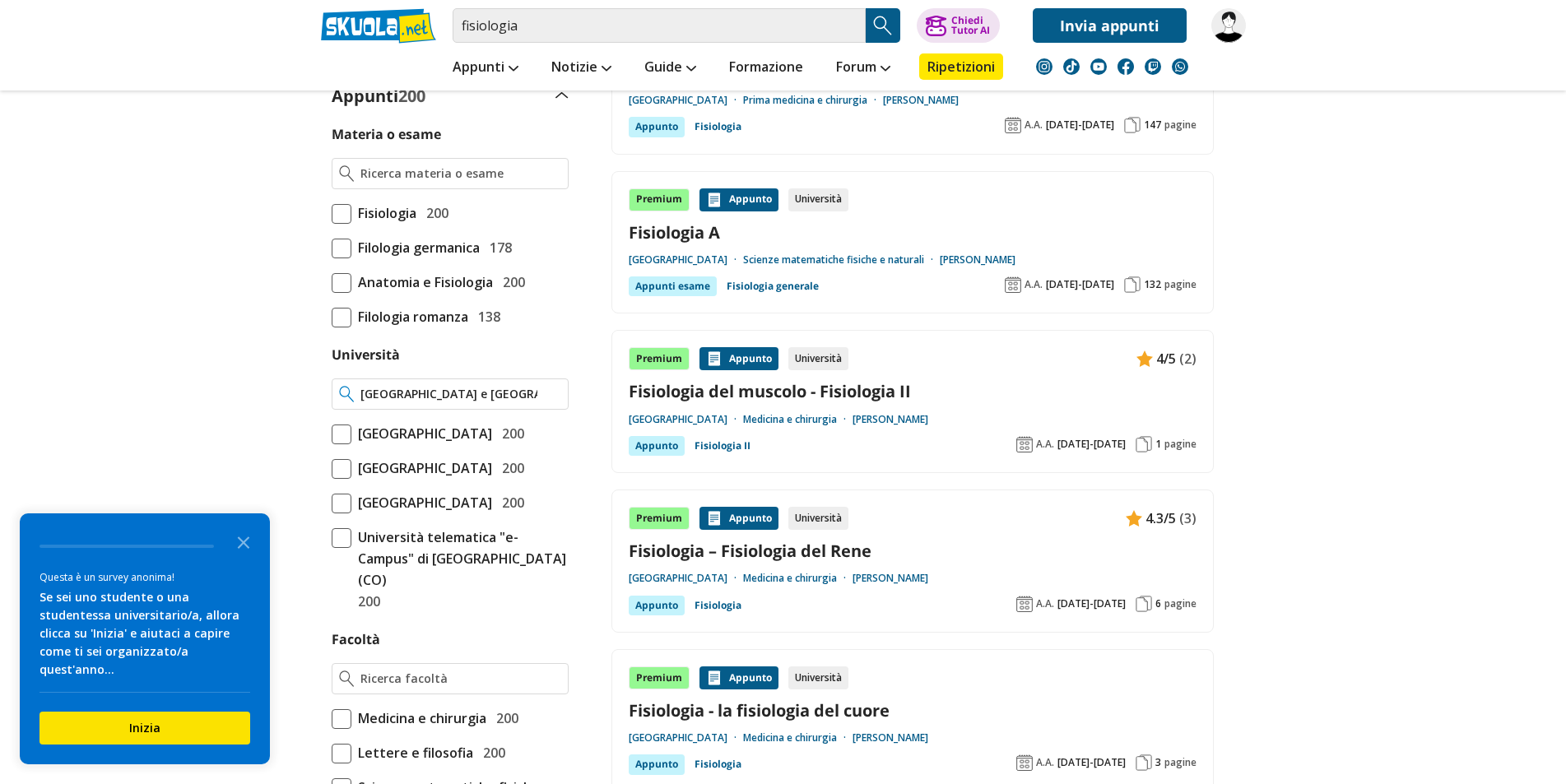
type input "[GEOGRAPHIC_DATA] e [PERSON_NAME]"
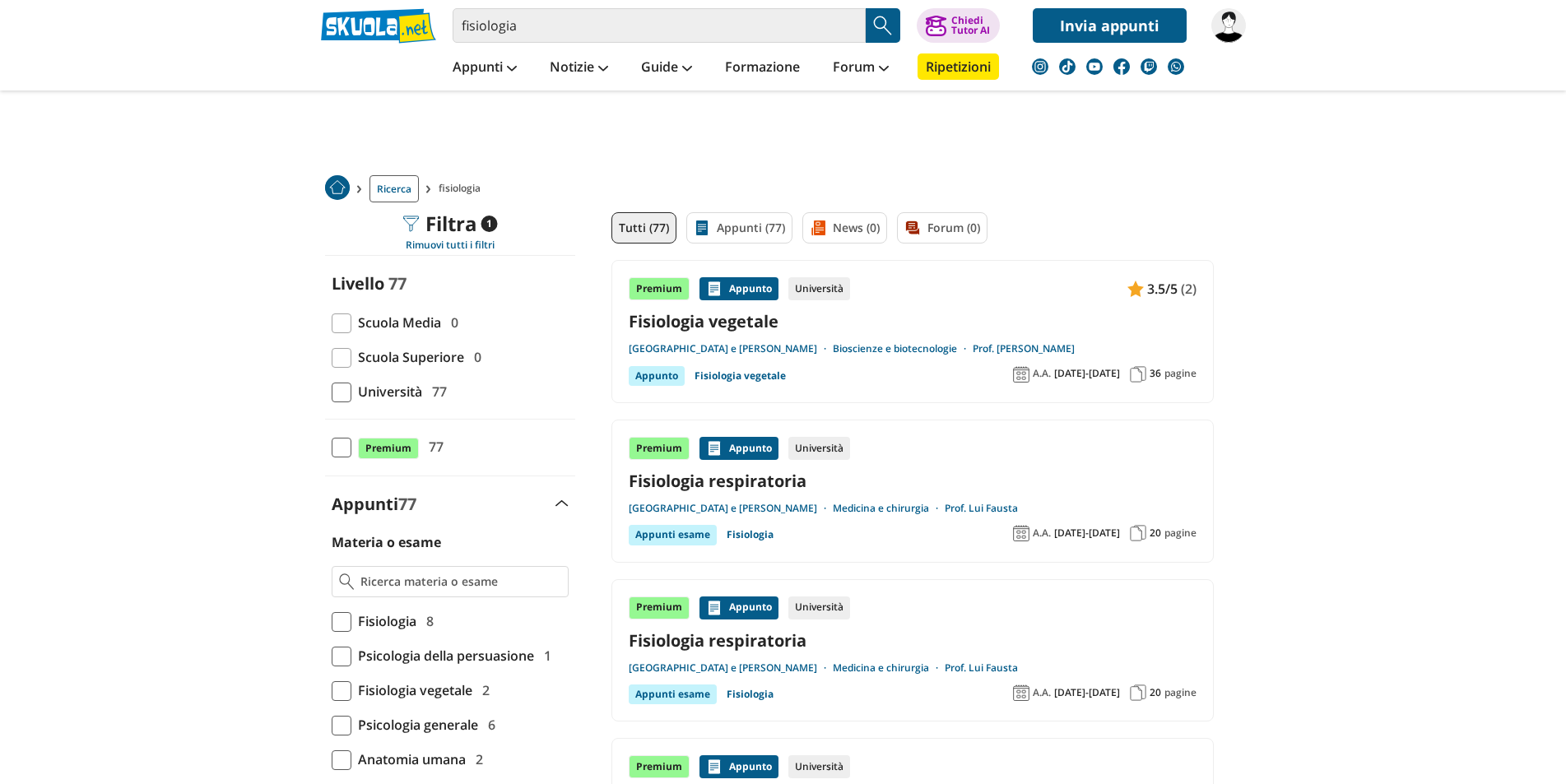
scroll to position [13, 0]
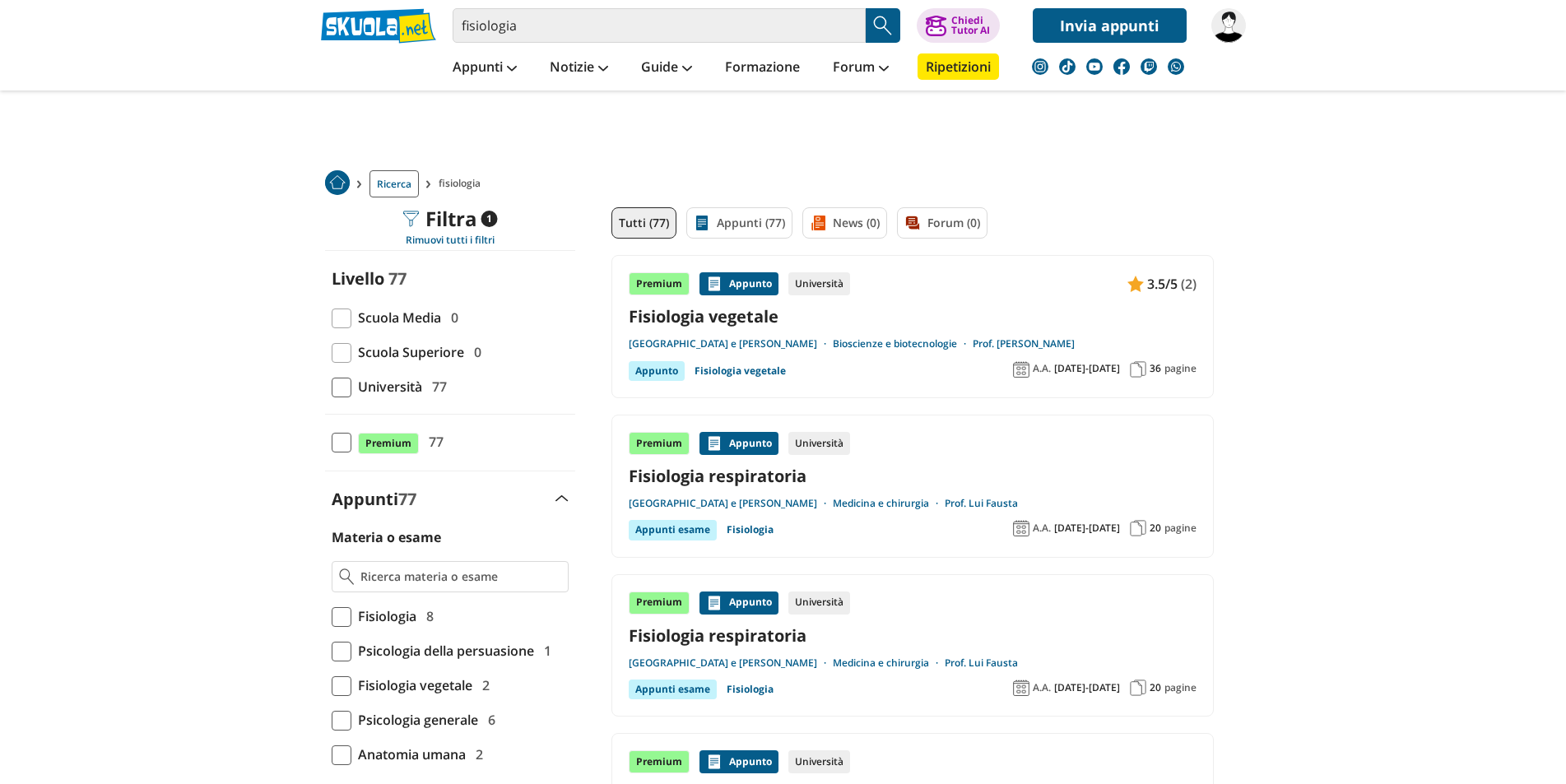
drag, startPoint x: 1438, startPoint y: 423, endPoint x: 1438, endPoint y: 443, distance: 20.0
click at [673, 319] on link "Fisiologia vegetale" at bounding box center [912, 315] width 567 height 22
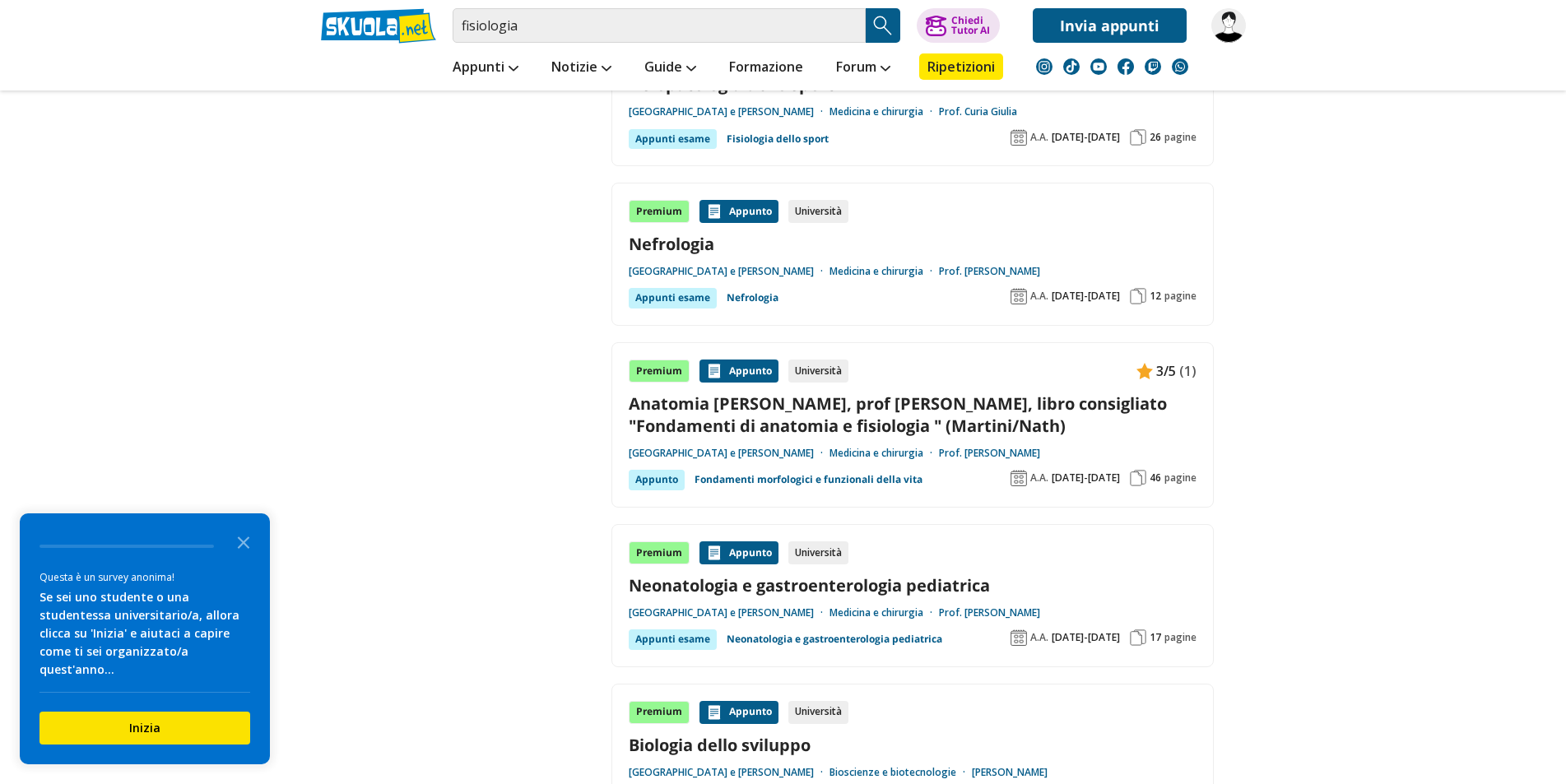
drag, startPoint x: 1440, startPoint y: 464, endPoint x: 1477, endPoint y: 585, distance: 126.5
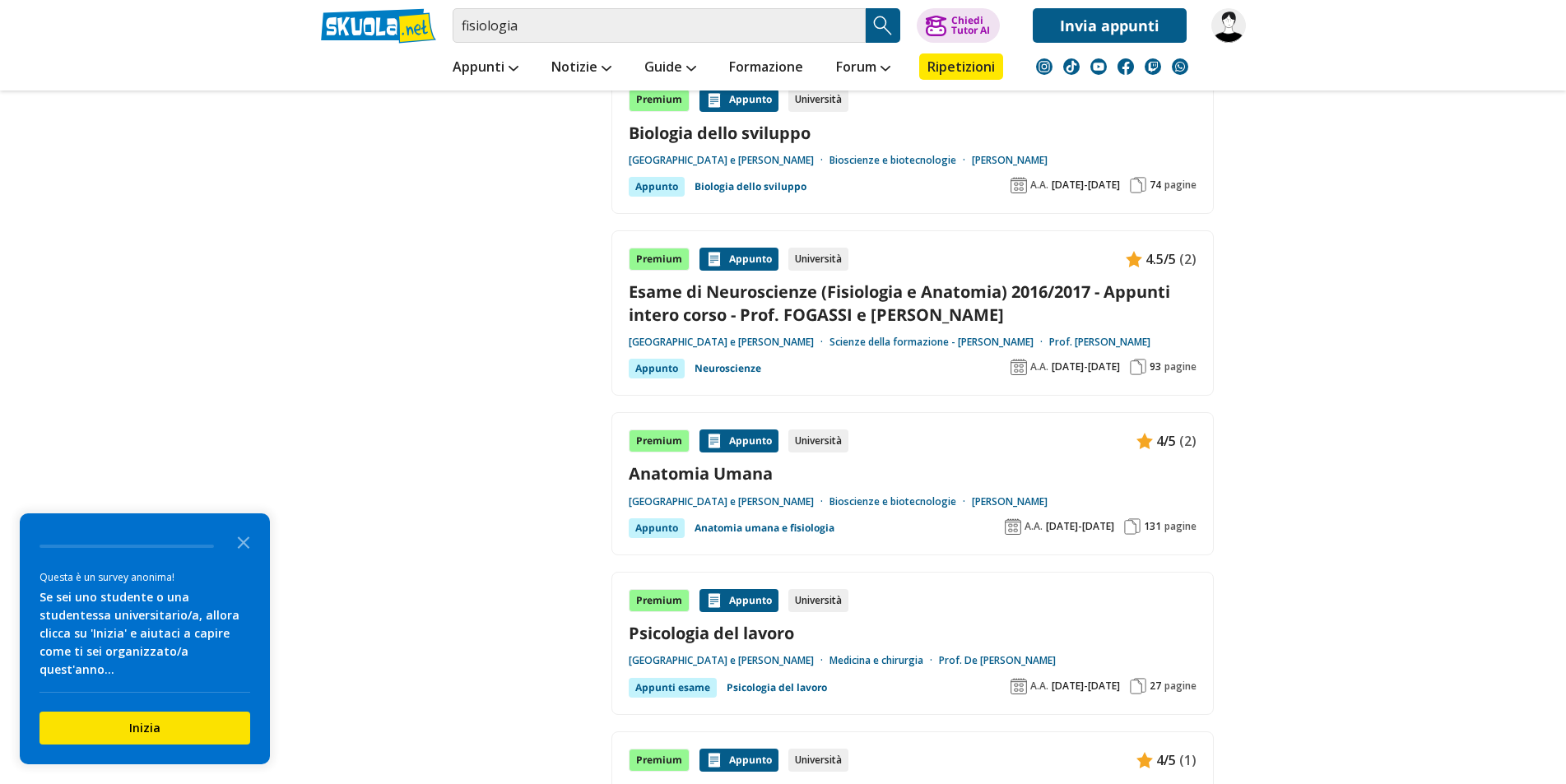
scroll to position [3020, 0]
